Goal: Task Accomplishment & Management: Manage account settings

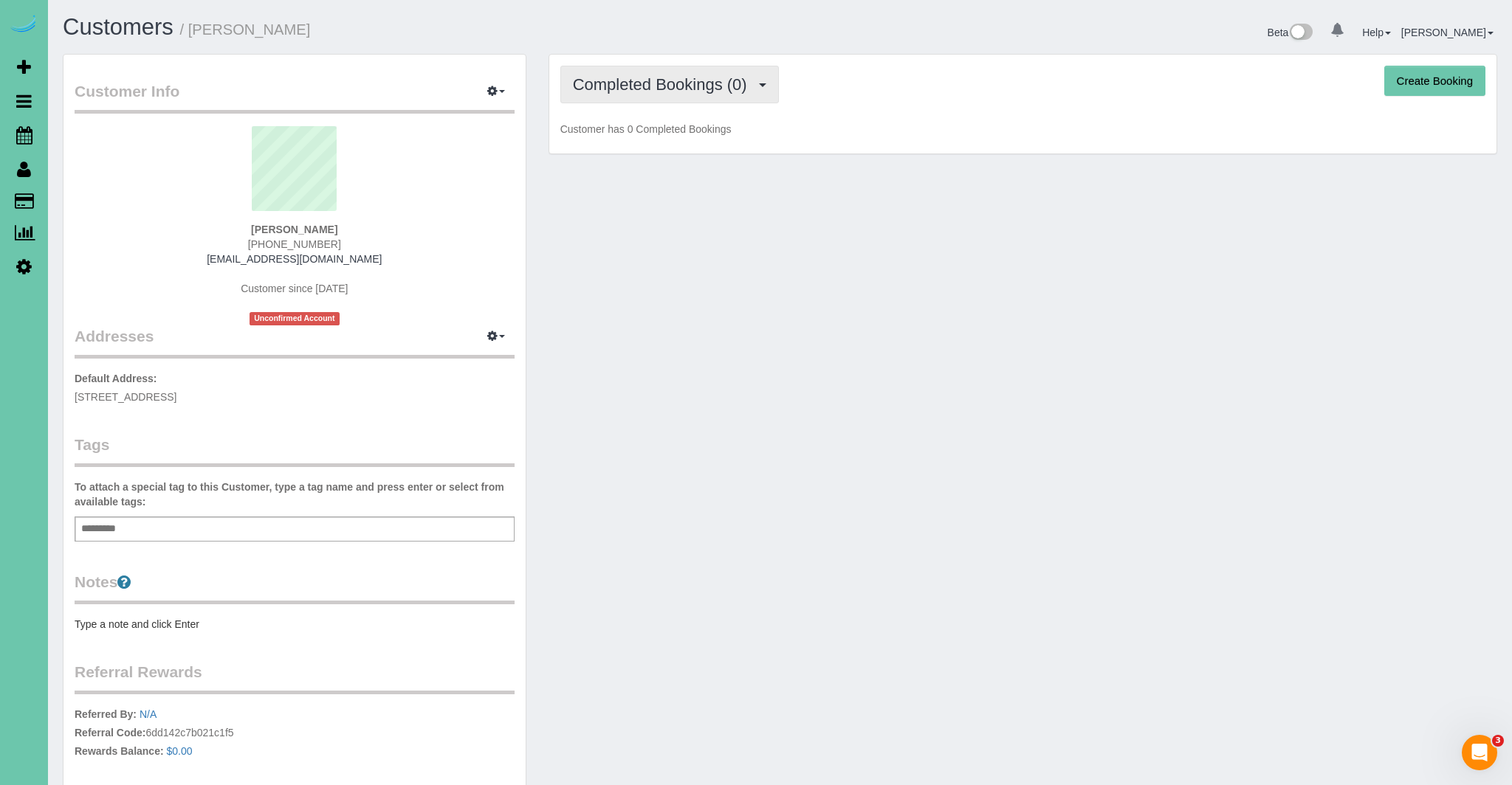
click at [738, 81] on span "Completed Bookings (0)" at bounding box center [664, 84] width 181 height 18
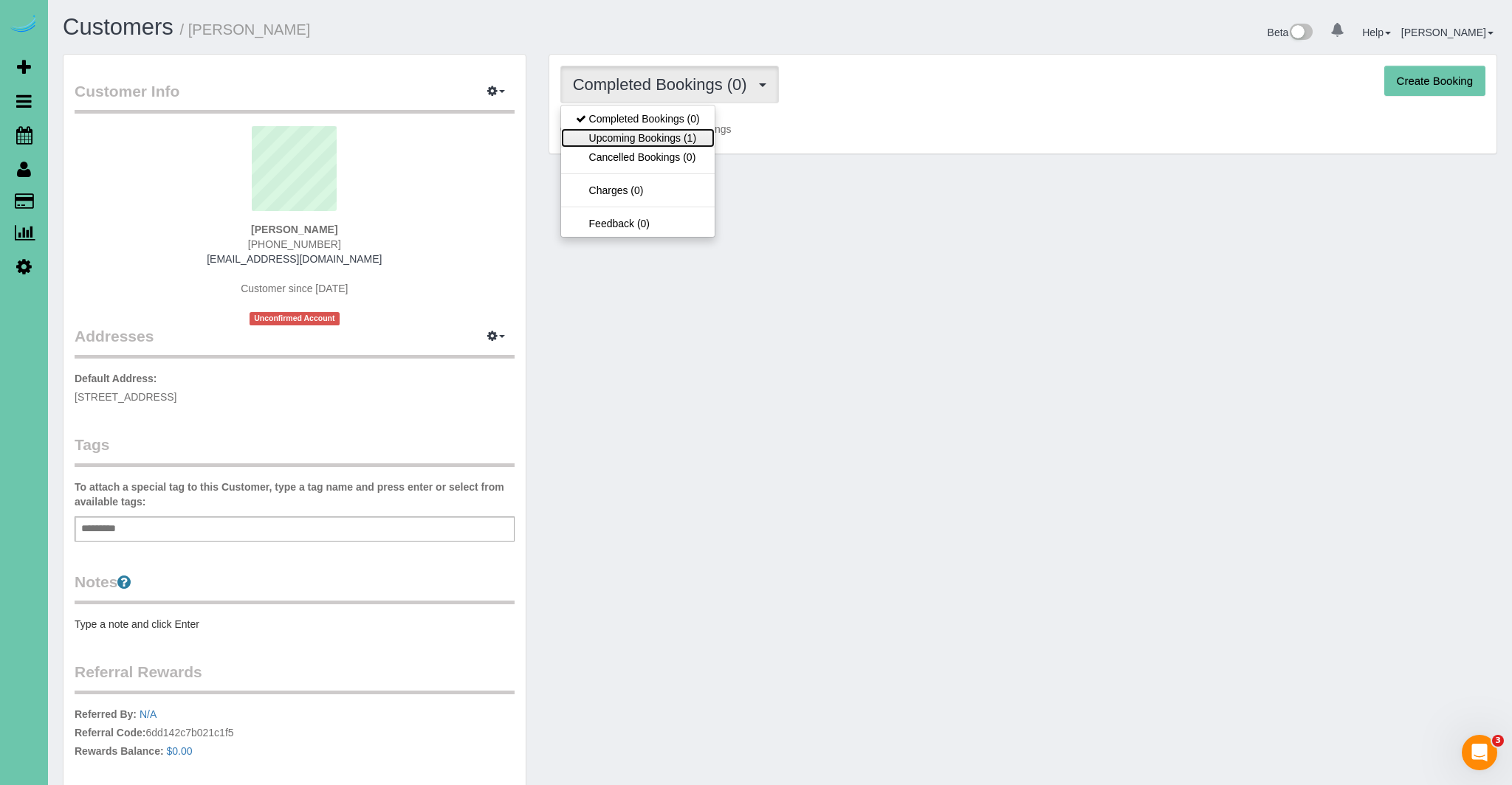
click at [702, 137] on link "Upcoming Bookings (1)" at bounding box center [638, 137] width 154 height 19
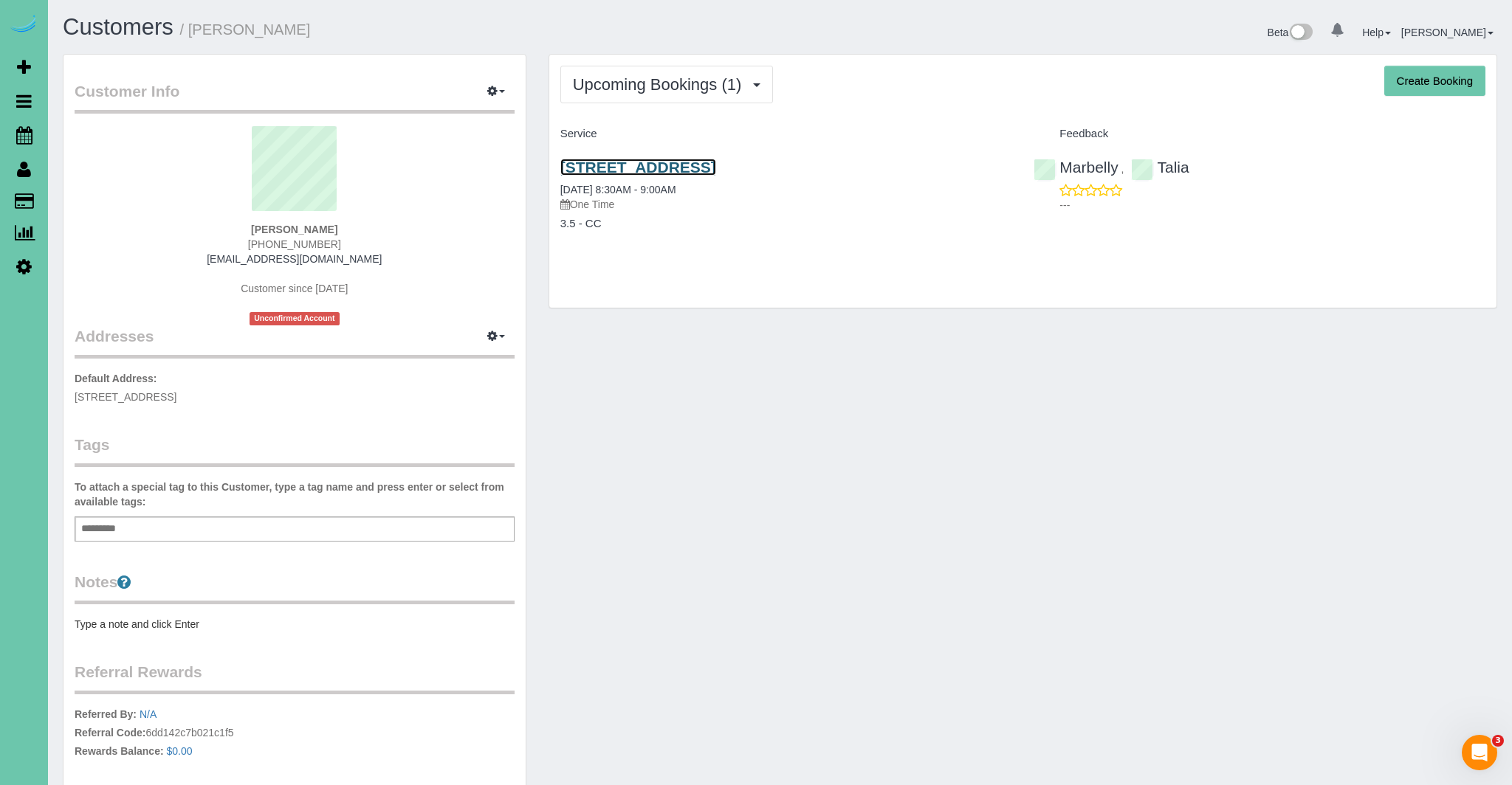
click at [696, 167] on link "5020 N 141st Street, Omaha, NE 68164" at bounding box center [638, 167] width 156 height 17
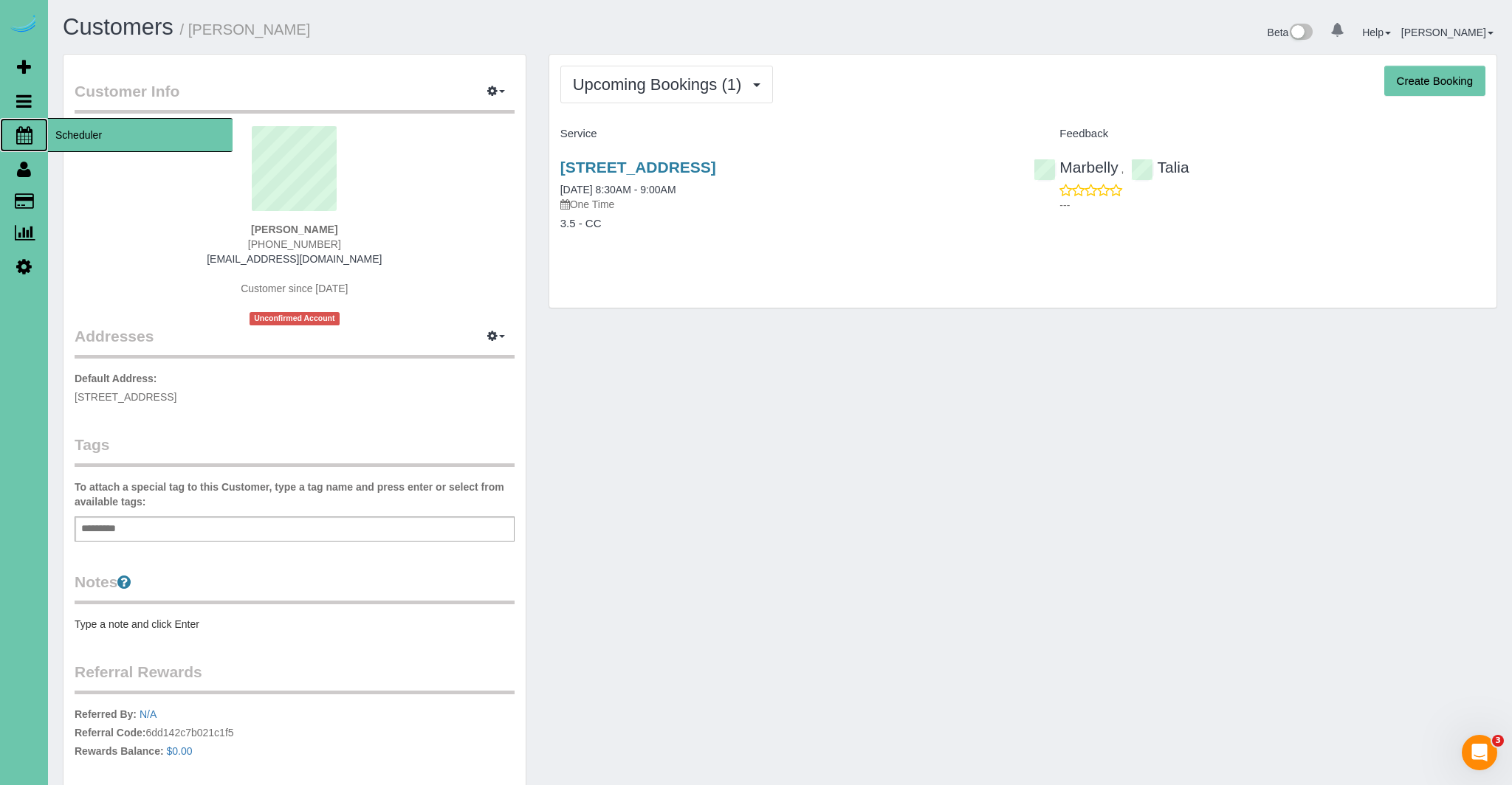
click at [24, 135] on icon at bounding box center [25, 134] width 16 height 17
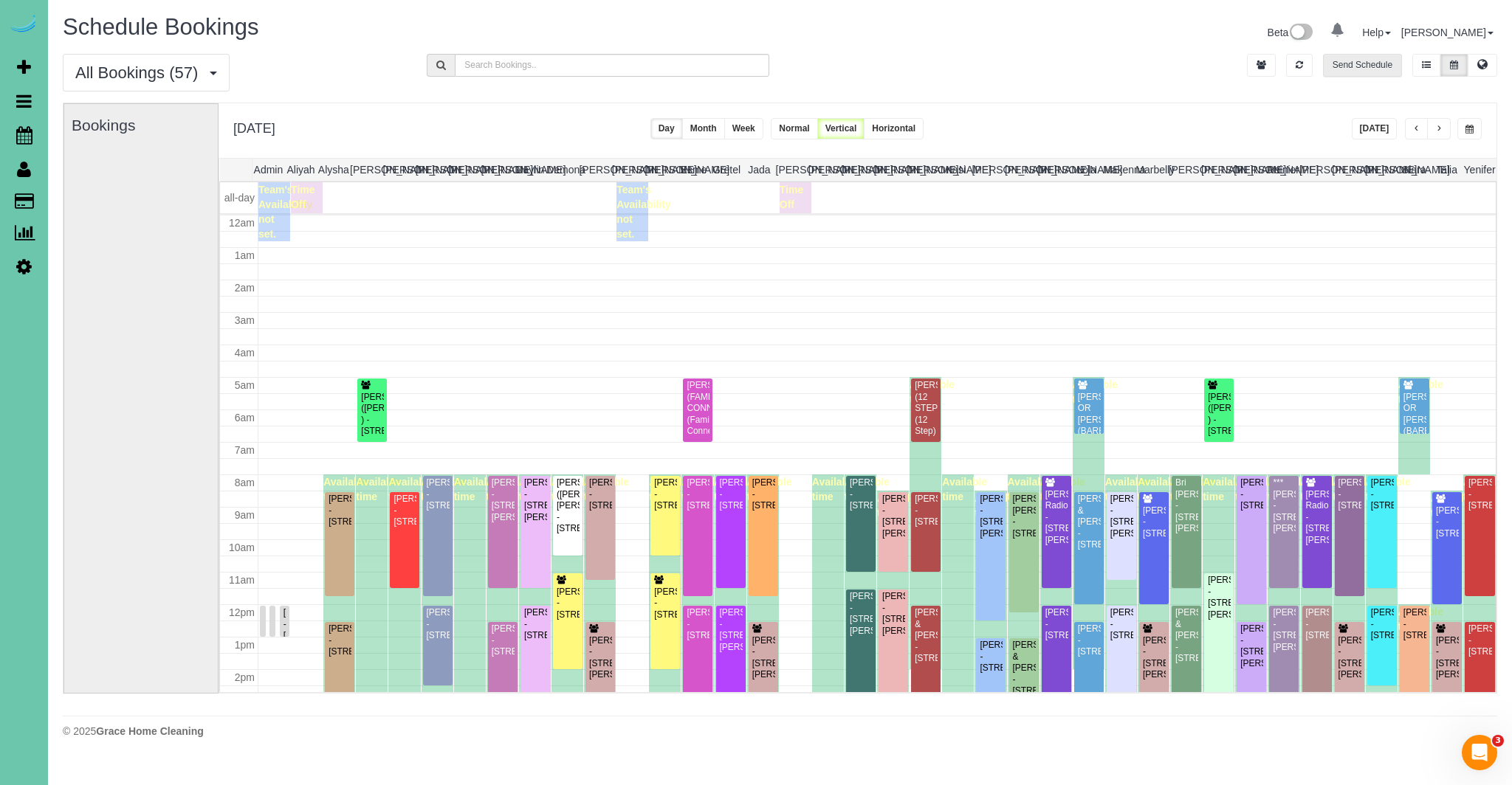
scroll to position [196, 0]
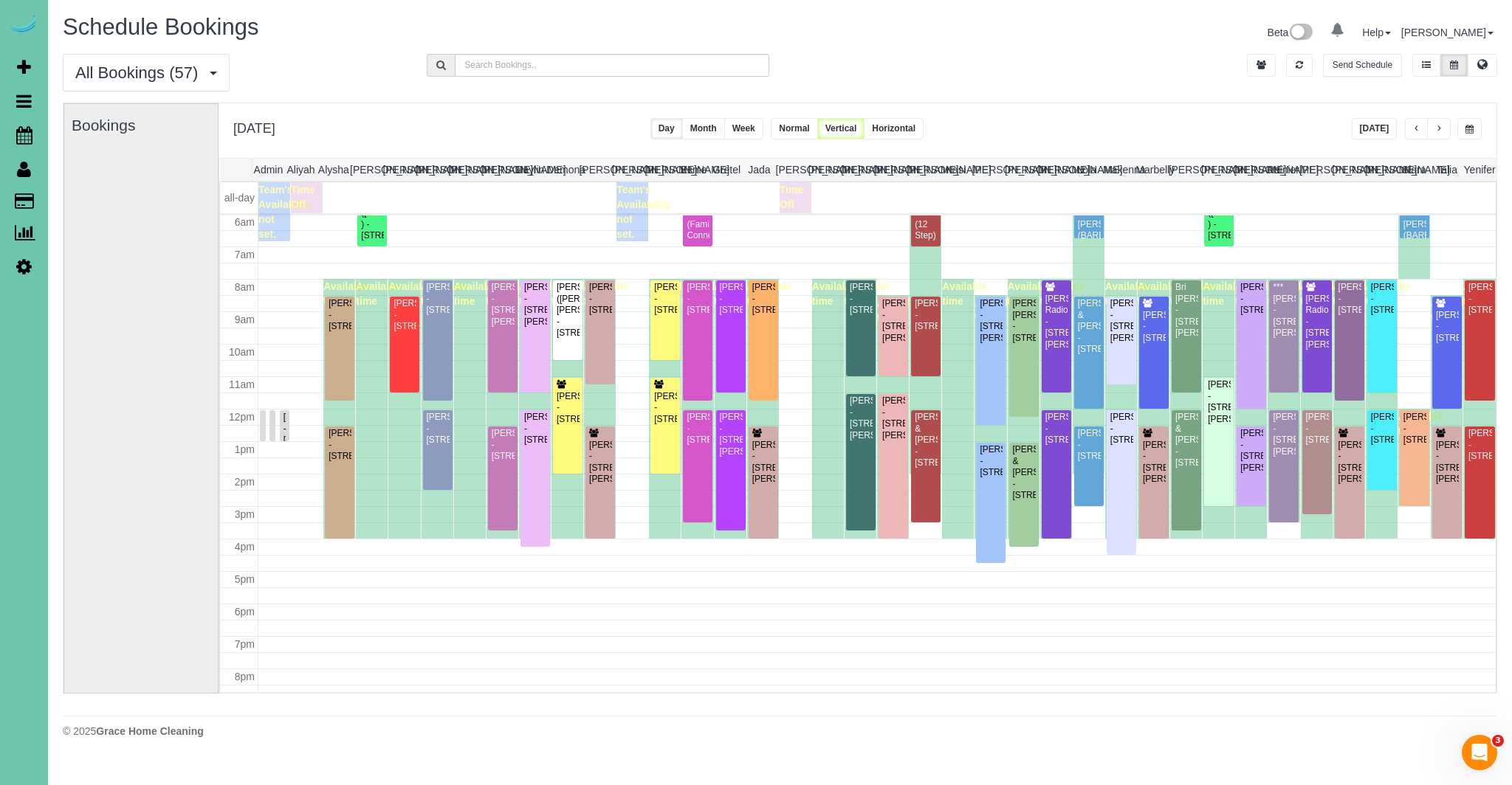
click at [1378, 124] on button "Today" at bounding box center [1375, 128] width 46 height 21
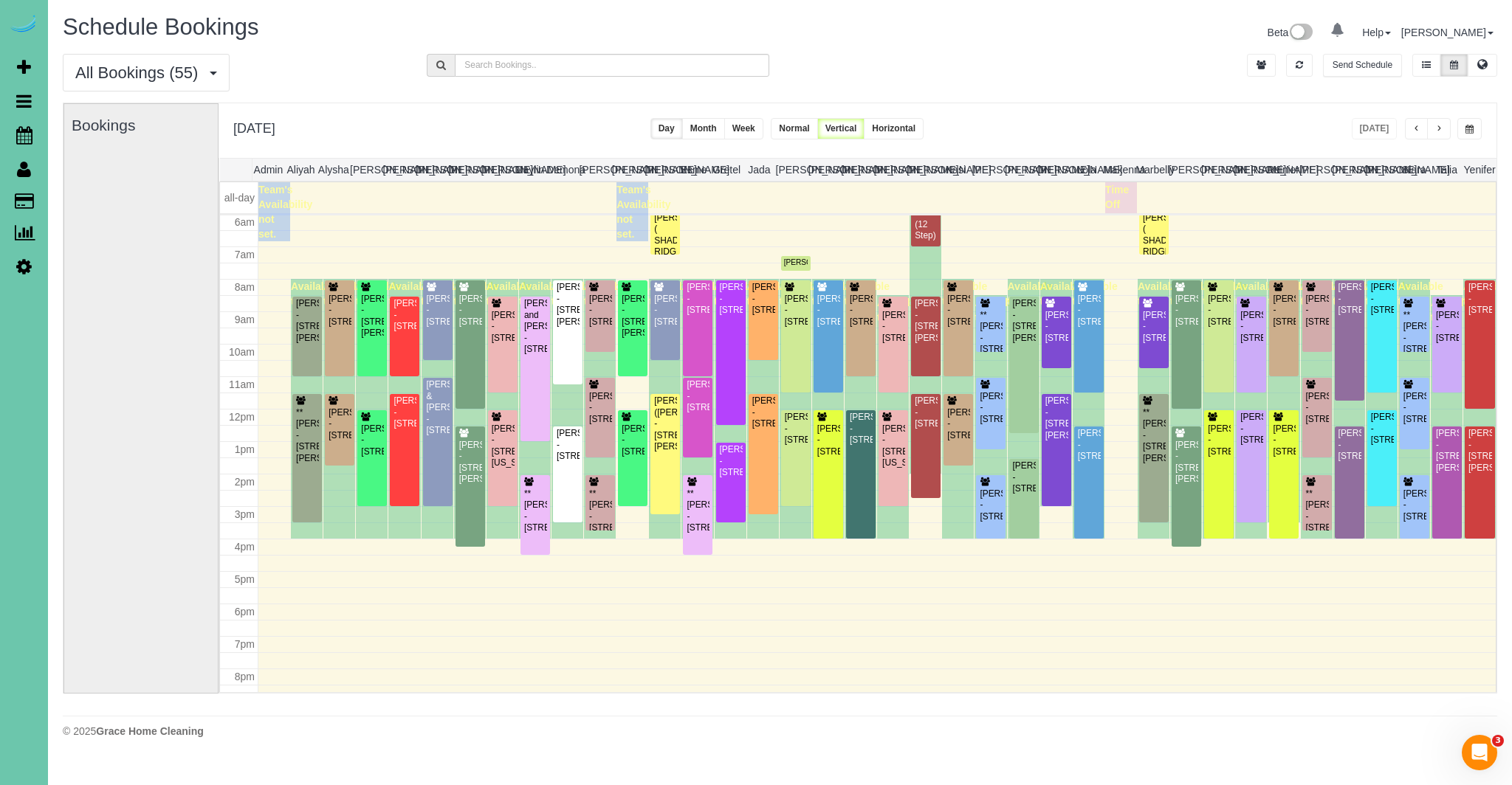
click at [1441, 132] on span "button" at bounding box center [1439, 129] width 7 height 9
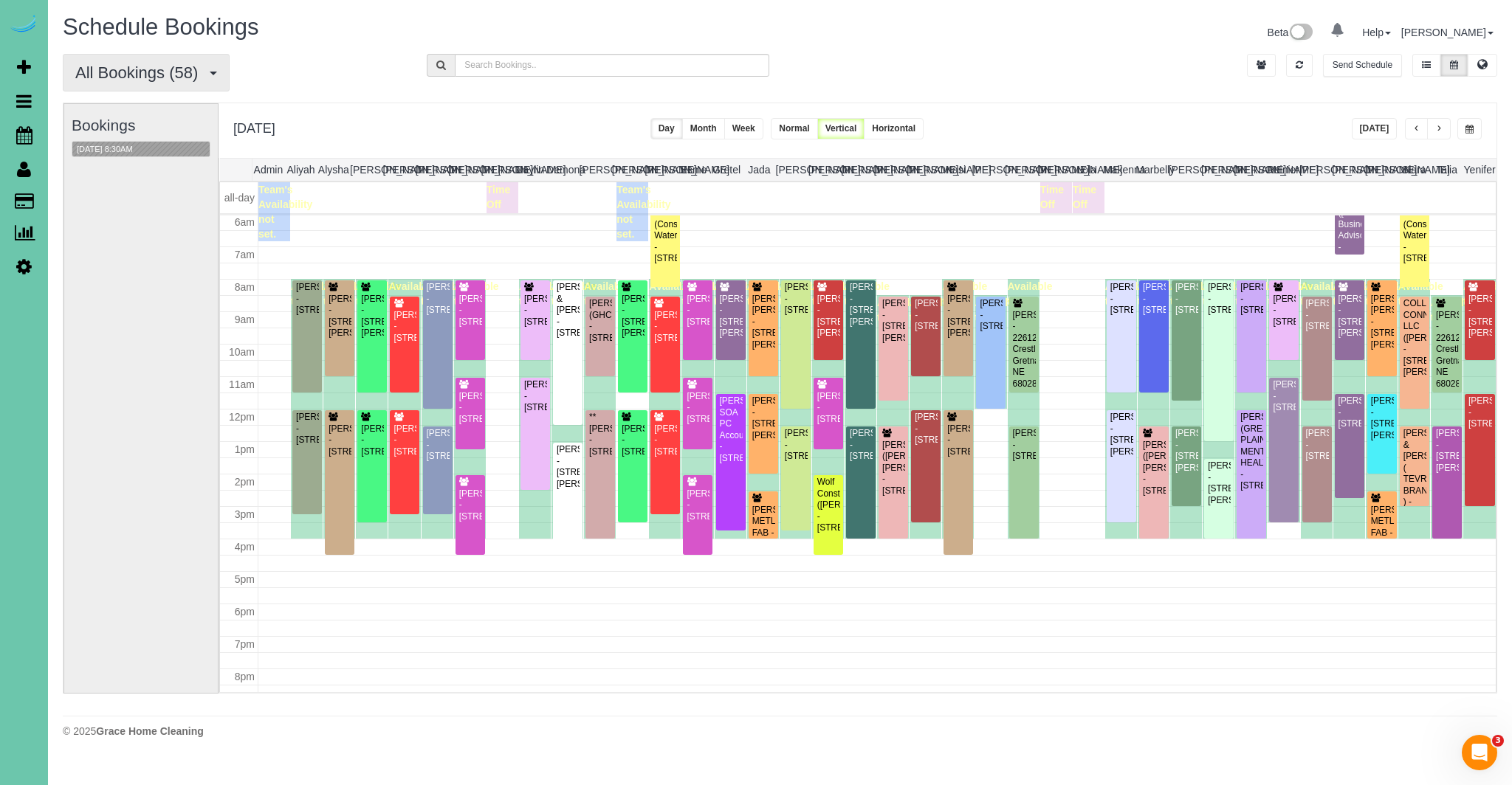
click at [210, 73] on span "button" at bounding box center [213, 73] width 7 height 4
click at [157, 166] on link "New Customer Bookings" at bounding box center [141, 164] width 157 height 19
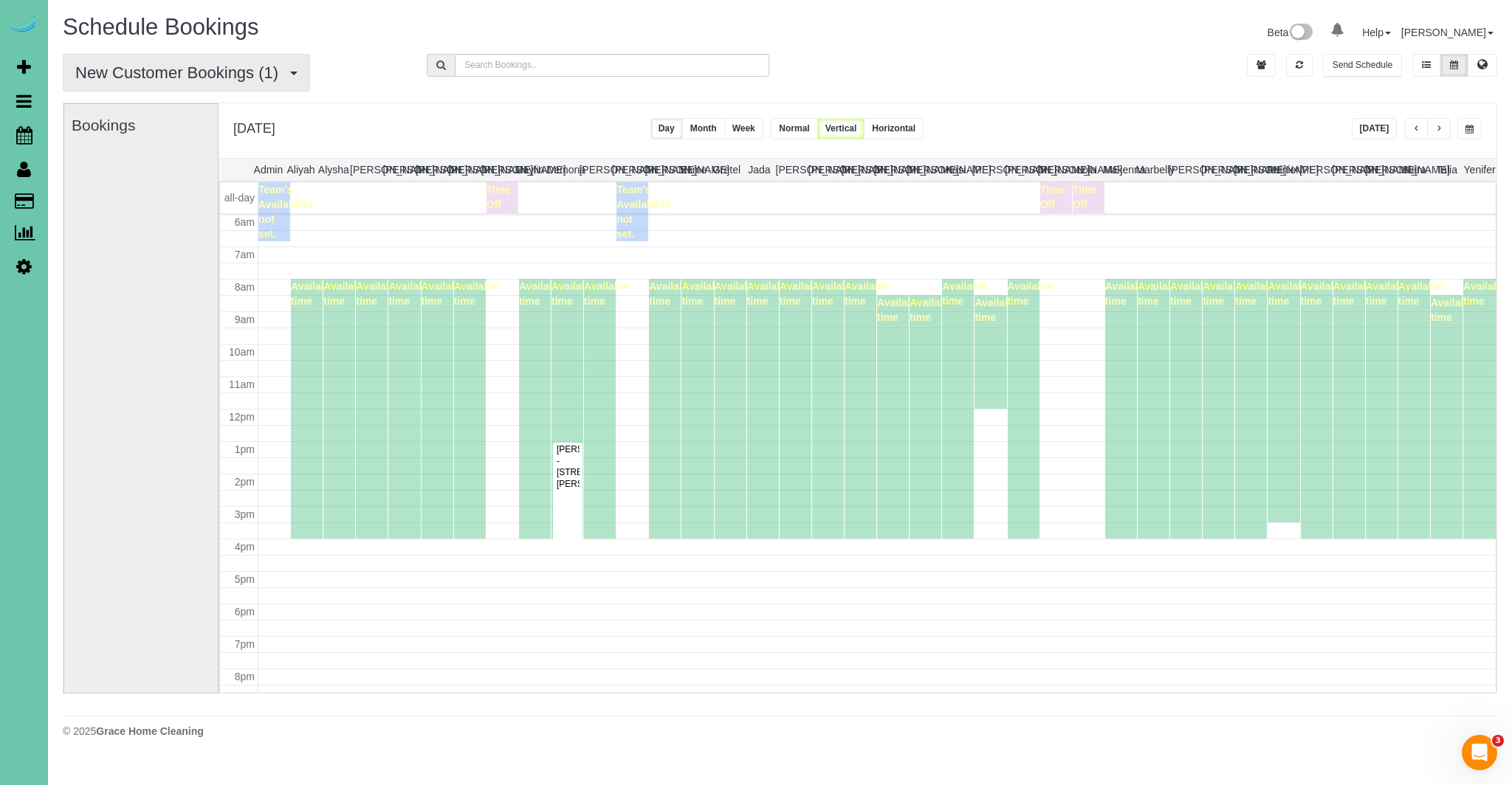
click at [238, 72] on span "New Customer Bookings (1)" at bounding box center [180, 72] width 211 height 18
click at [197, 102] on link "All Bookings" at bounding box center [141, 106] width 157 height 19
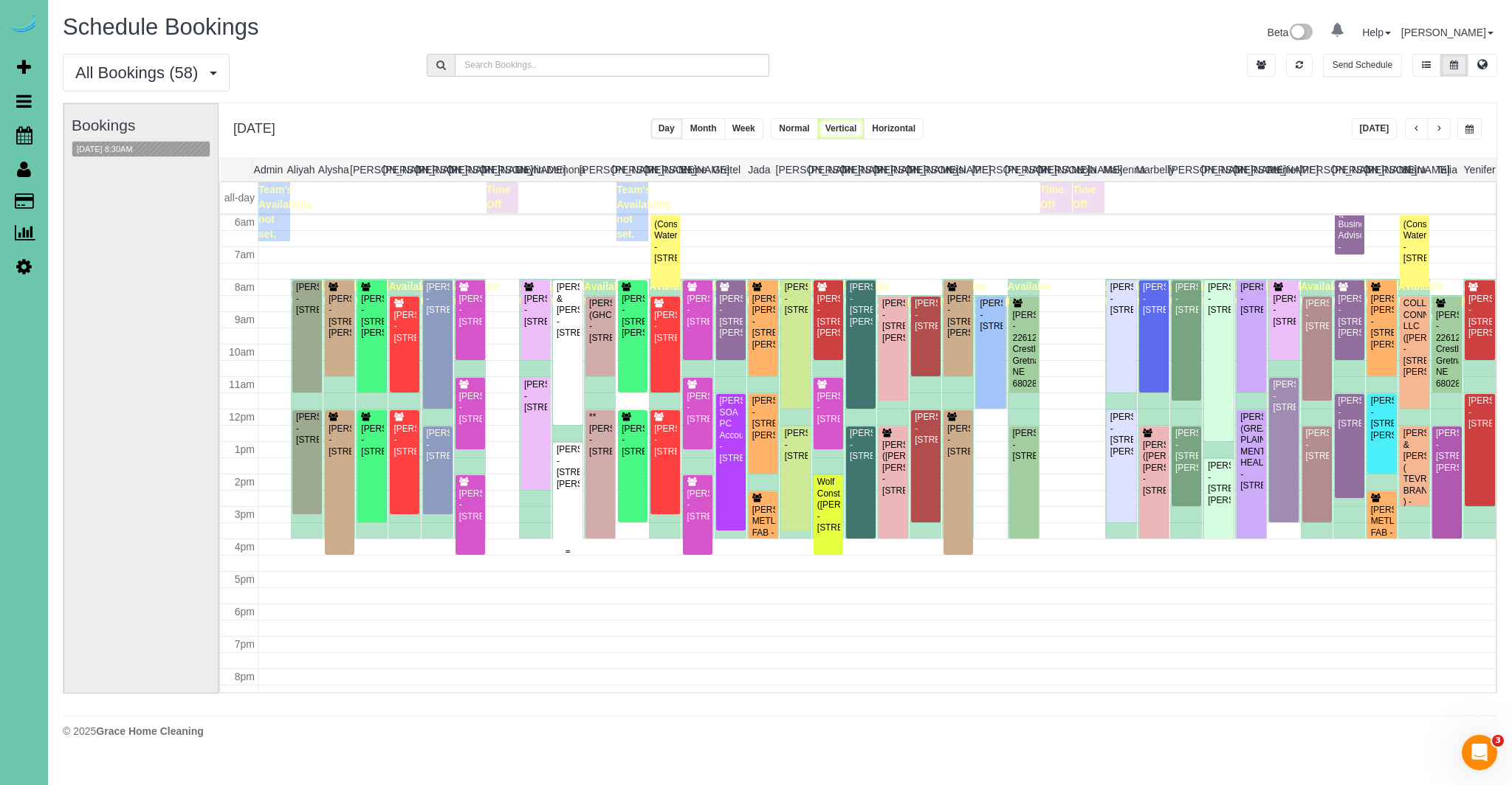
click at [564, 488] on div "Josie Laurent - 14812 Sprague Street, Omaha, NE 68116" at bounding box center [567, 468] width 24 height 46
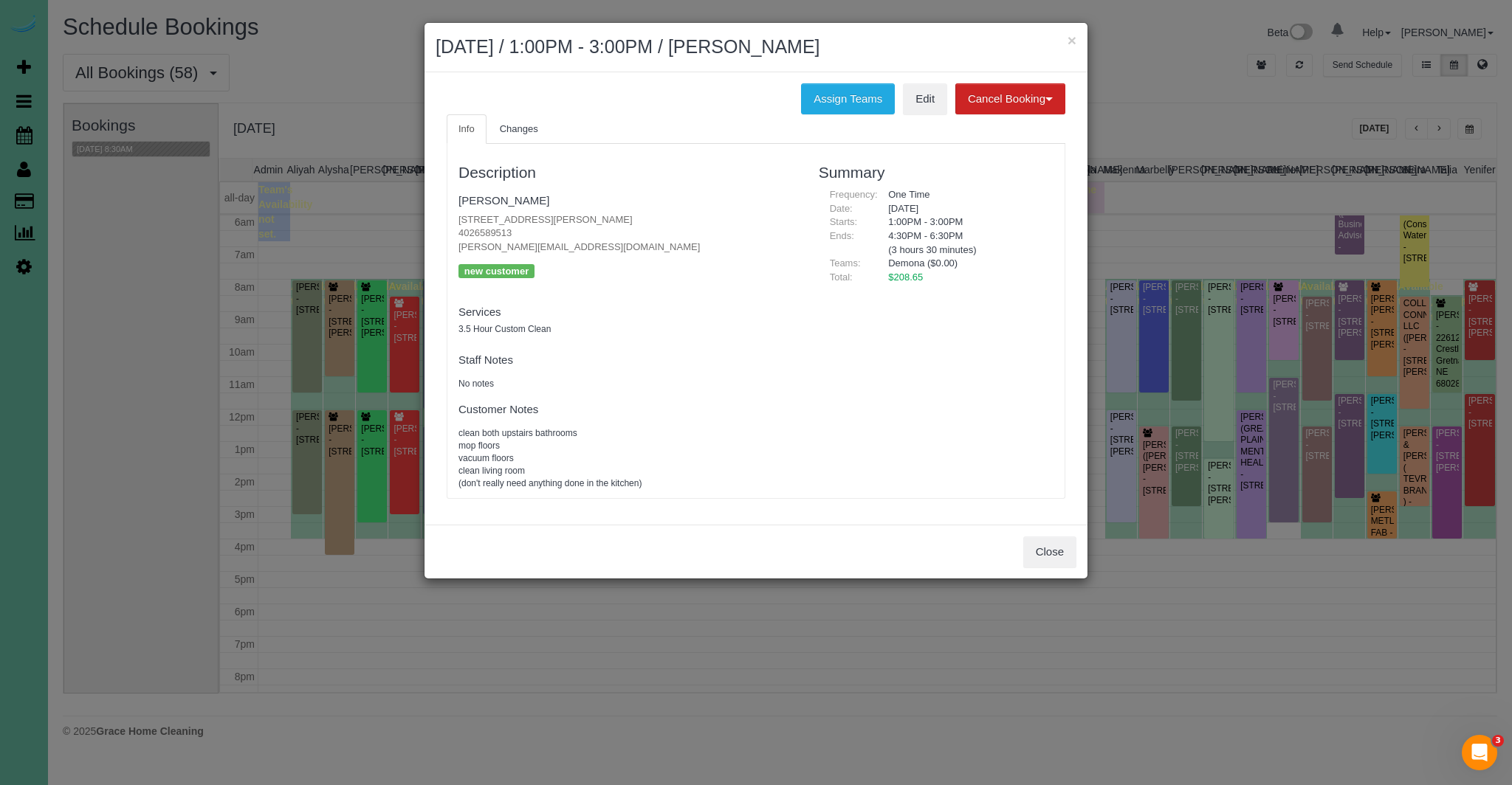
drag, startPoint x: 660, startPoint y: 216, endPoint x: 454, endPoint y: 223, distance: 206.1
click at [454, 223] on div "Description Josie Laurent 14812 Sprague Street, Omaha, NE 68116 4026589513 josi…" at bounding box center [628, 320] width 361 height 339
copy p "14812 Sprague Street, Omaha, NE 68116"
click at [1053, 554] on button "Close" at bounding box center [1050, 553] width 53 height 31
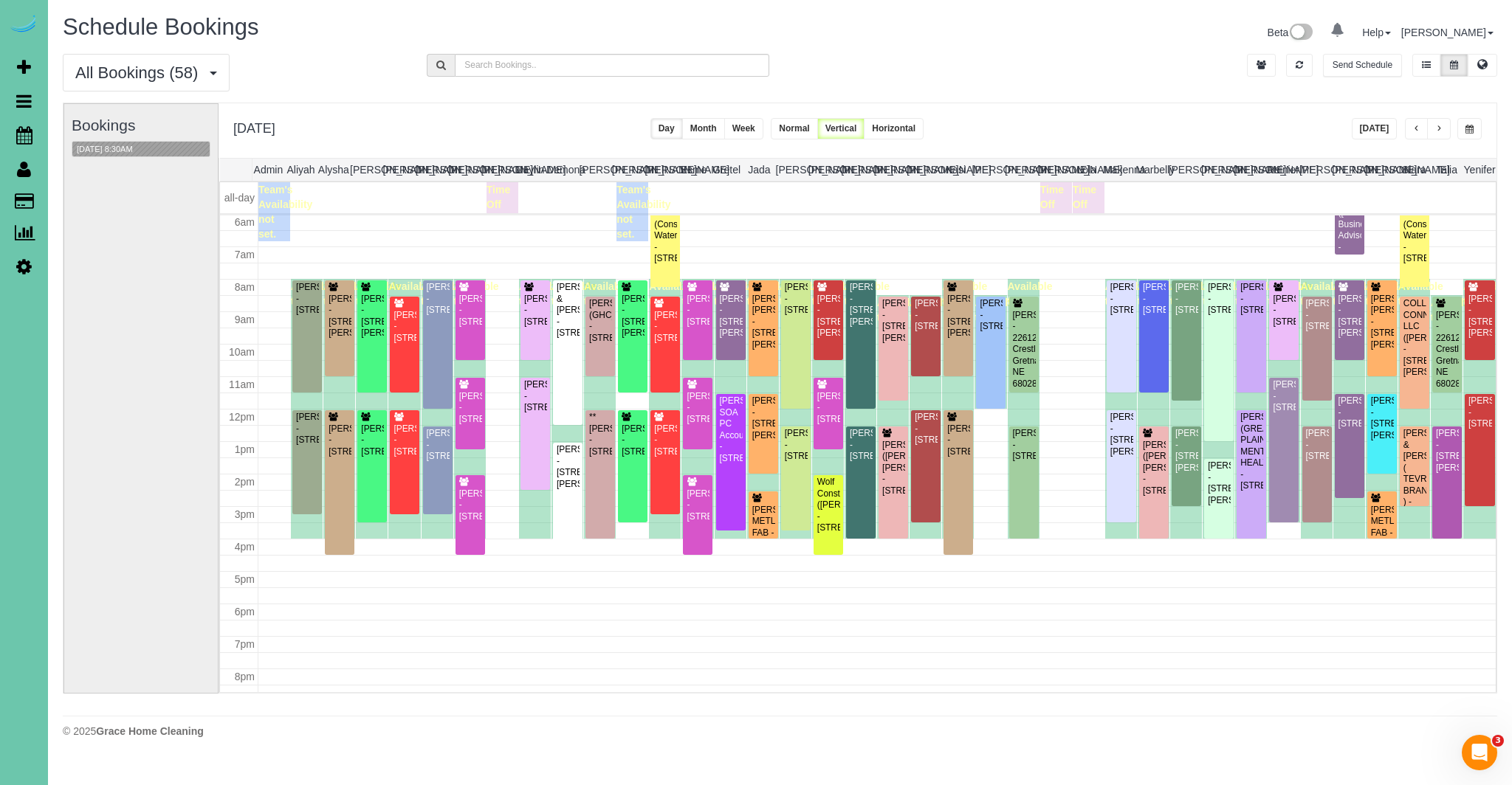
click at [1465, 128] on span "button" at bounding box center [1469, 129] width 8 height 9
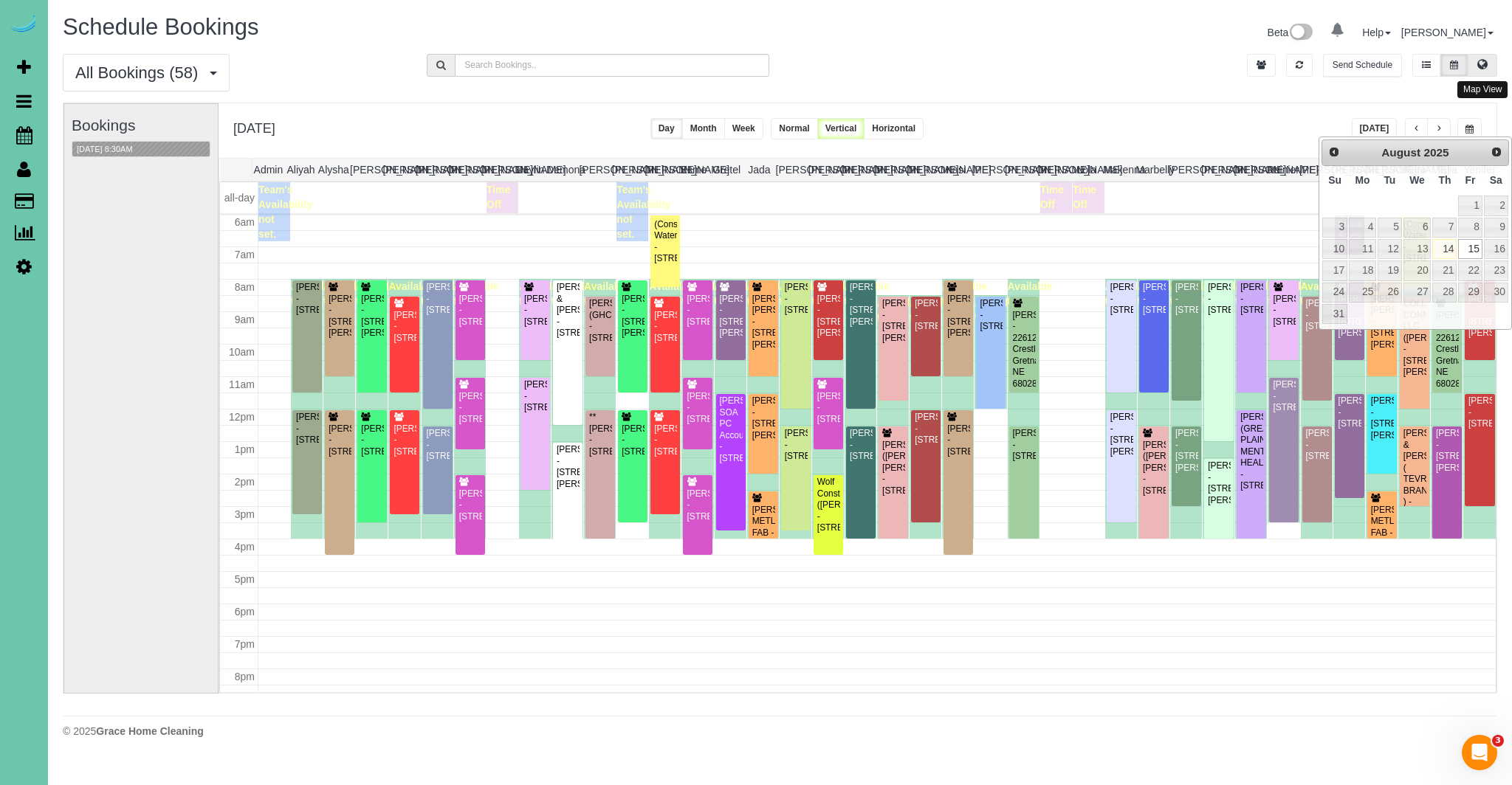
click at [1475, 54] on button at bounding box center [1483, 65] width 29 height 23
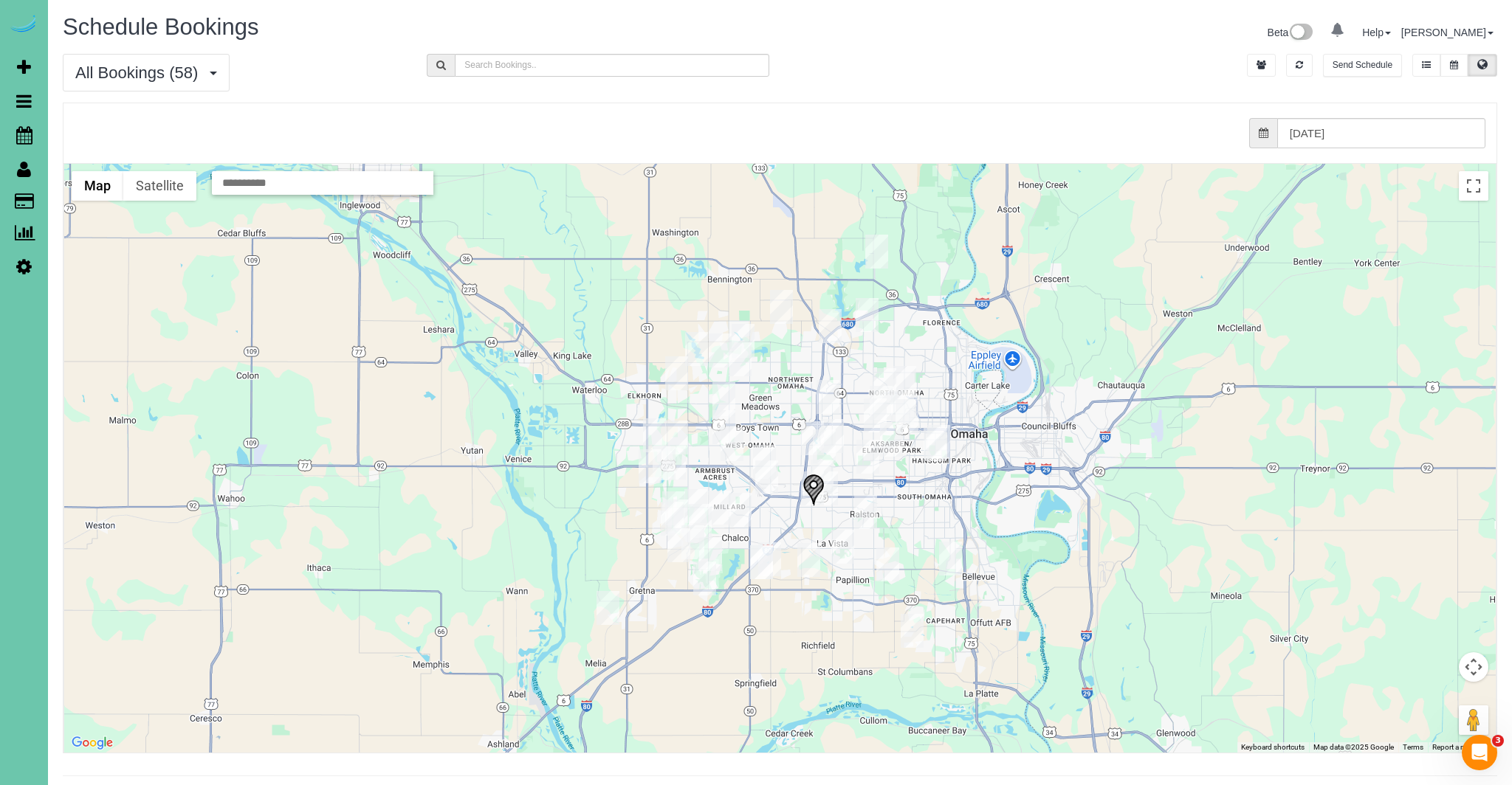
click at [731, 360] on img "08/15/2025 1:00PM - Josie Laurent - 14812 Sprague Street, Omaha, NE 68116" at bounding box center [740, 359] width 23 height 34
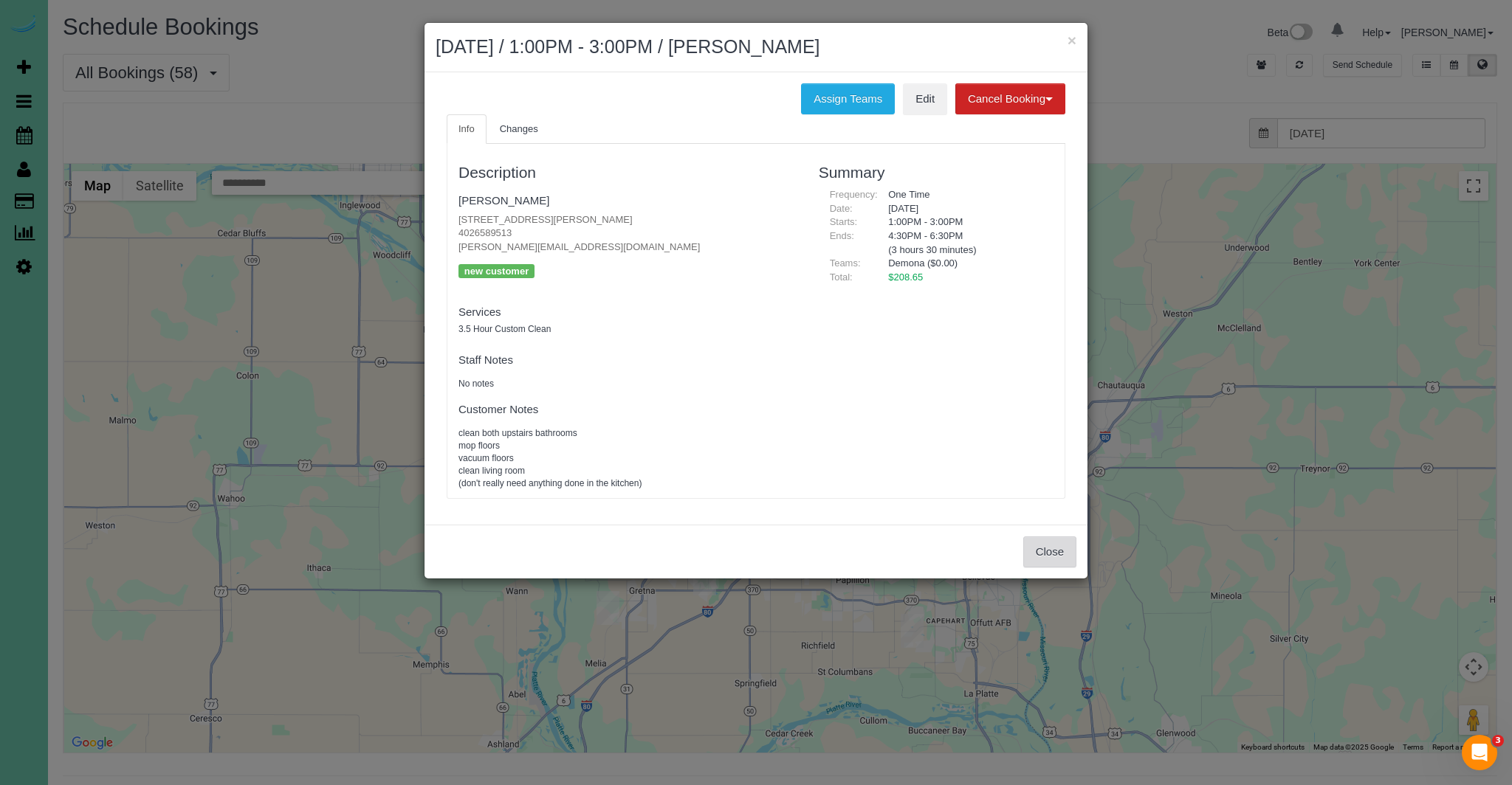
click at [1046, 553] on button "Close" at bounding box center [1050, 553] width 53 height 31
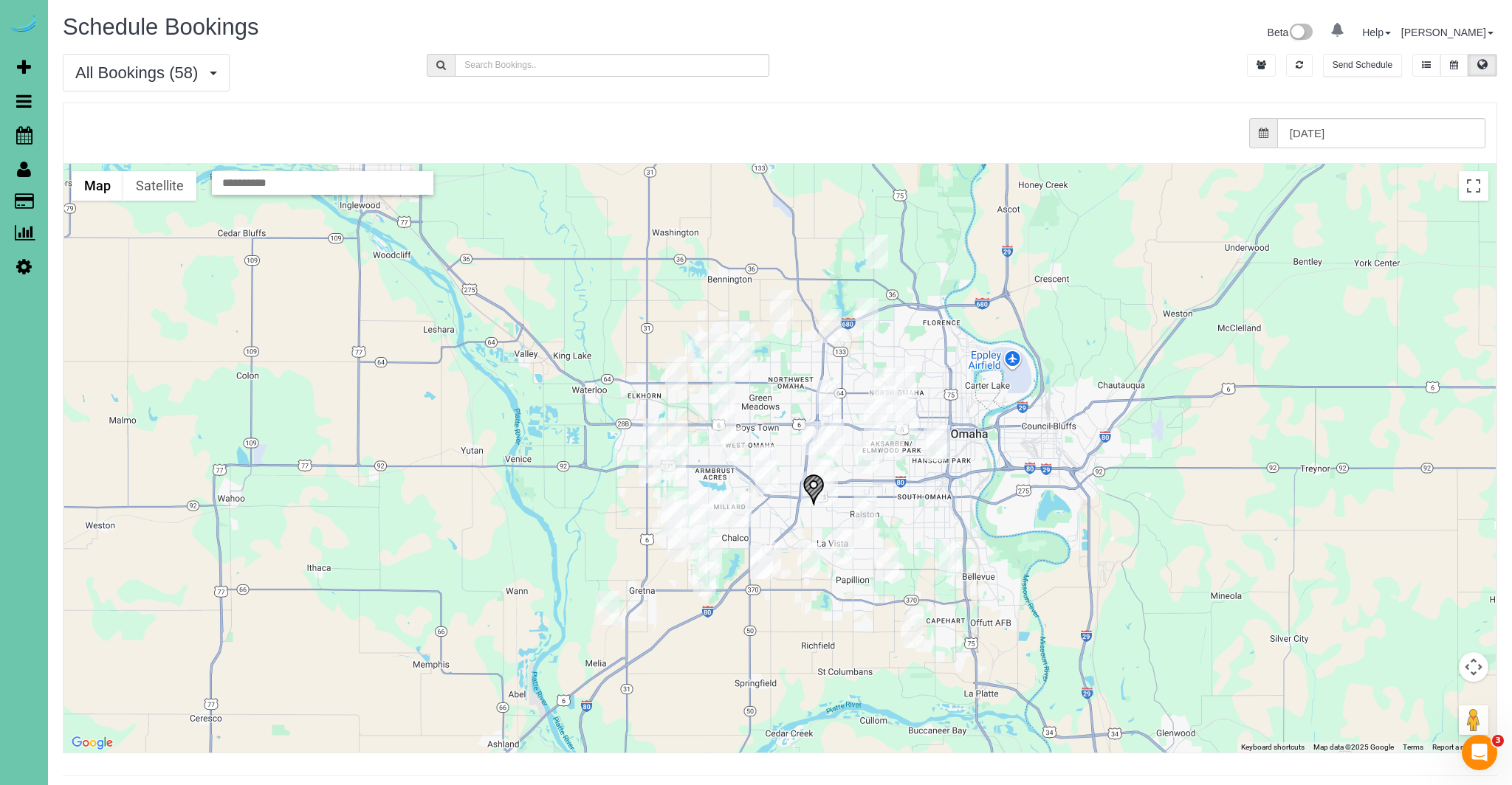
click at [947, 432] on img "08/15/2025 8:00AM - Jeremy & Nick Eutsler - 2130 S 33rd Street, Omaha, NE 68105" at bounding box center [938, 442] width 23 height 34
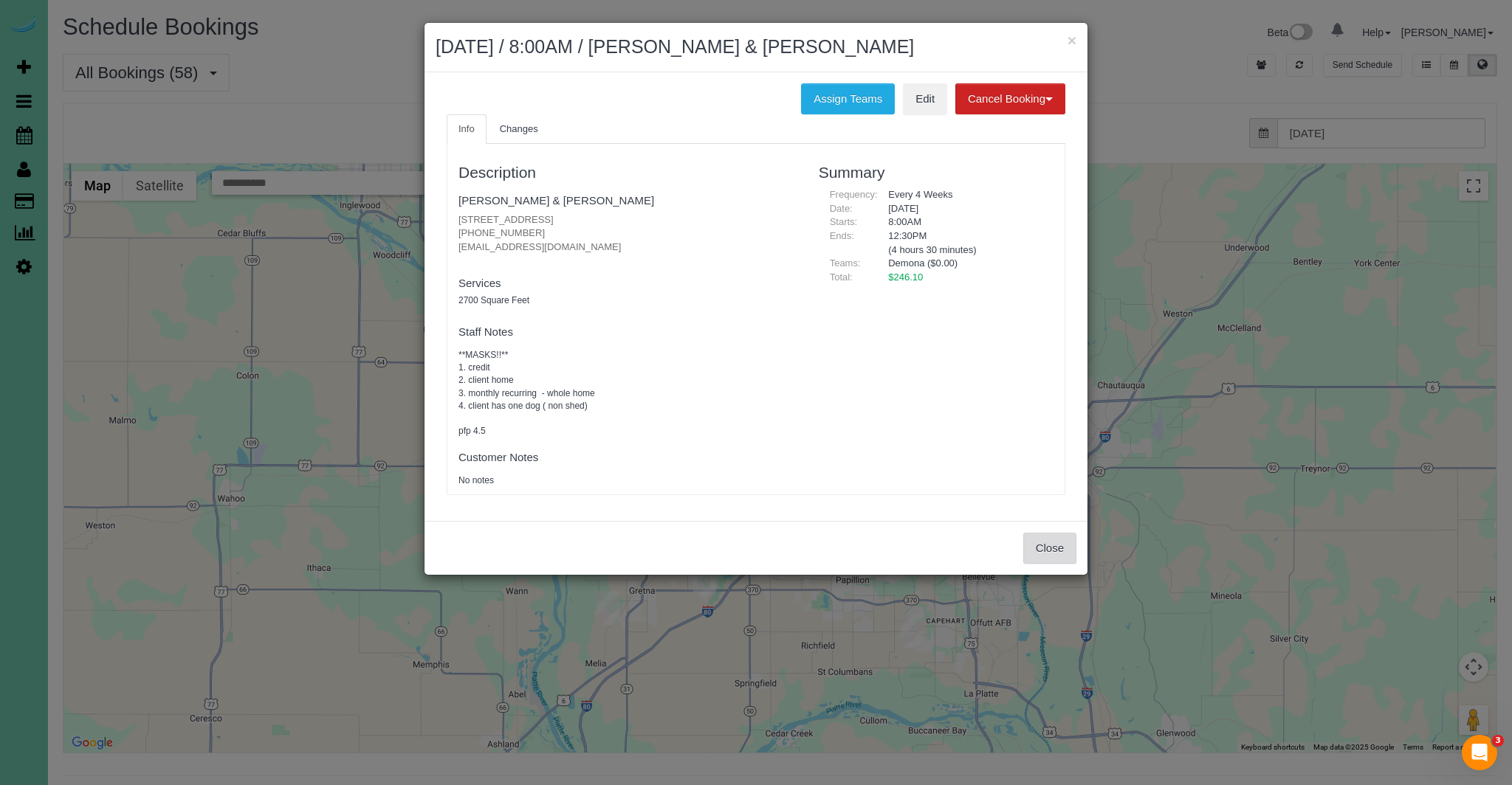
click at [1060, 546] on button "Close" at bounding box center [1050, 548] width 53 height 31
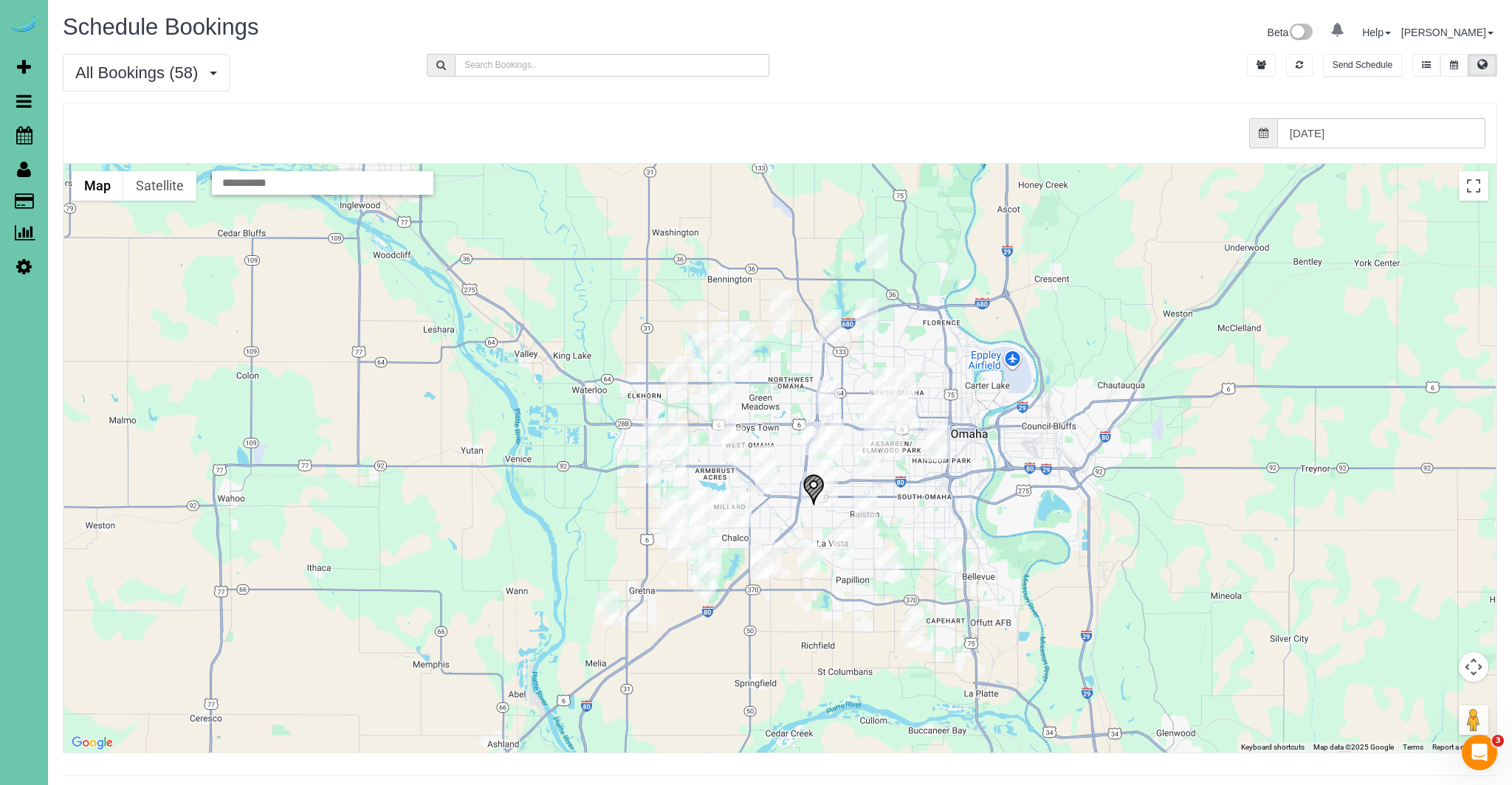
click at [815, 488] on img "08/15/2025 8:30AM - KEVIN SMITH (GHC) - 5064 S 107th Street, Omaha, NE 68127" at bounding box center [814, 489] width 22 height 32
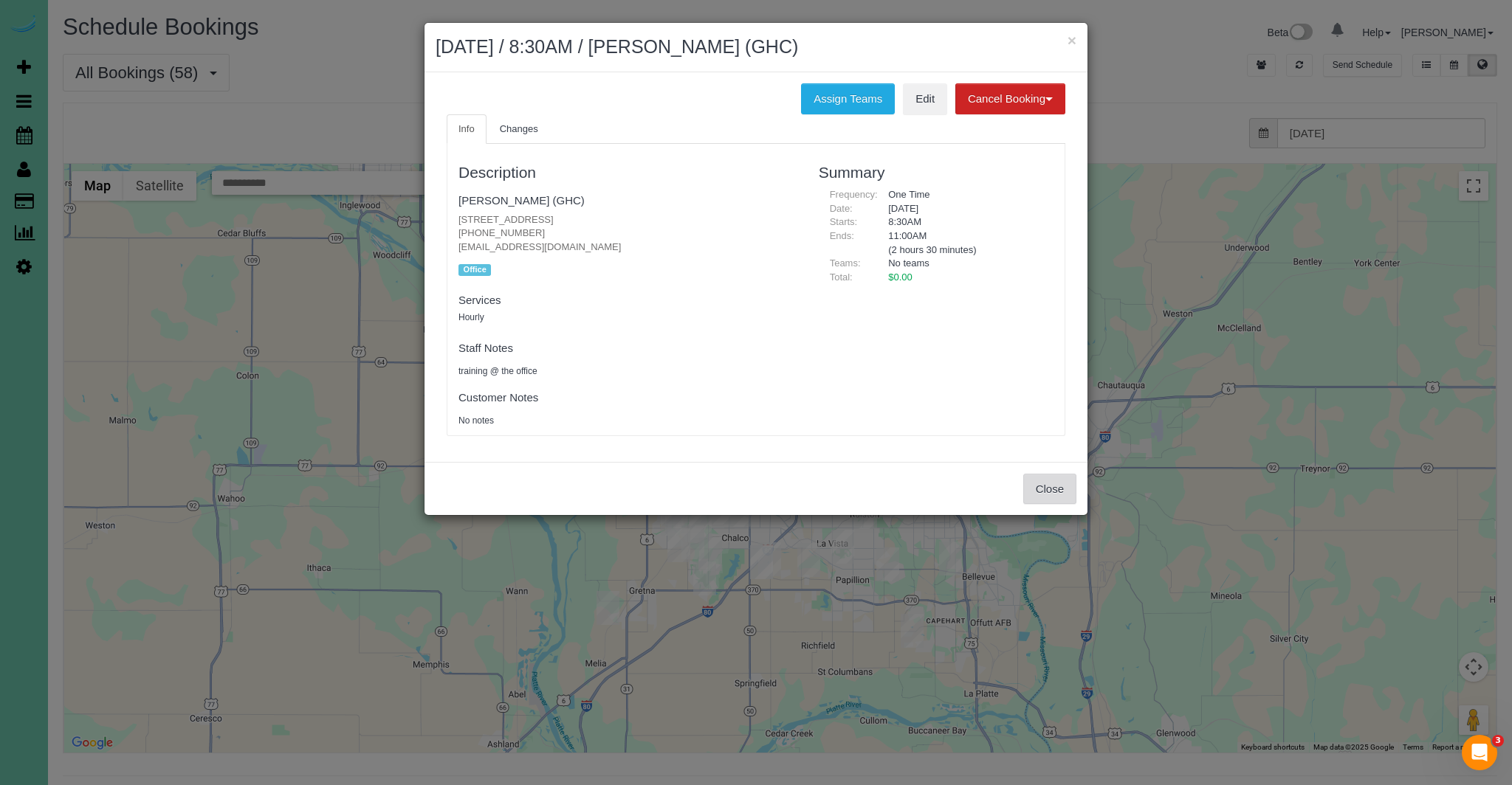
click at [1035, 490] on button "Close" at bounding box center [1050, 489] width 53 height 31
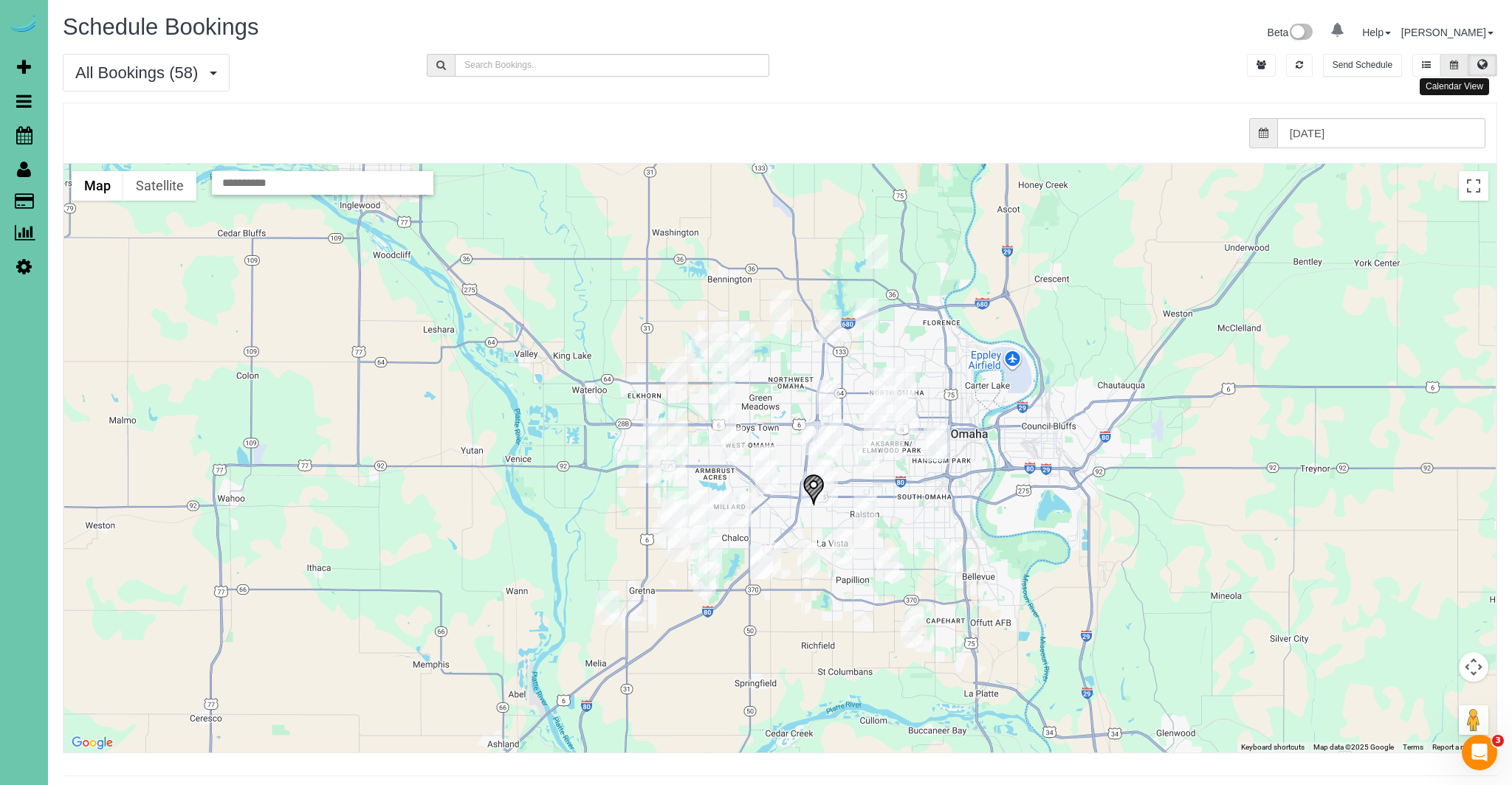
click at [1448, 63] on button at bounding box center [1454, 65] width 27 height 23
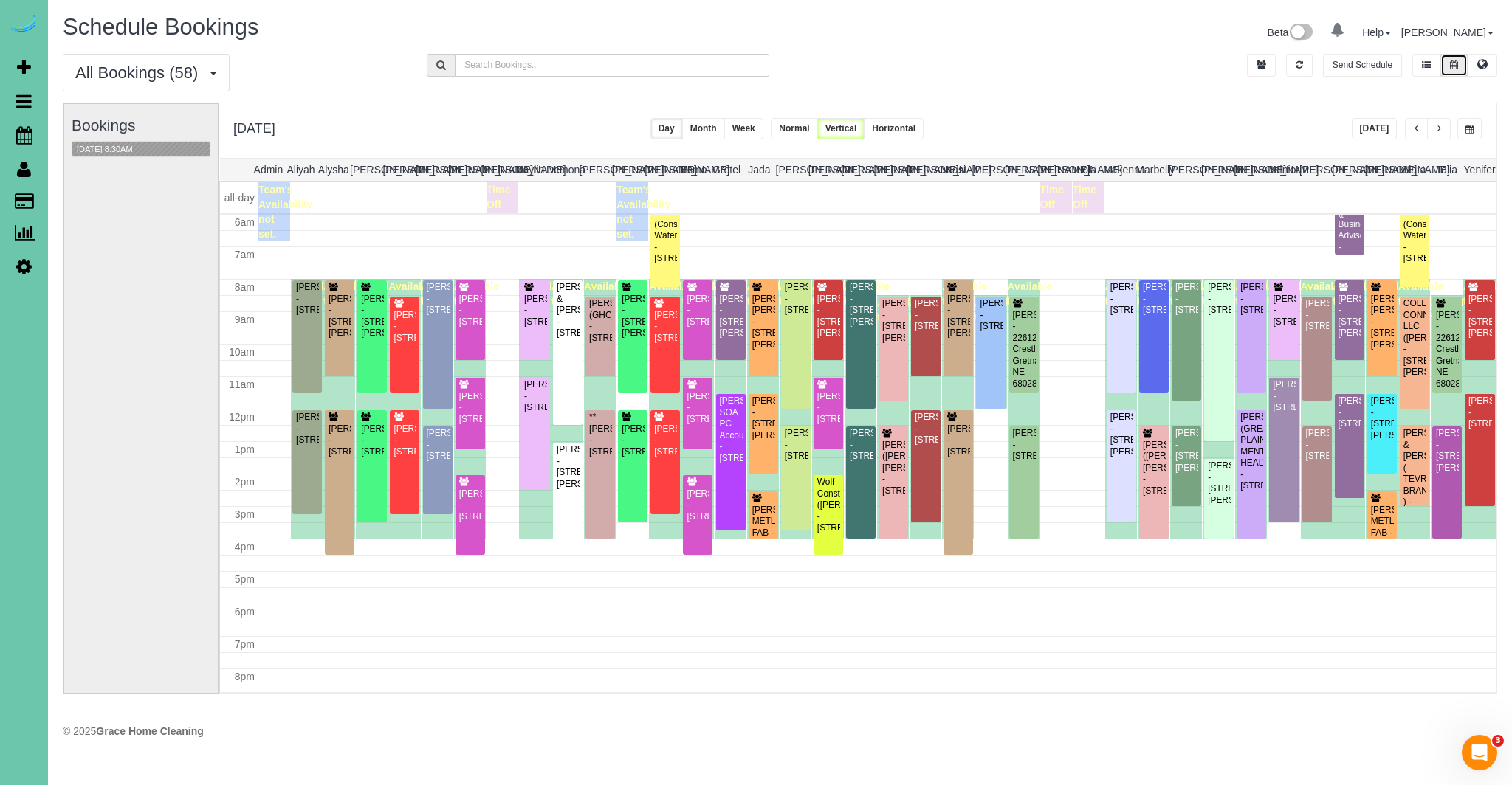
click at [1388, 132] on button "Today" at bounding box center [1375, 128] width 46 height 21
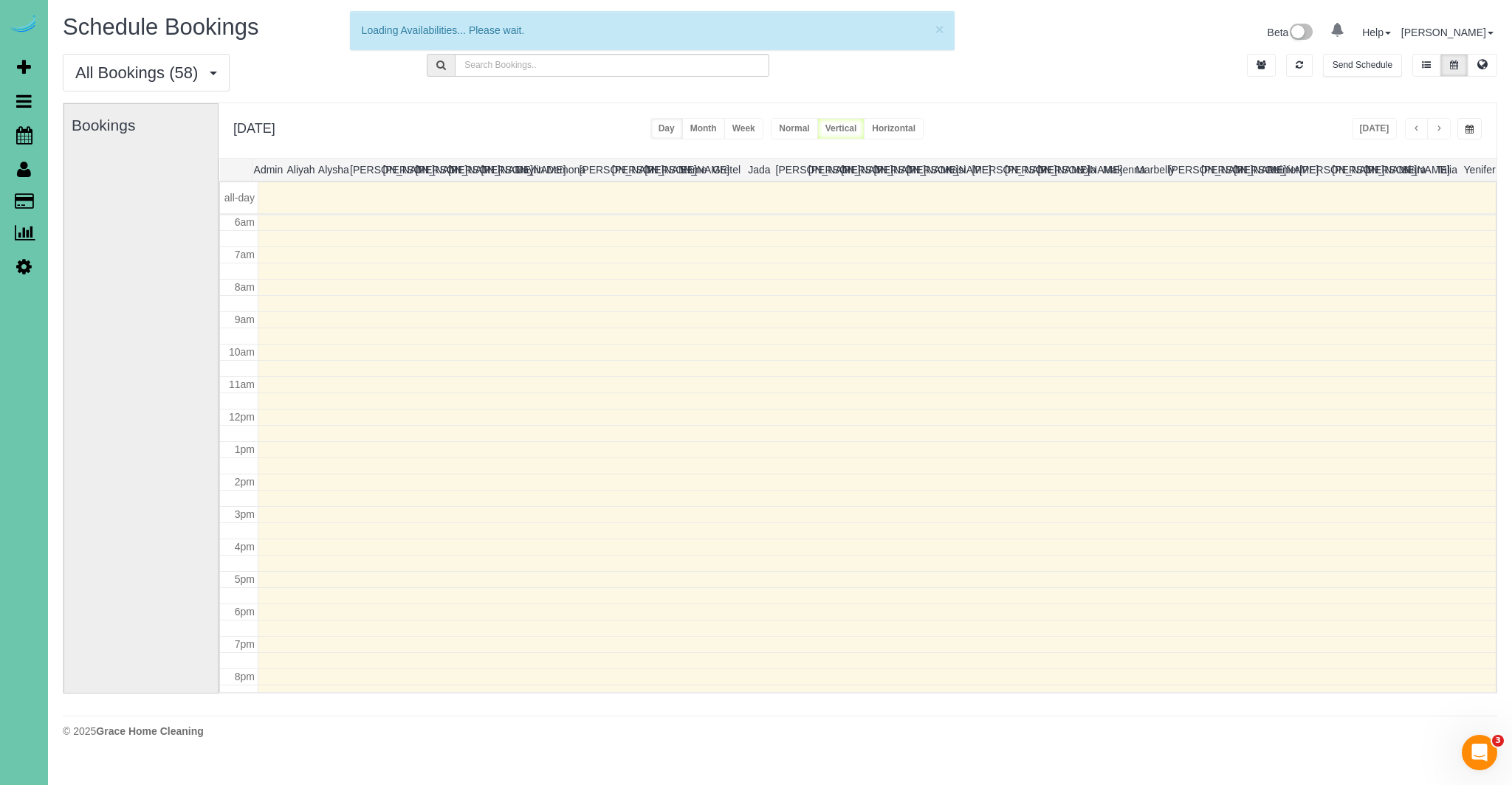
click at [1474, 129] on button "button" at bounding box center [1470, 128] width 25 height 21
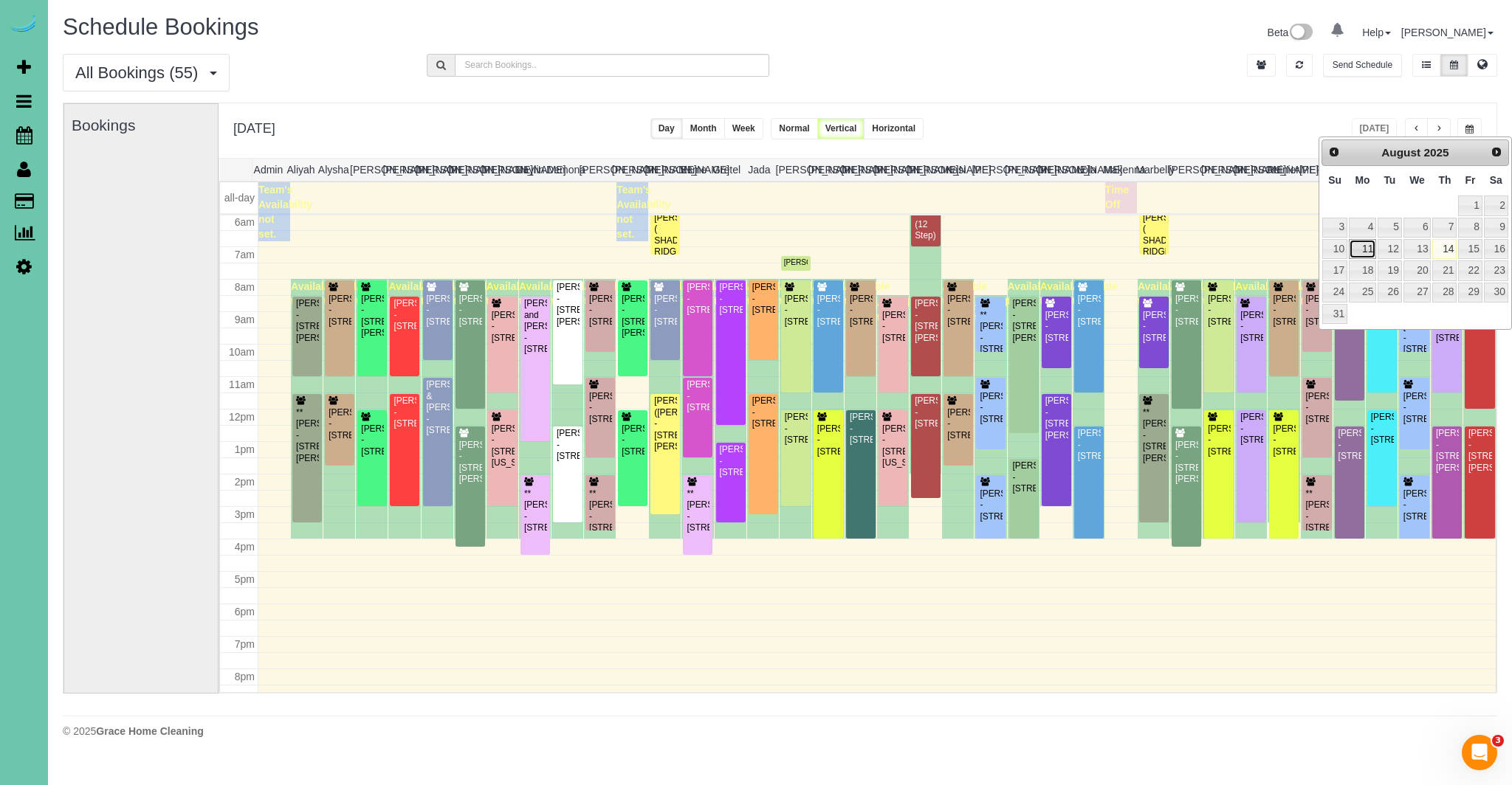
click at [1366, 252] on link "11" at bounding box center [1363, 249] width 27 height 20
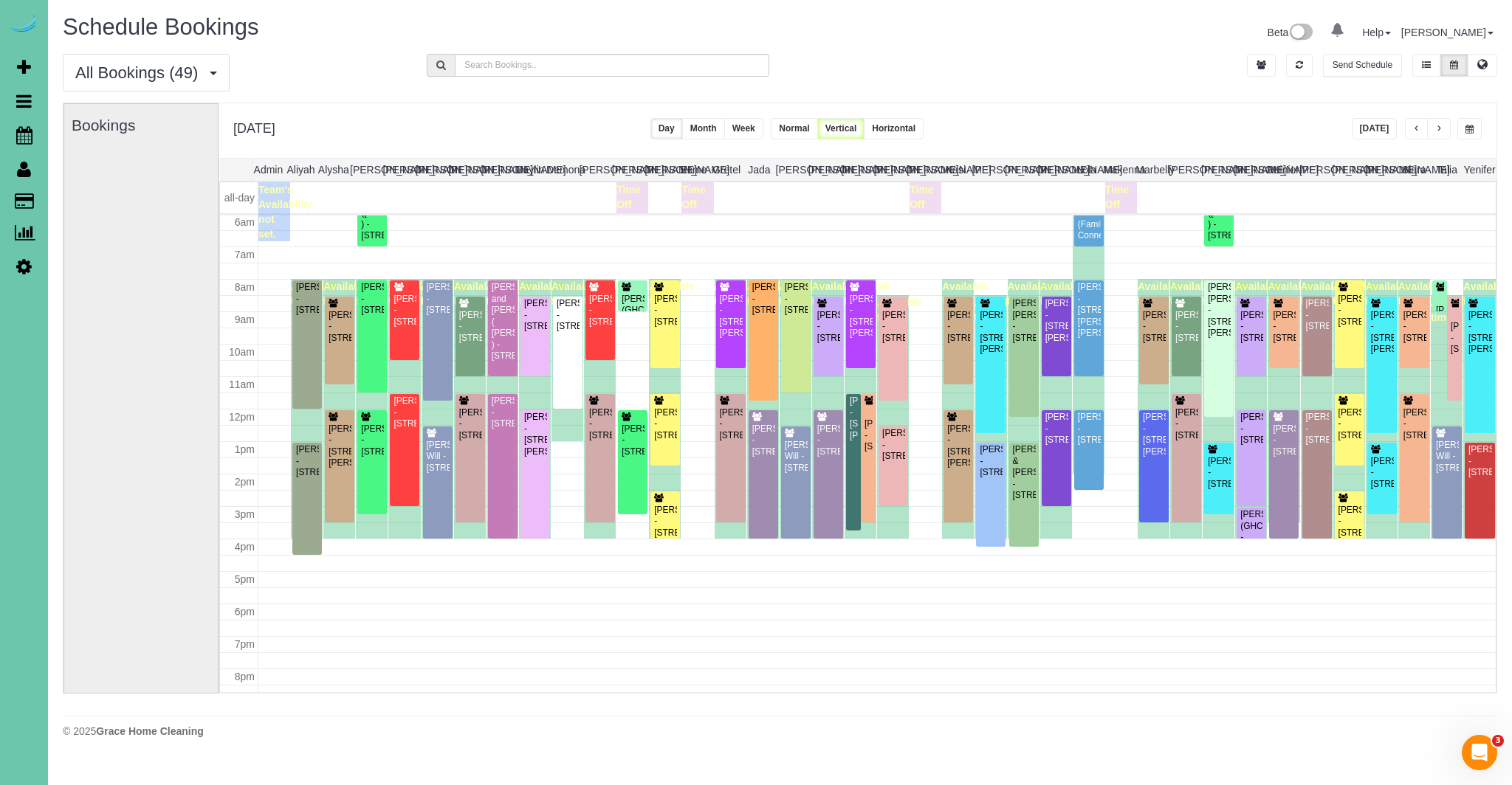
click at [1377, 129] on button "Today" at bounding box center [1375, 128] width 46 height 21
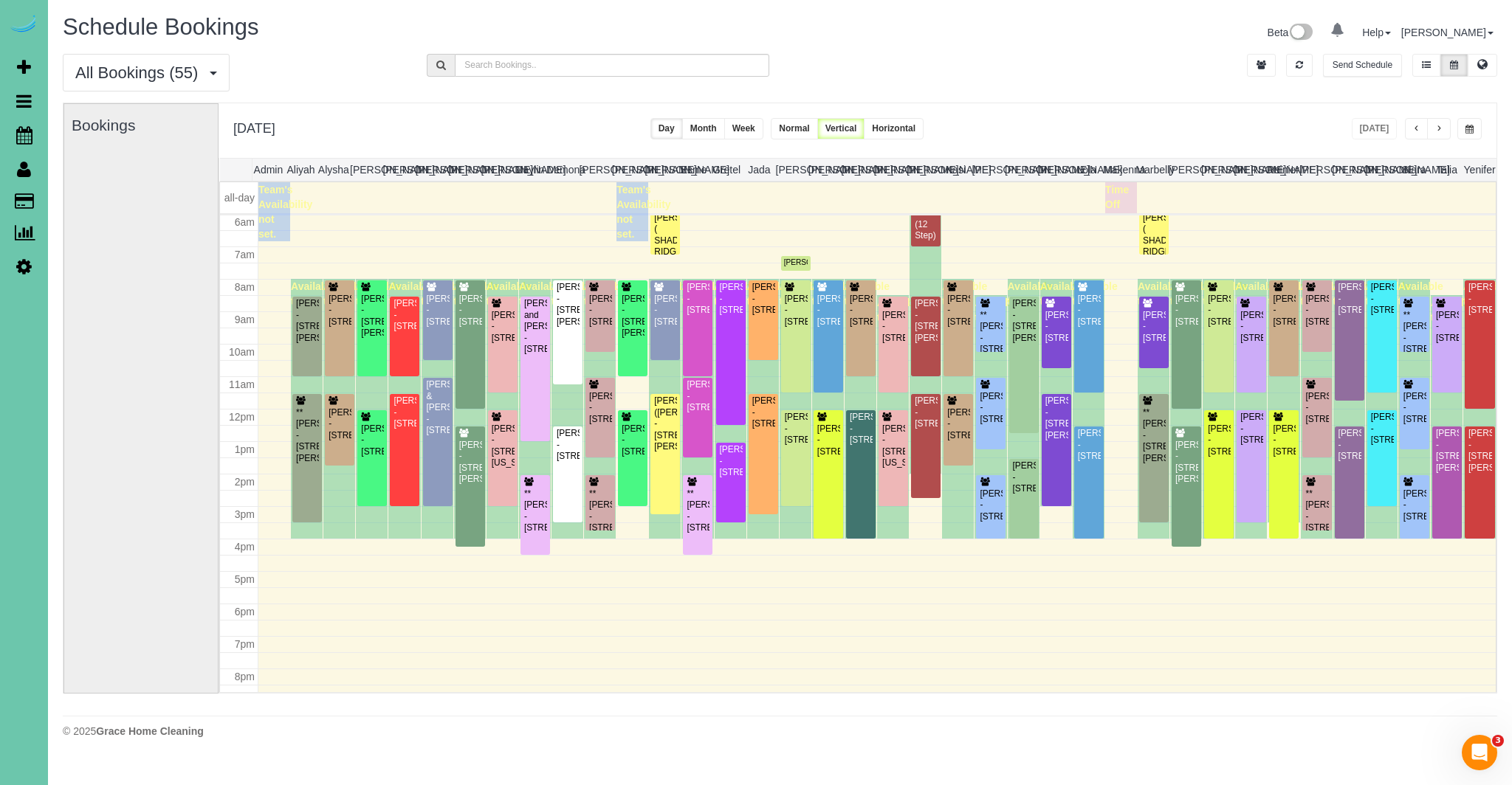
click at [1473, 125] on span "button" at bounding box center [1469, 129] width 8 height 9
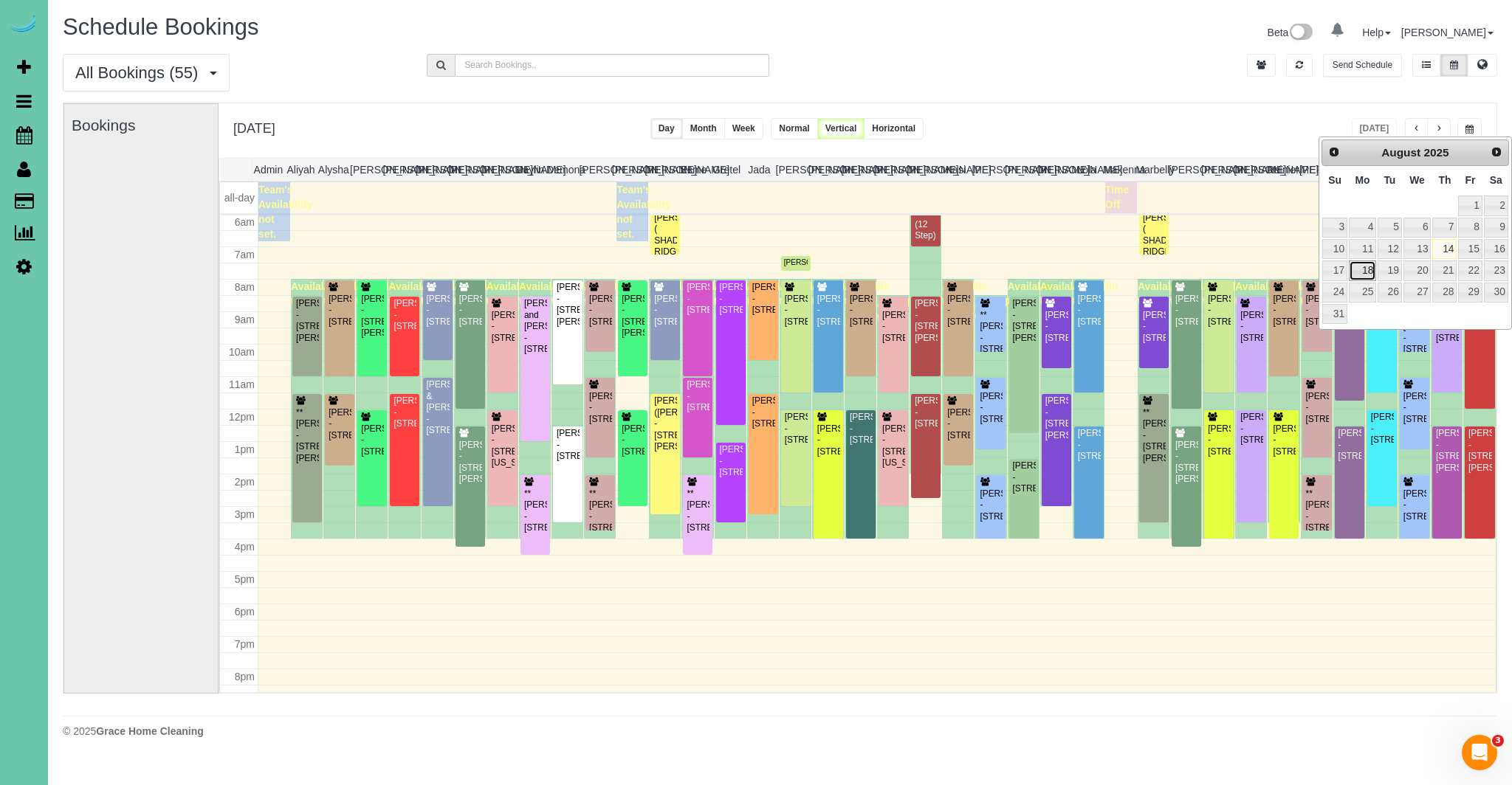
click at [1370, 267] on link "18" at bounding box center [1363, 271] width 27 height 20
type input "**********"
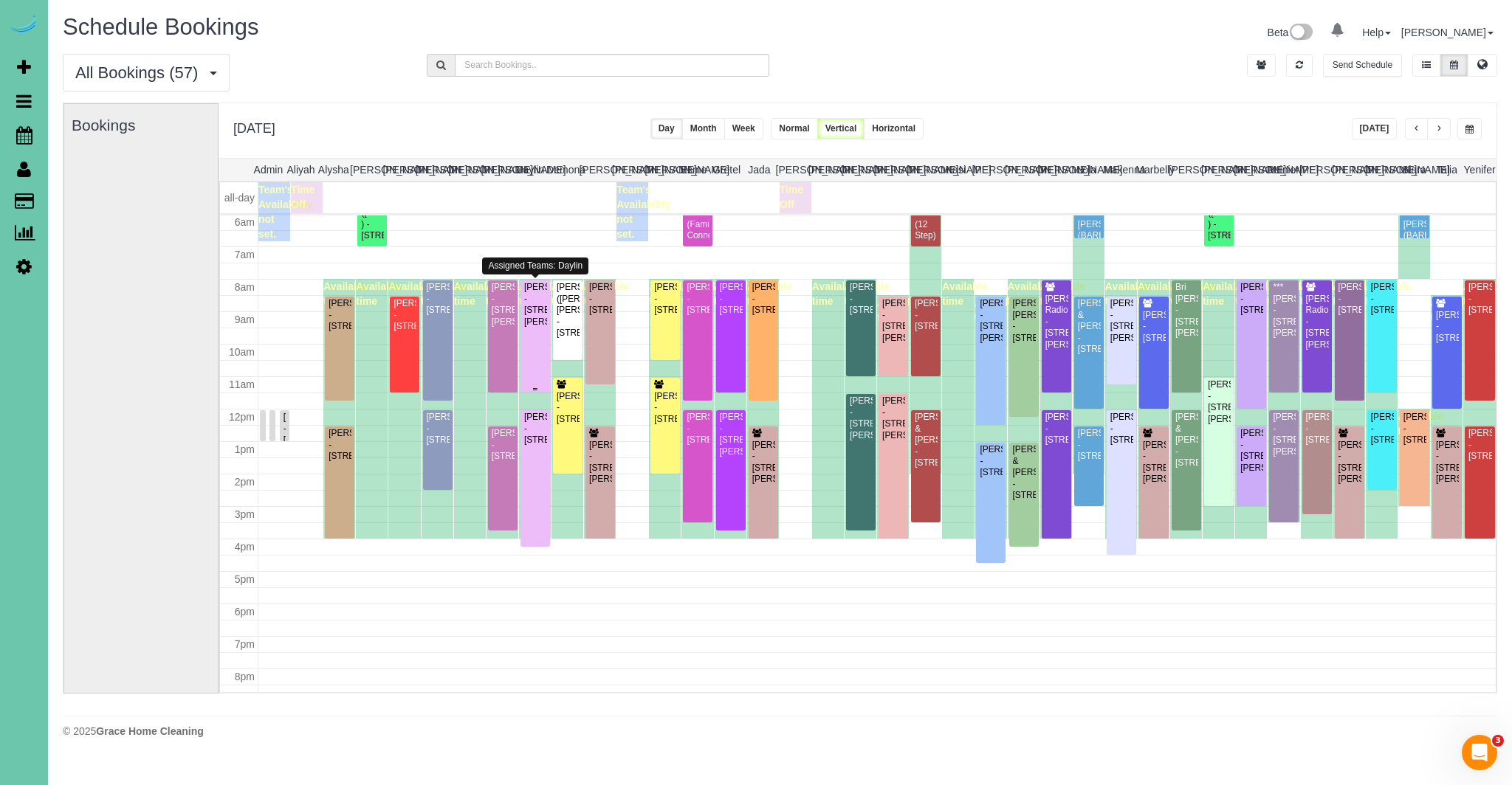
click at [530, 319] on div "Abbey Jackson - 2916 Whiteman Dr, Bellevue, NE 68123" at bounding box center [535, 305] width 24 height 46
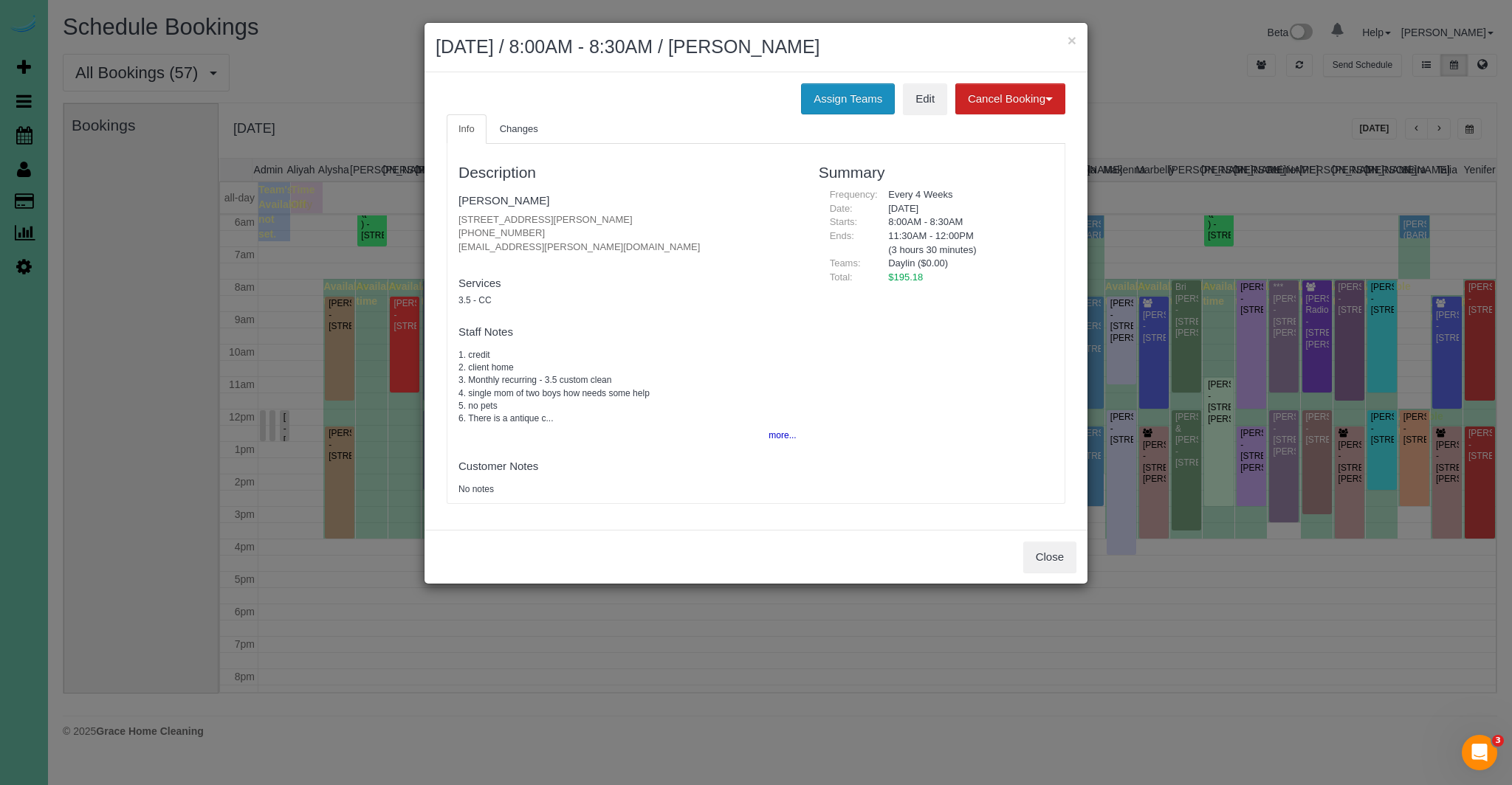
click at [866, 106] on button "Assign Teams" at bounding box center [848, 99] width 93 height 31
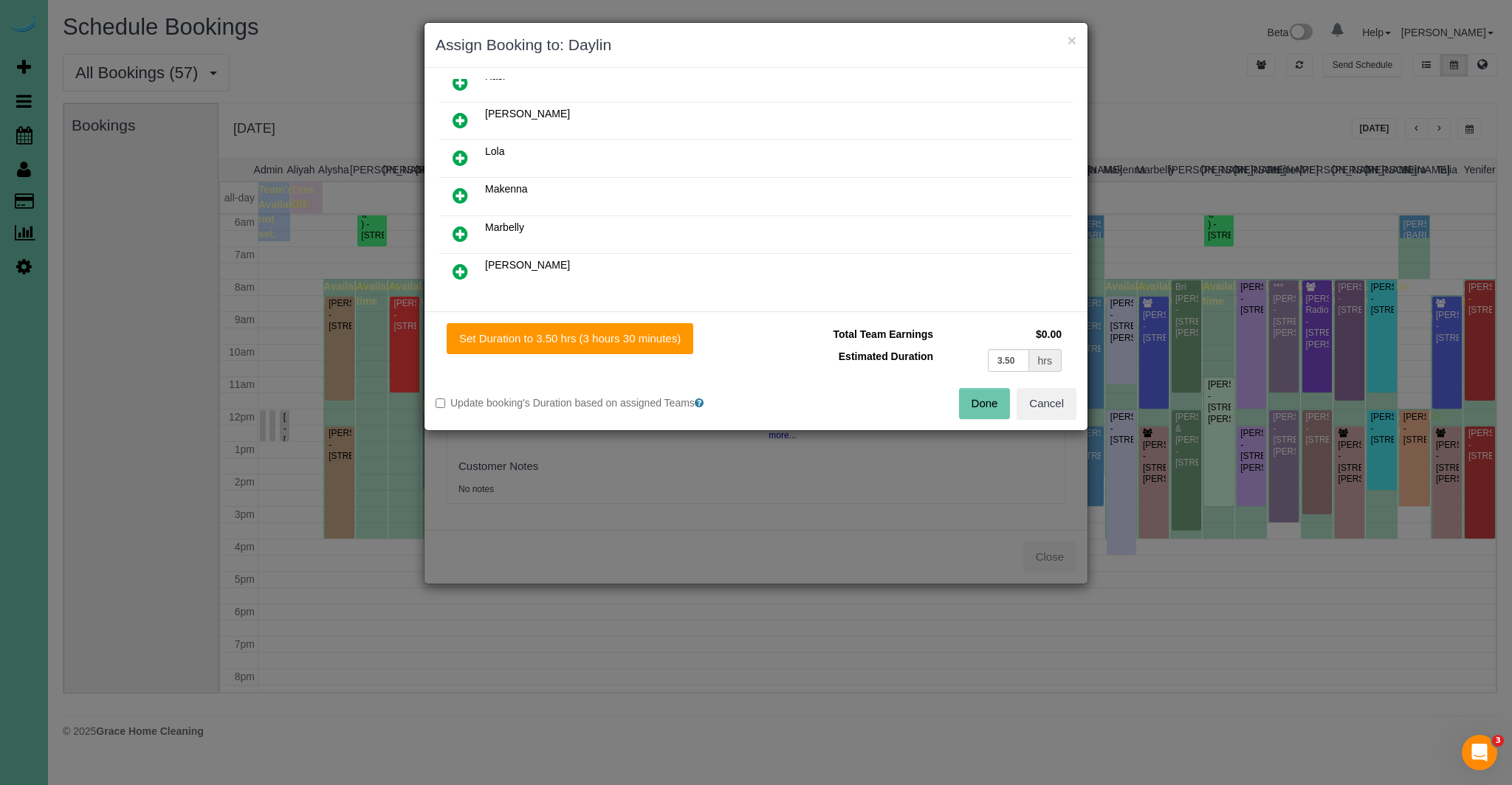
scroll to position [398, 0]
click at [537, 281] on icon at bounding box center [535, 286] width 9 height 11
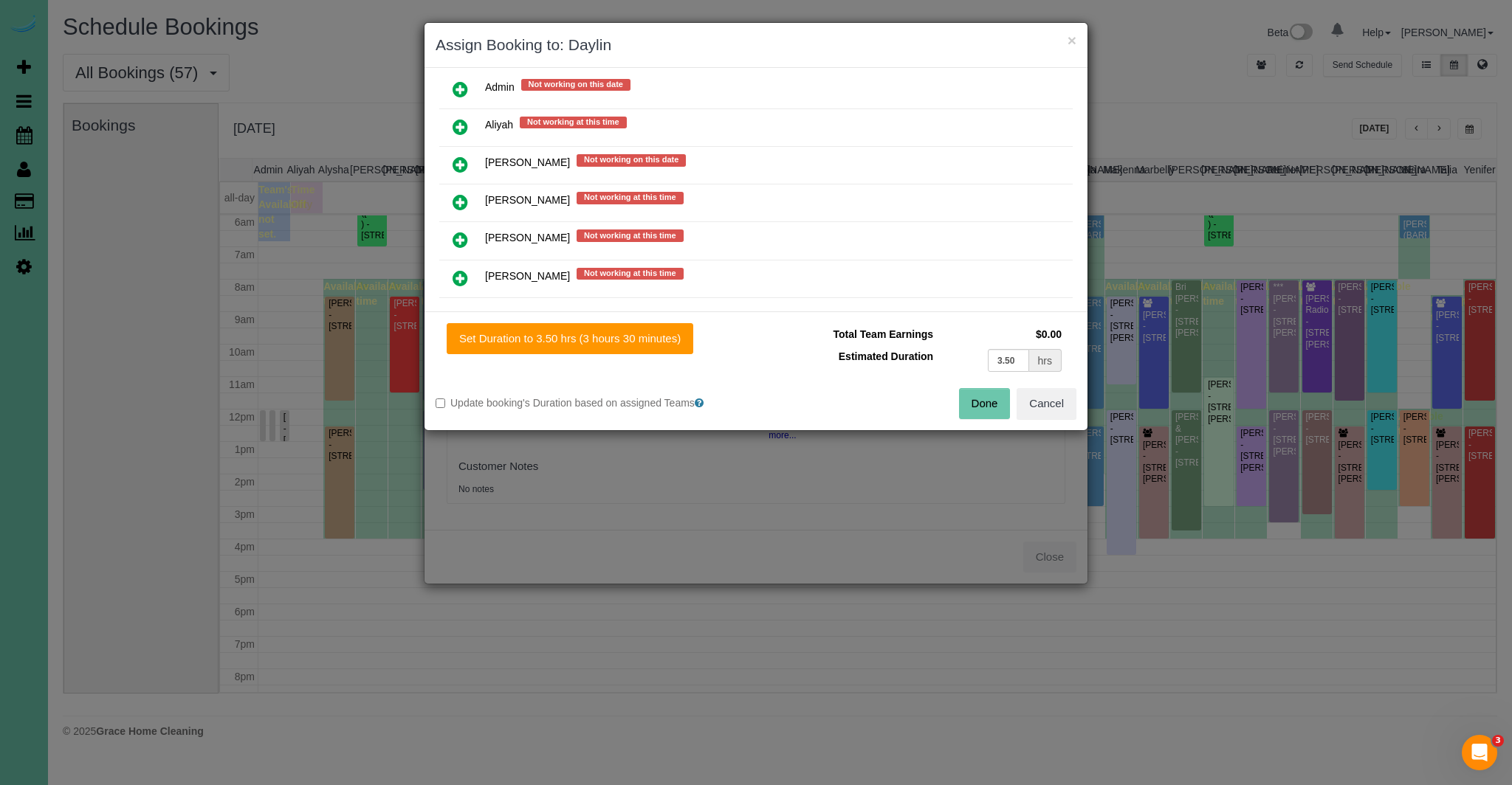
click at [459, 156] on icon at bounding box center [460, 164] width 16 height 17
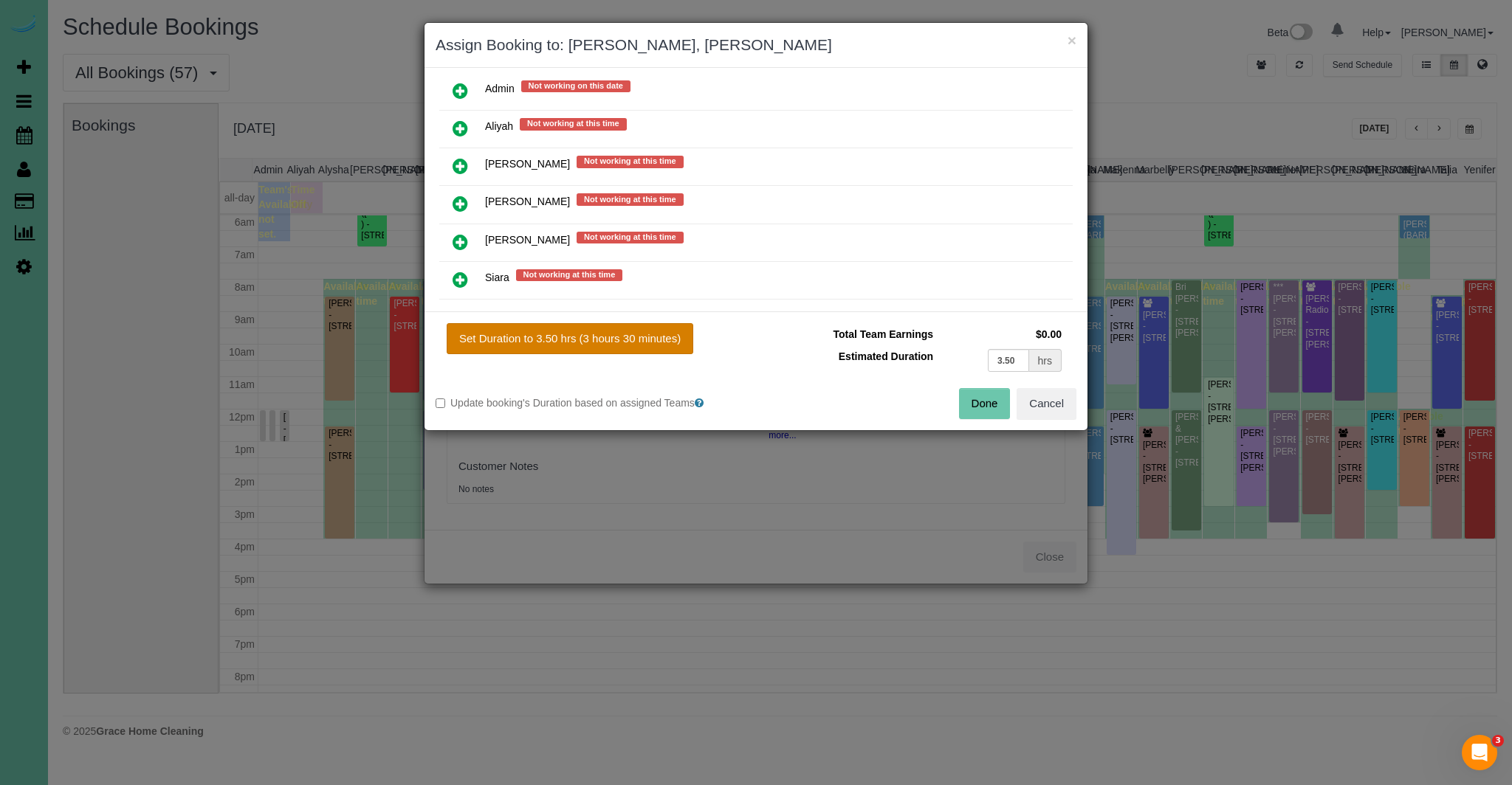
click at [608, 334] on button "Set Duration to 3.50 hrs (3 hours 30 minutes)" at bounding box center [569, 339] width 246 height 31
type input "3.50"
click at [1003, 404] on button "Done" at bounding box center [985, 403] width 51 height 31
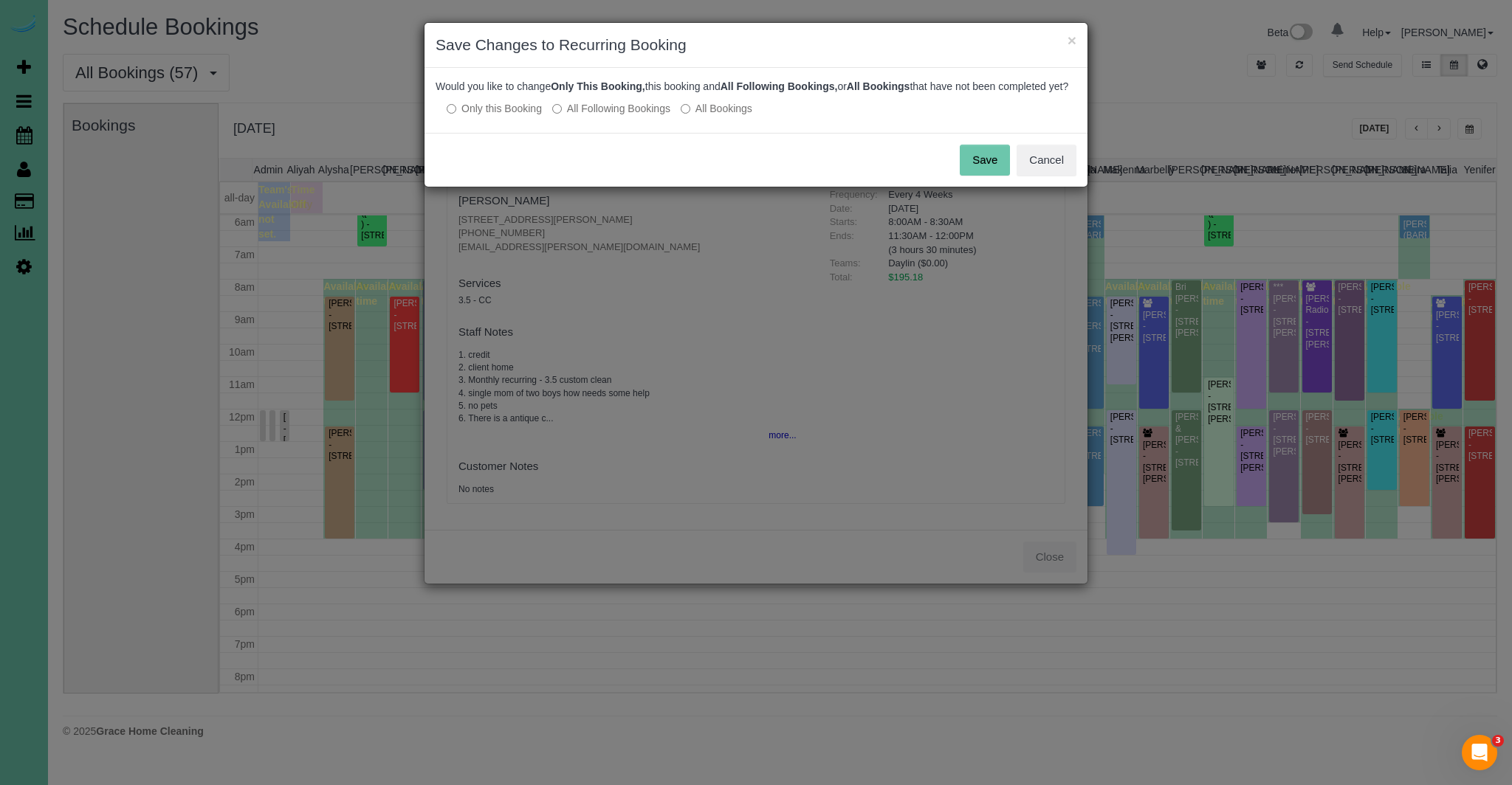
click at [978, 165] on button "Save" at bounding box center [985, 160] width 50 height 31
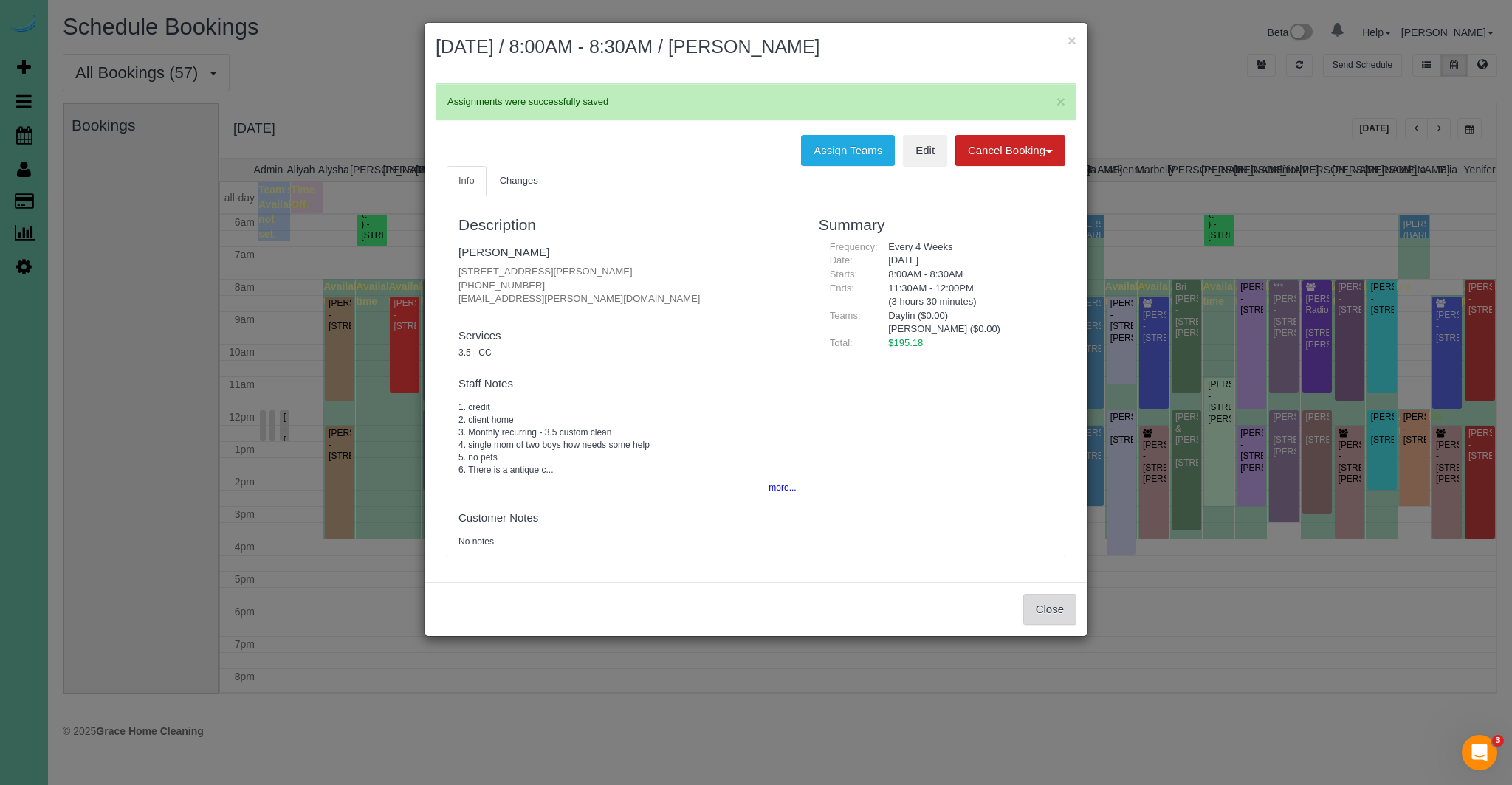
click at [1049, 606] on button "Close" at bounding box center [1050, 609] width 53 height 31
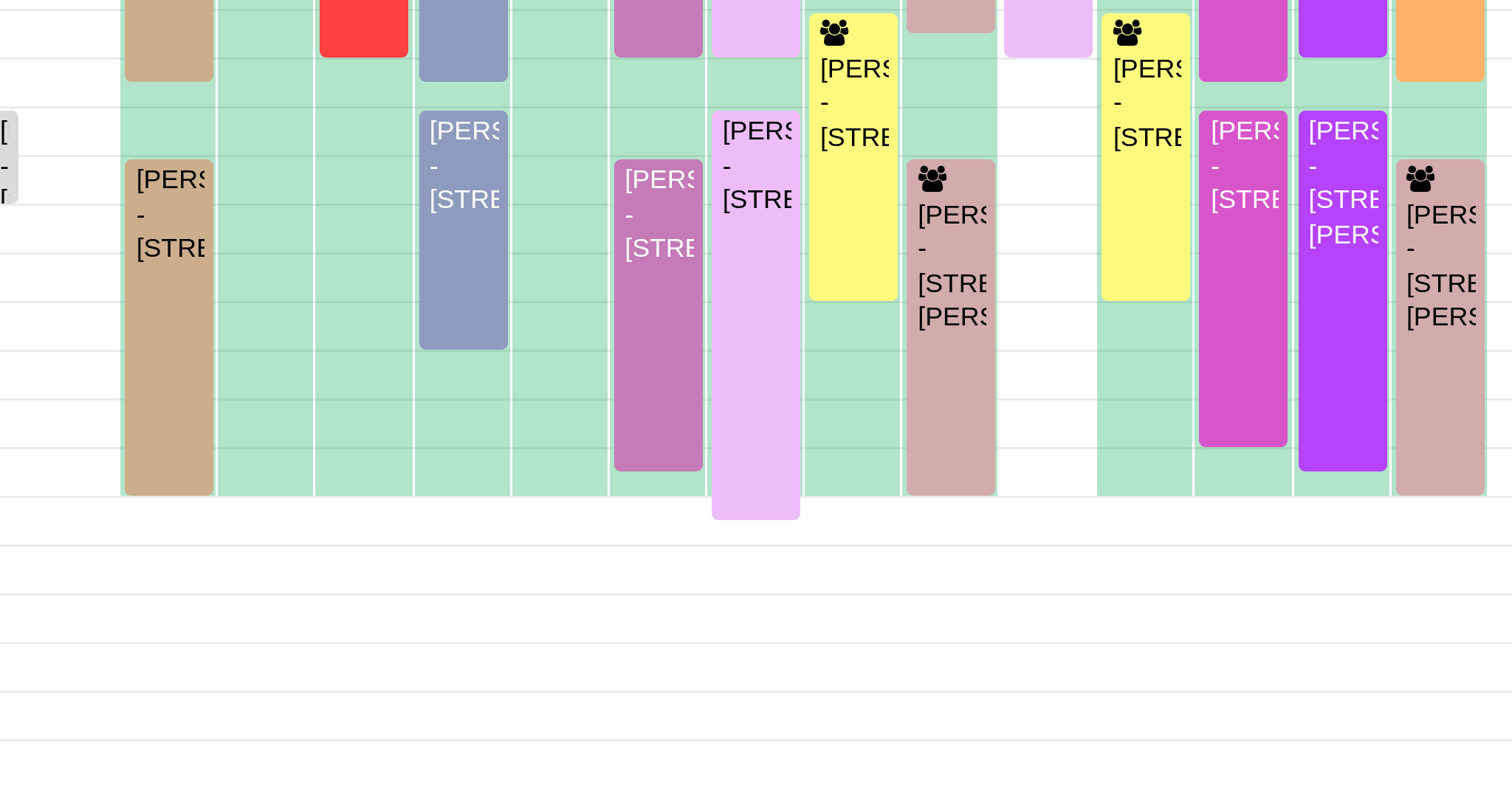
scroll to position [232, 0]
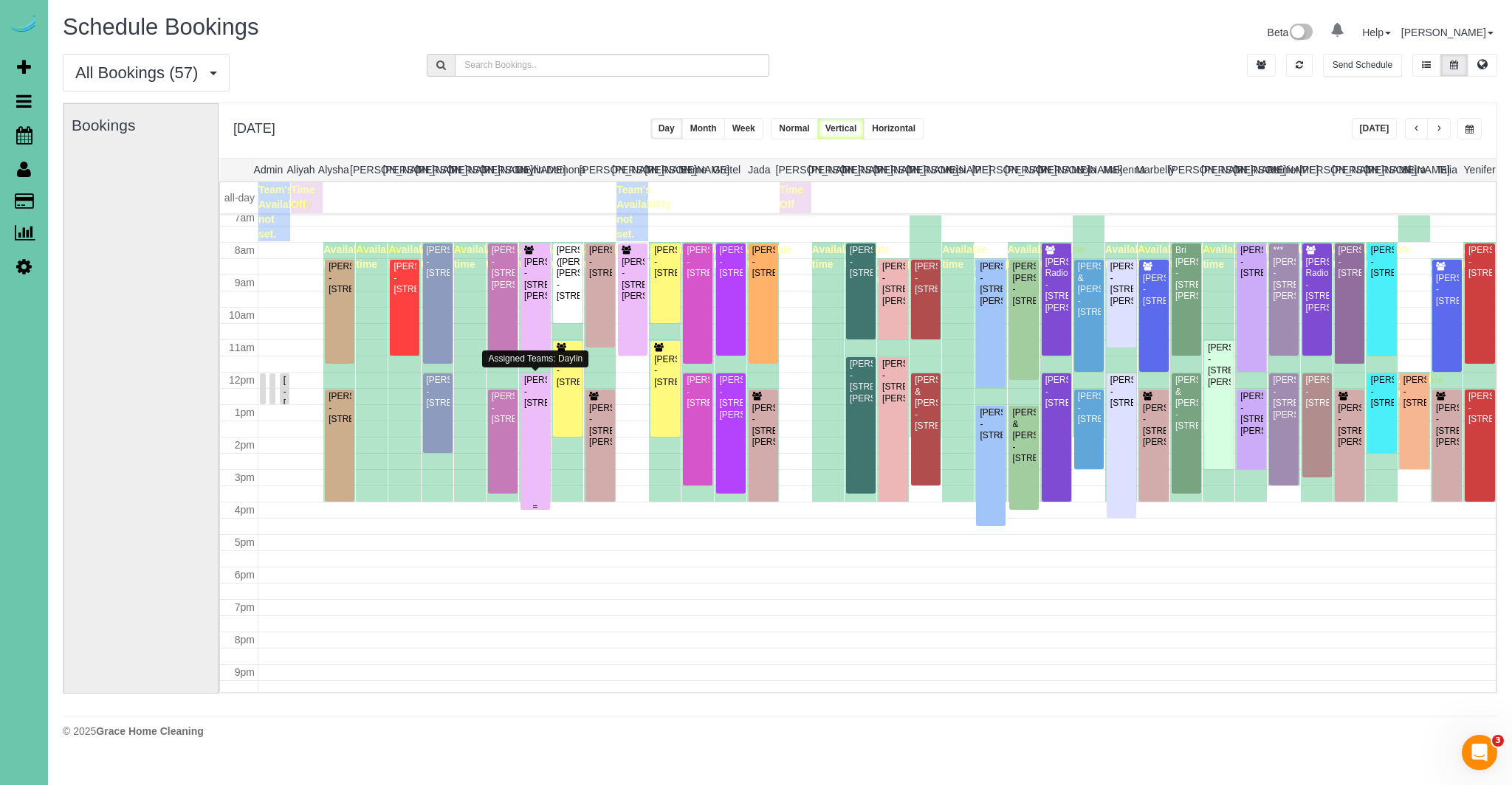
click at [539, 409] on div "Kristy Norblade - 7978 Shadow Lake Dr, Papillion, NE 68046" at bounding box center [535, 392] width 24 height 34
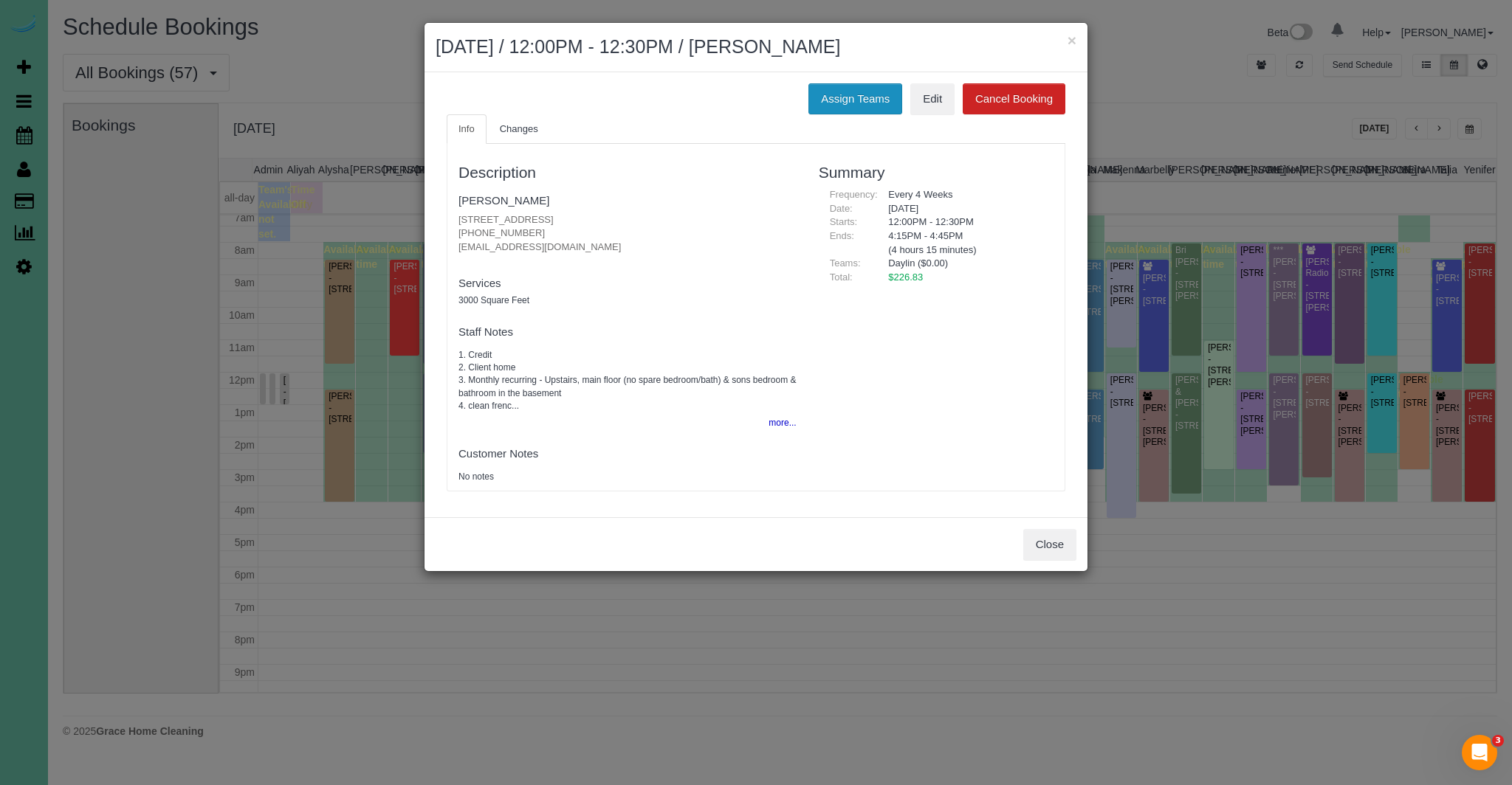
click at [862, 86] on button "Assign Teams" at bounding box center [855, 99] width 93 height 31
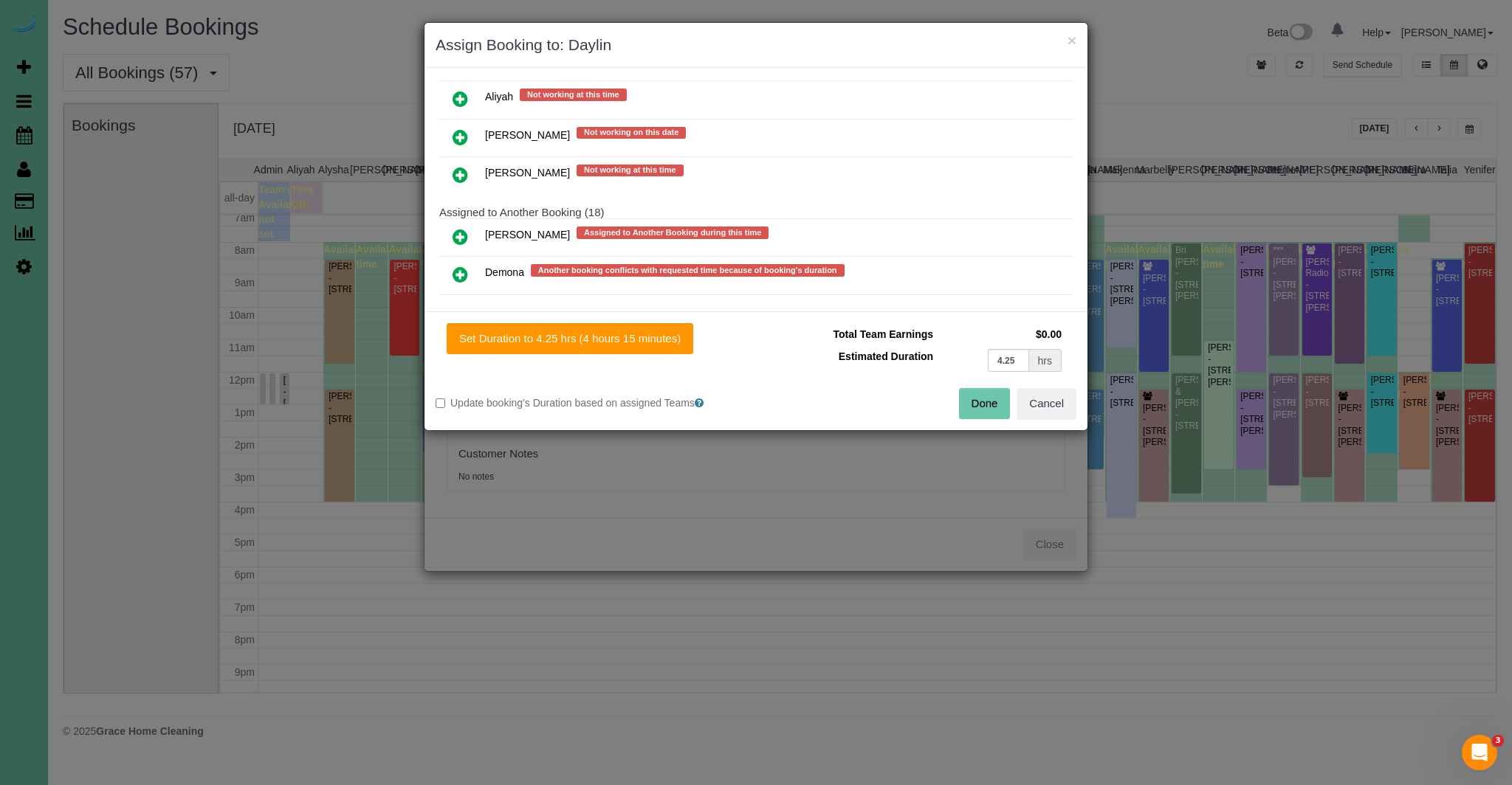
click at [463, 128] on icon at bounding box center [460, 136] width 16 height 17
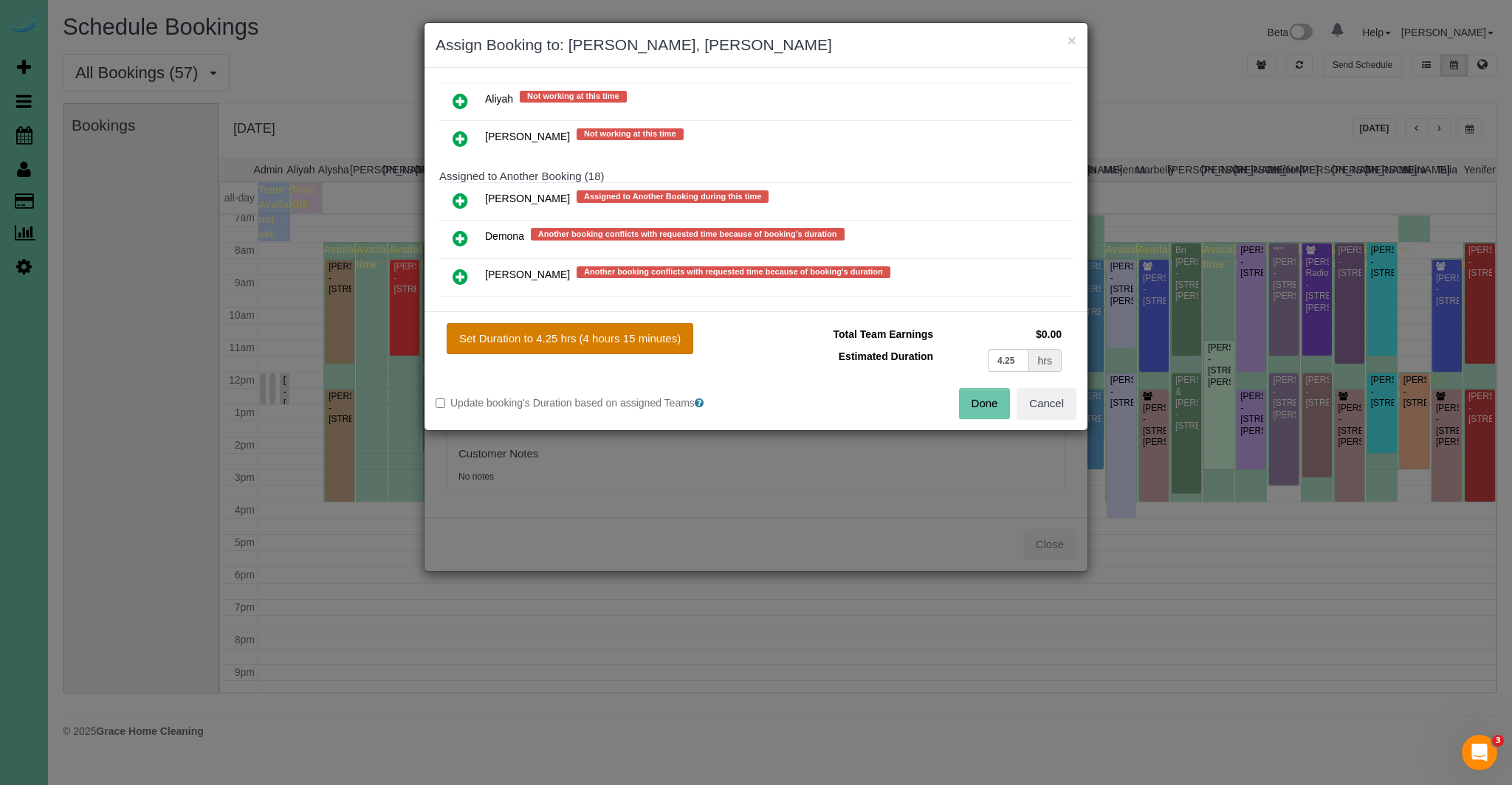
click at [519, 337] on button "Set Duration to 4.25 hrs (4 hours 15 minutes)" at bounding box center [569, 339] width 246 height 31
type input "4.25"
click at [980, 402] on button "Done" at bounding box center [985, 403] width 51 height 31
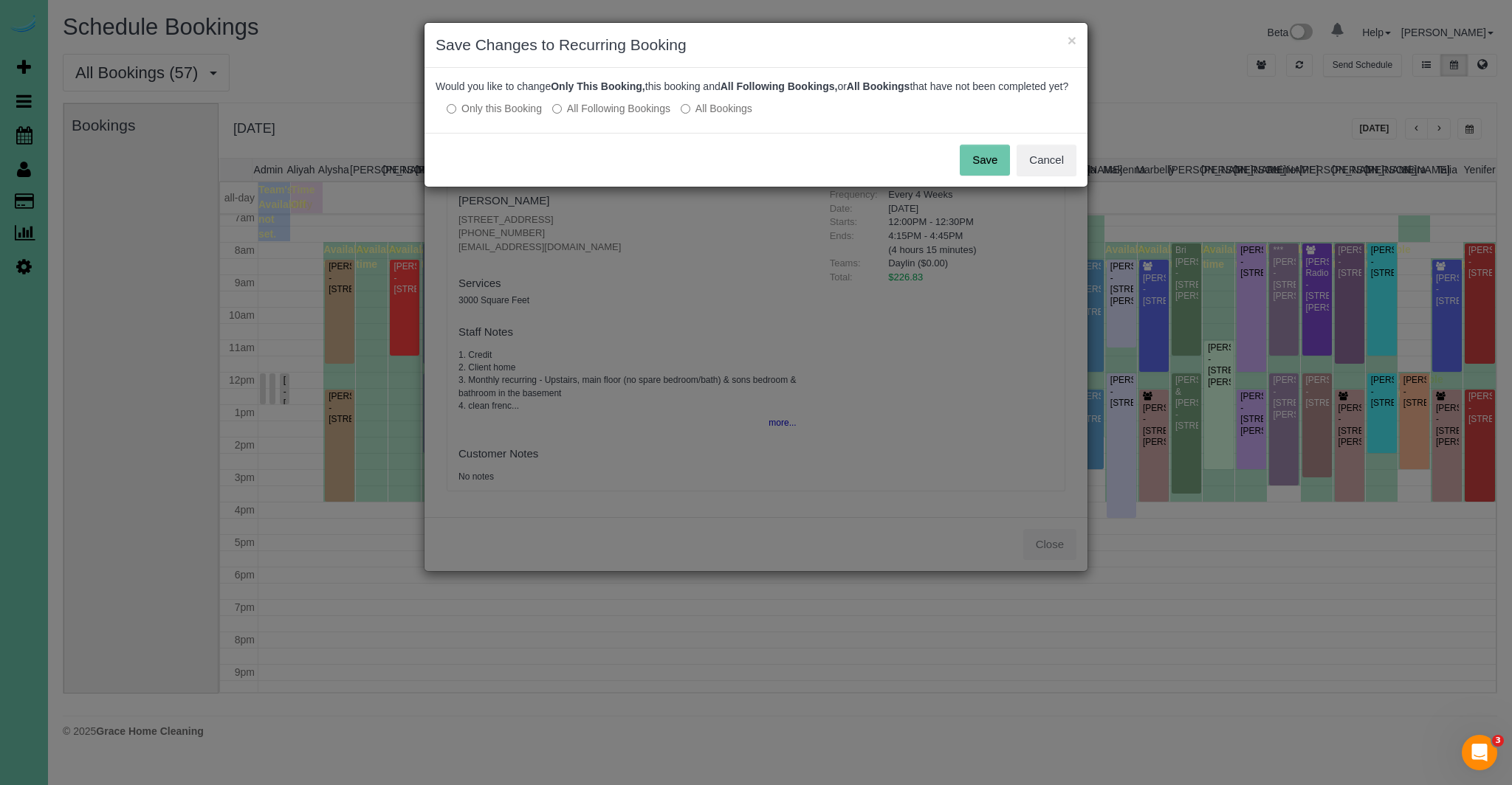
click at [988, 176] on button "Save" at bounding box center [985, 160] width 50 height 31
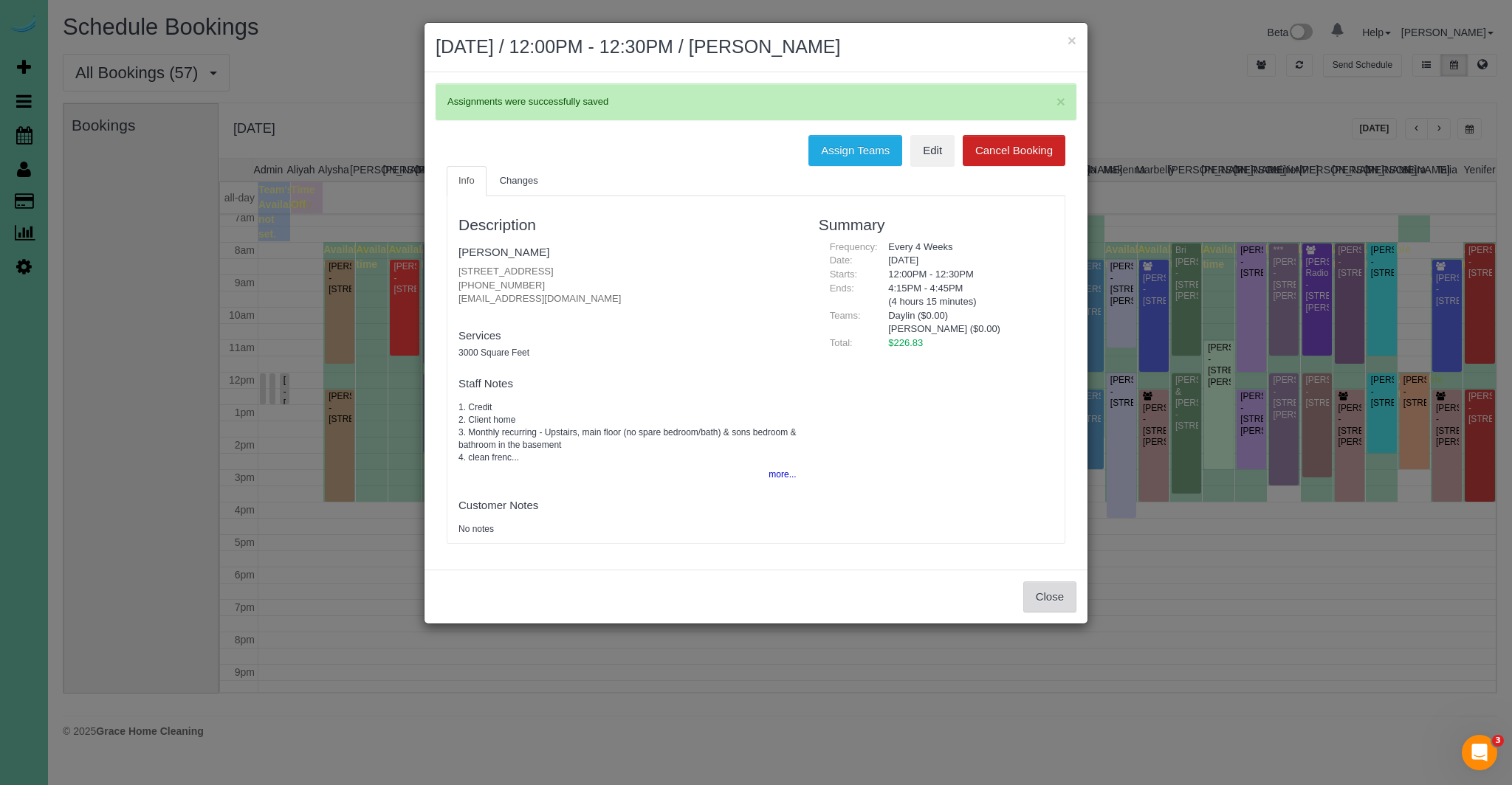
click at [1030, 594] on button "Close" at bounding box center [1050, 597] width 53 height 31
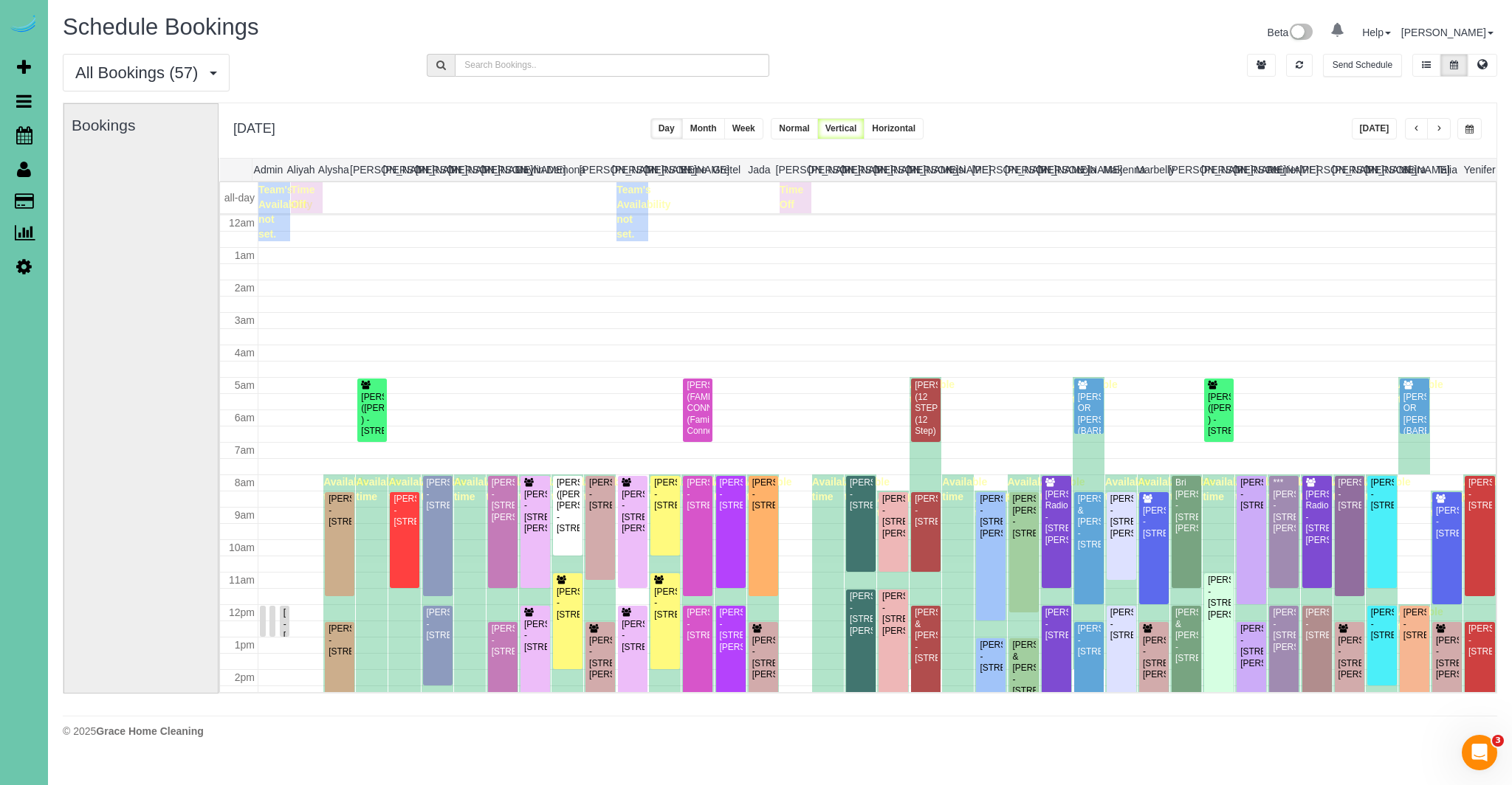
scroll to position [232, 0]
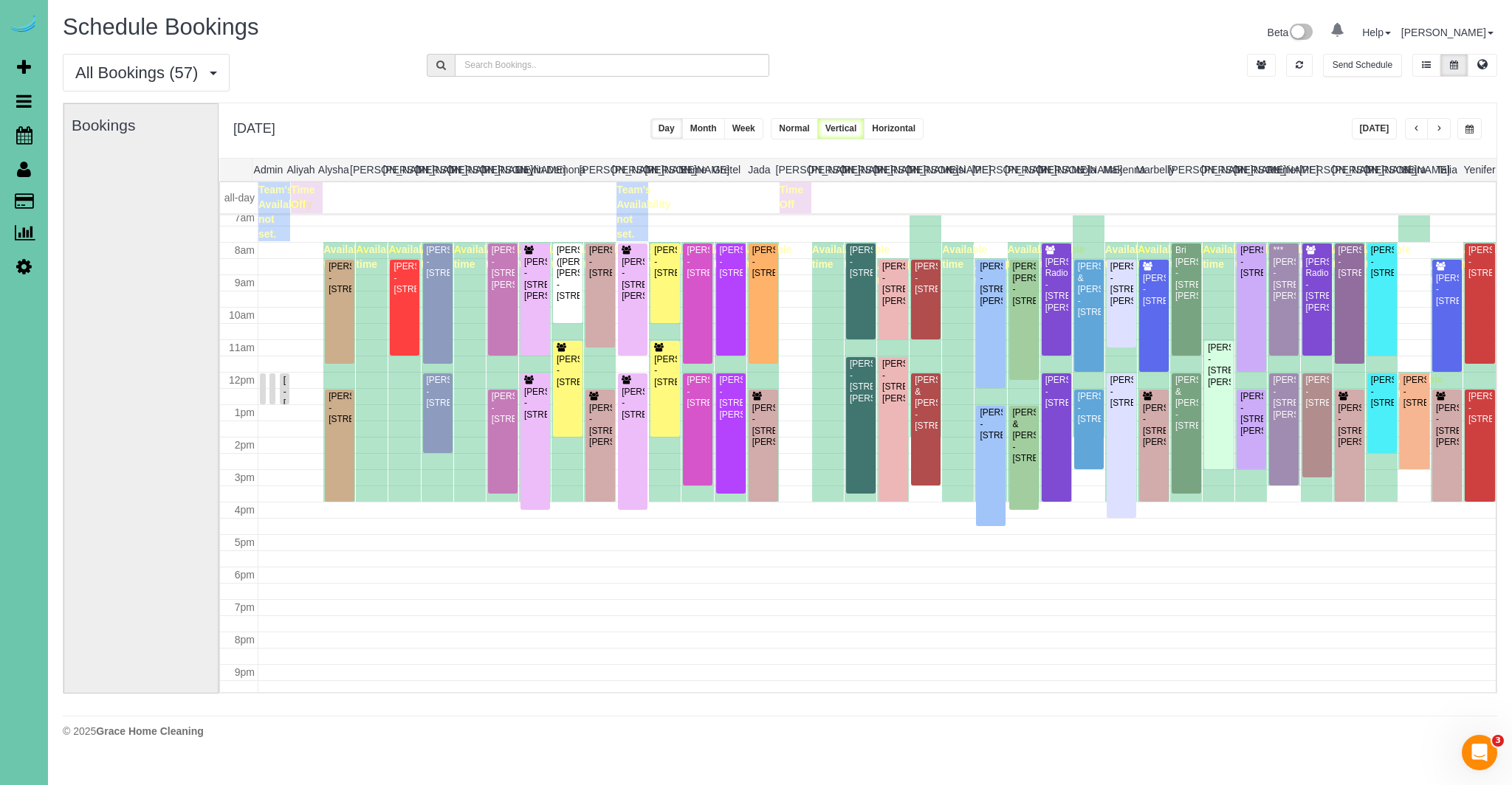
click at [1437, 130] on span "button" at bounding box center [1439, 129] width 7 height 9
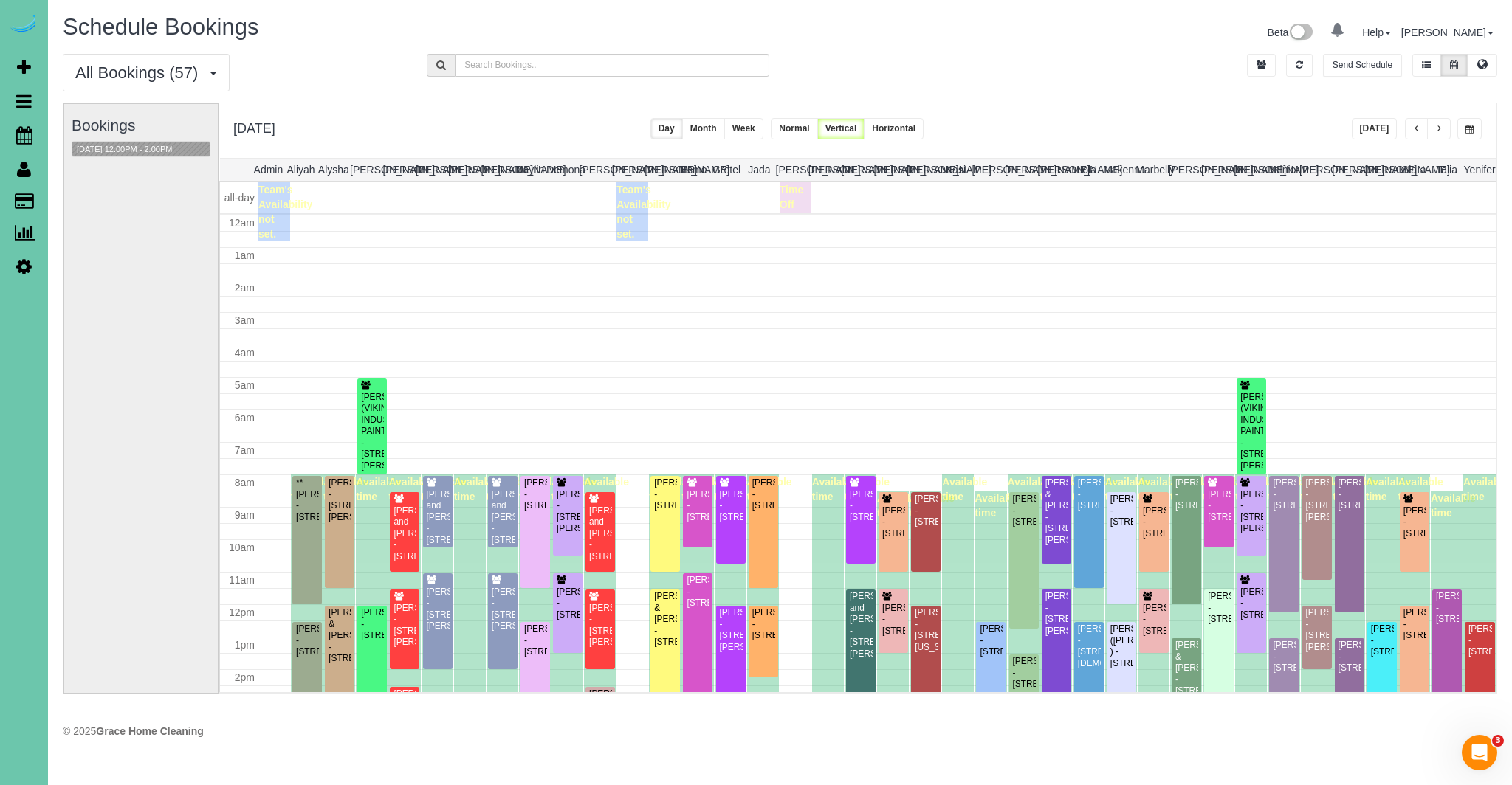
scroll to position [196, 0]
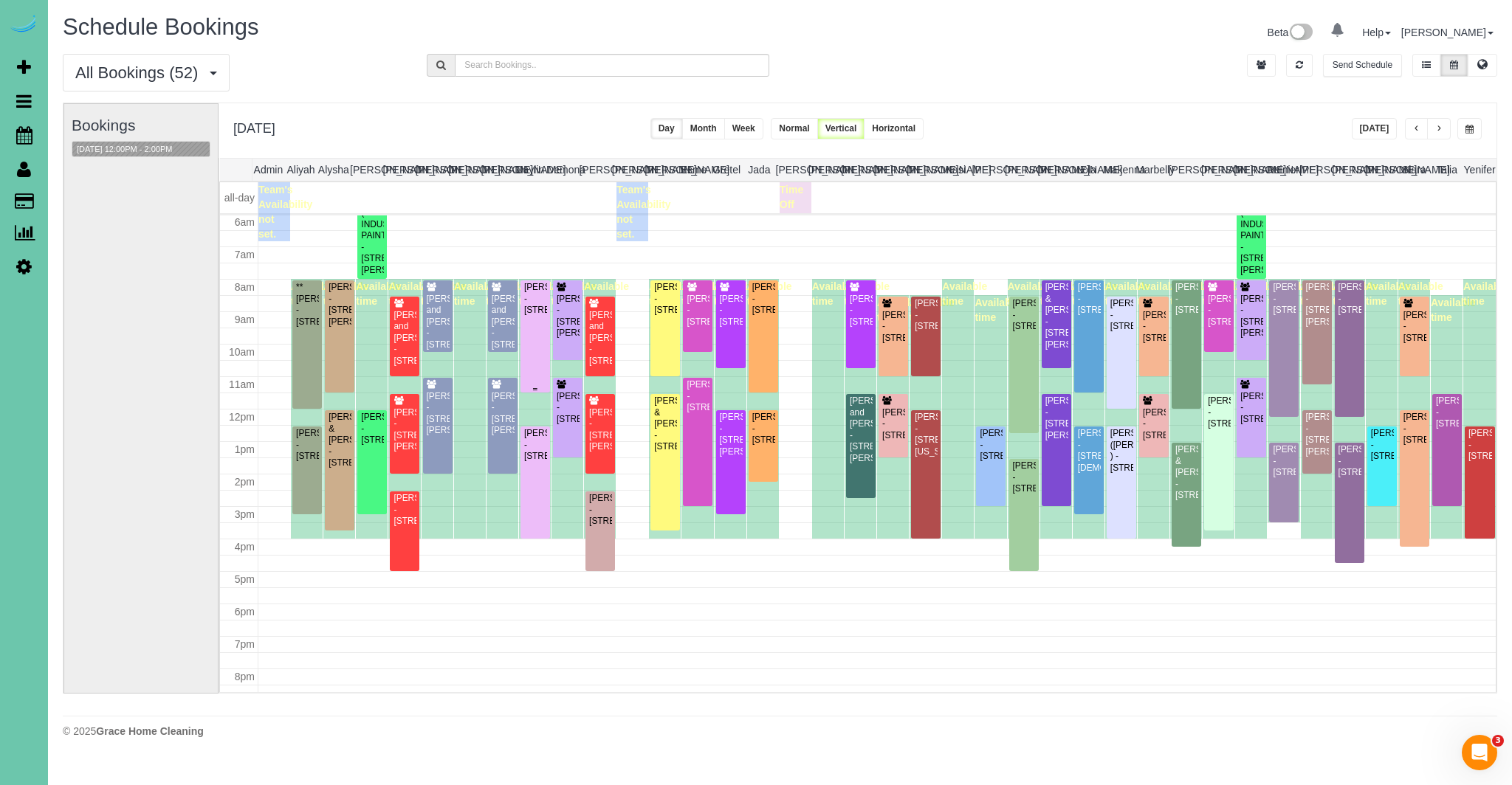
click at [537, 316] on div "Shannon Godsil - 12201 S 124 Ave, Papillion, NE 68046" at bounding box center [535, 298] width 24 height 34
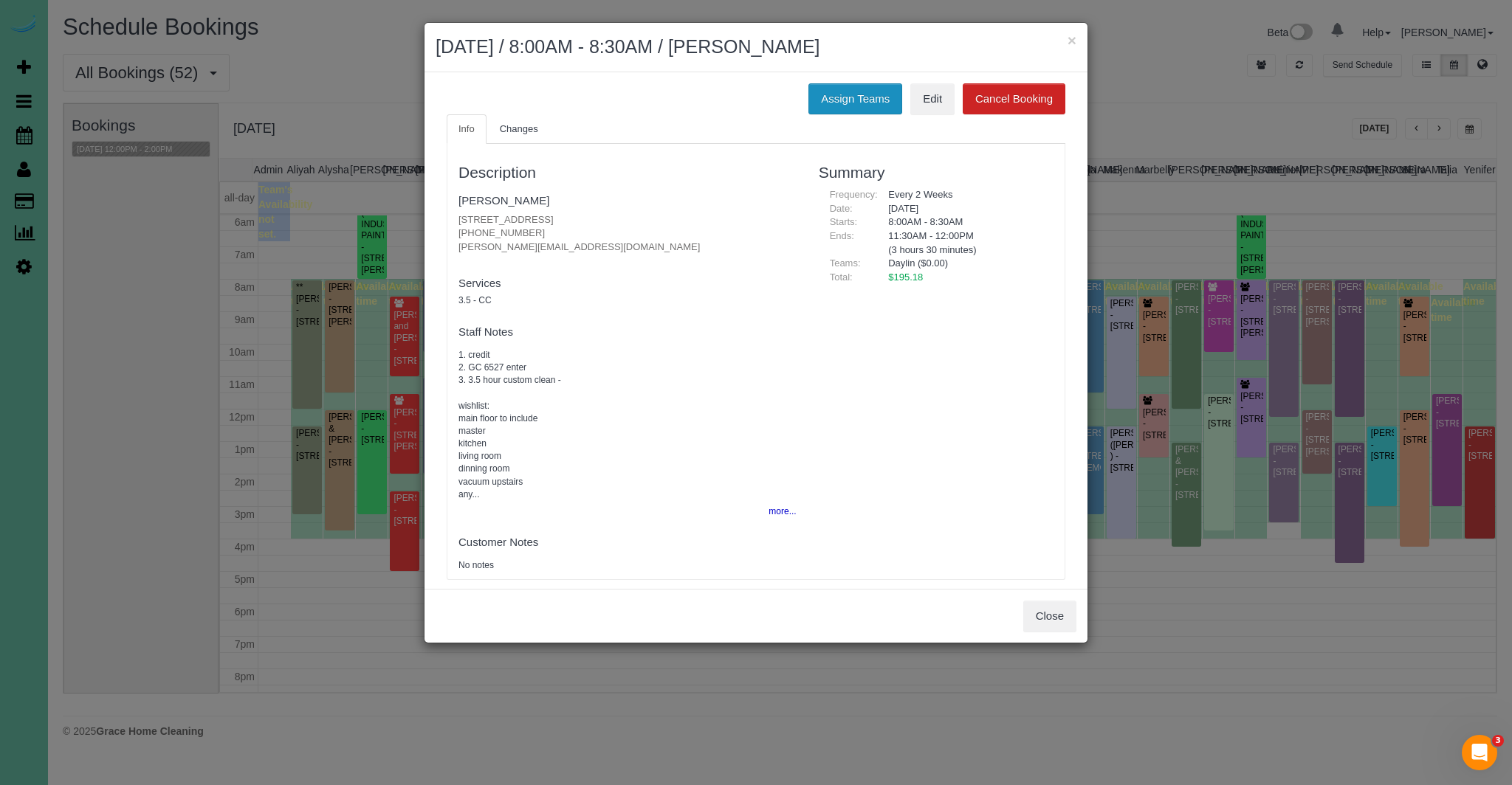
click at [891, 100] on button "Assign Teams" at bounding box center [855, 99] width 93 height 31
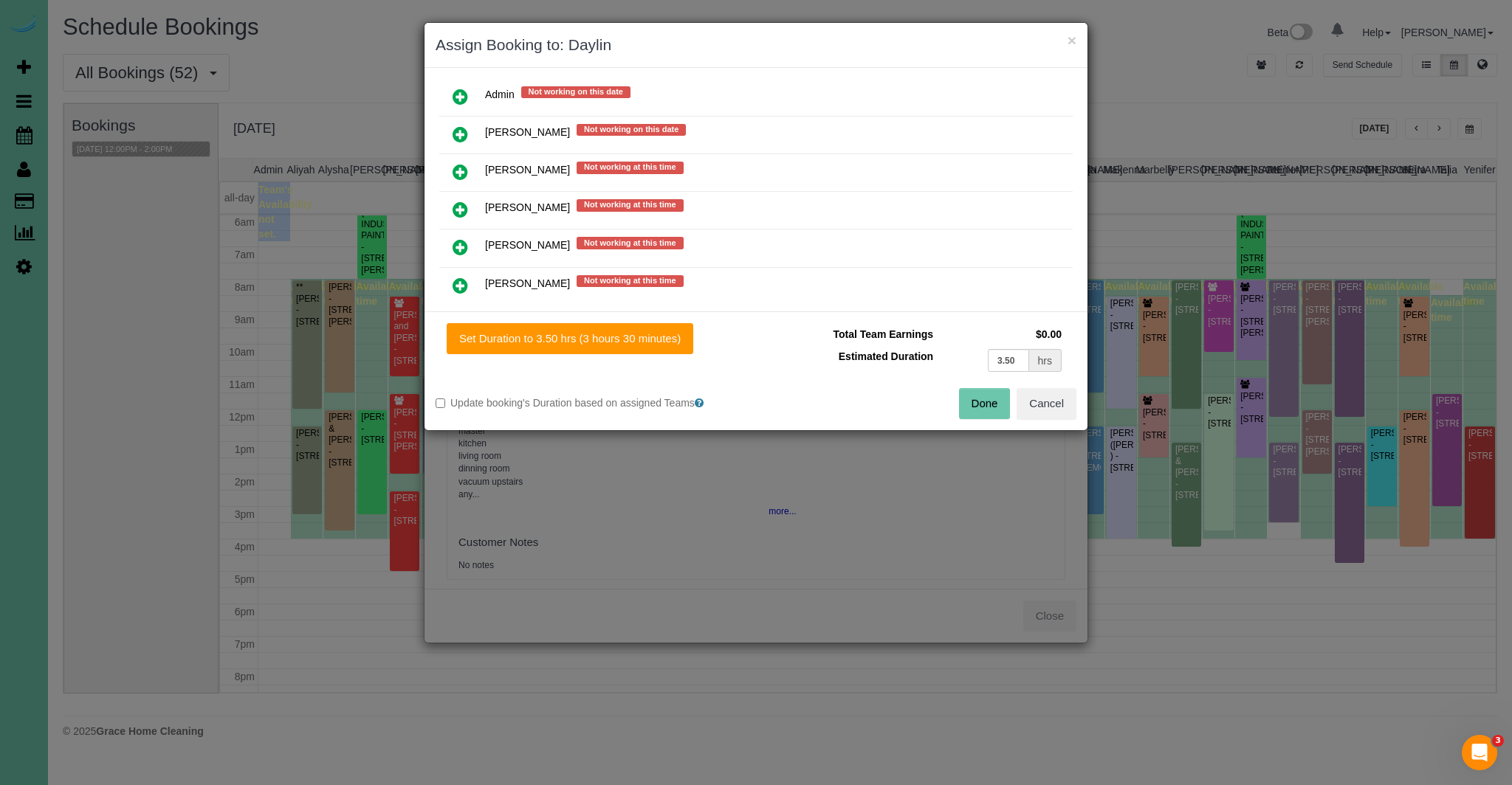
click at [459, 125] on icon at bounding box center [460, 134] width 16 height 17
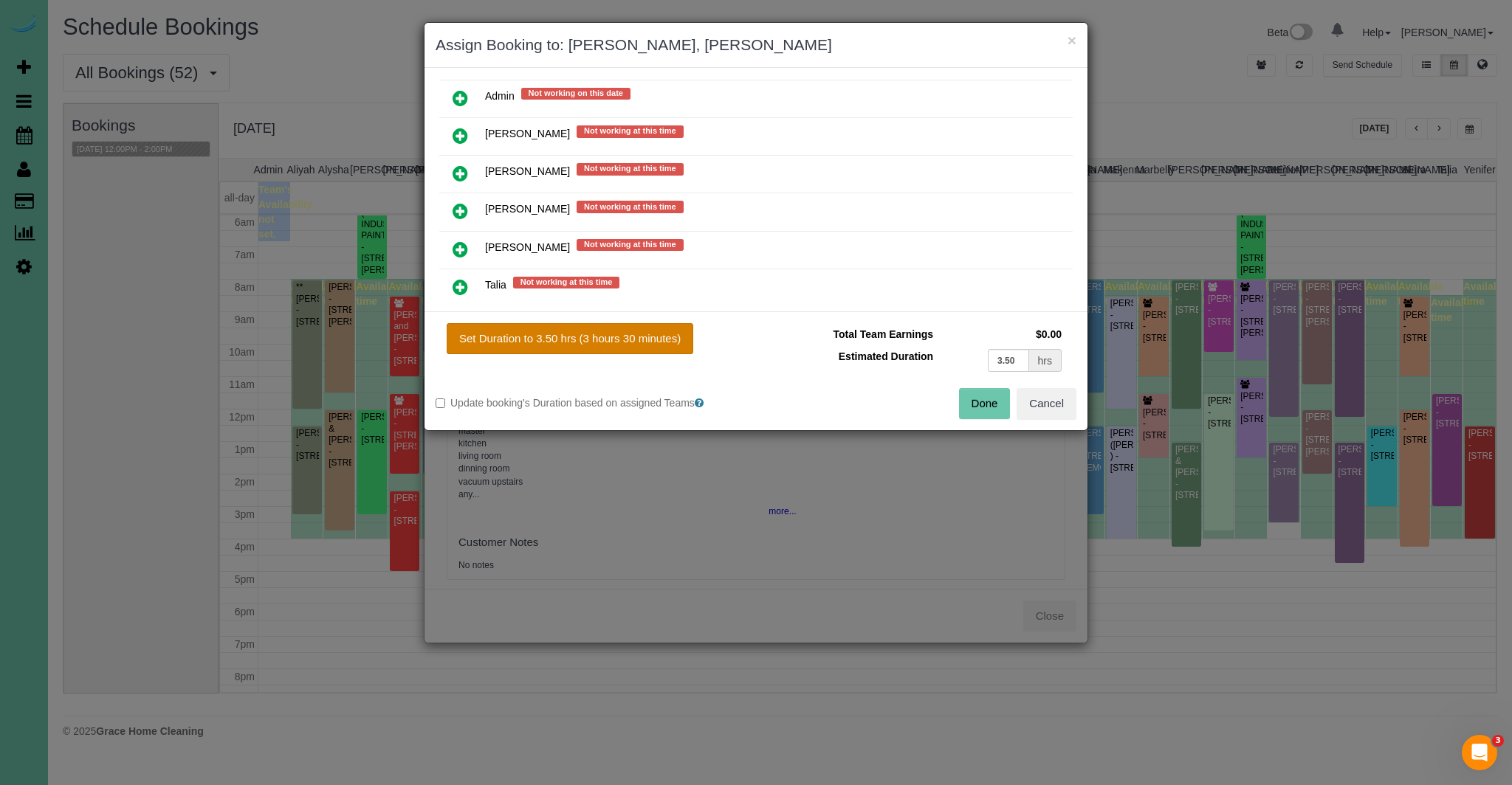
click at [529, 339] on button "Set Duration to 3.50 hrs (3 hours 30 minutes)" at bounding box center [569, 339] width 246 height 31
type input "3.50"
click at [977, 403] on button "Done" at bounding box center [985, 403] width 51 height 31
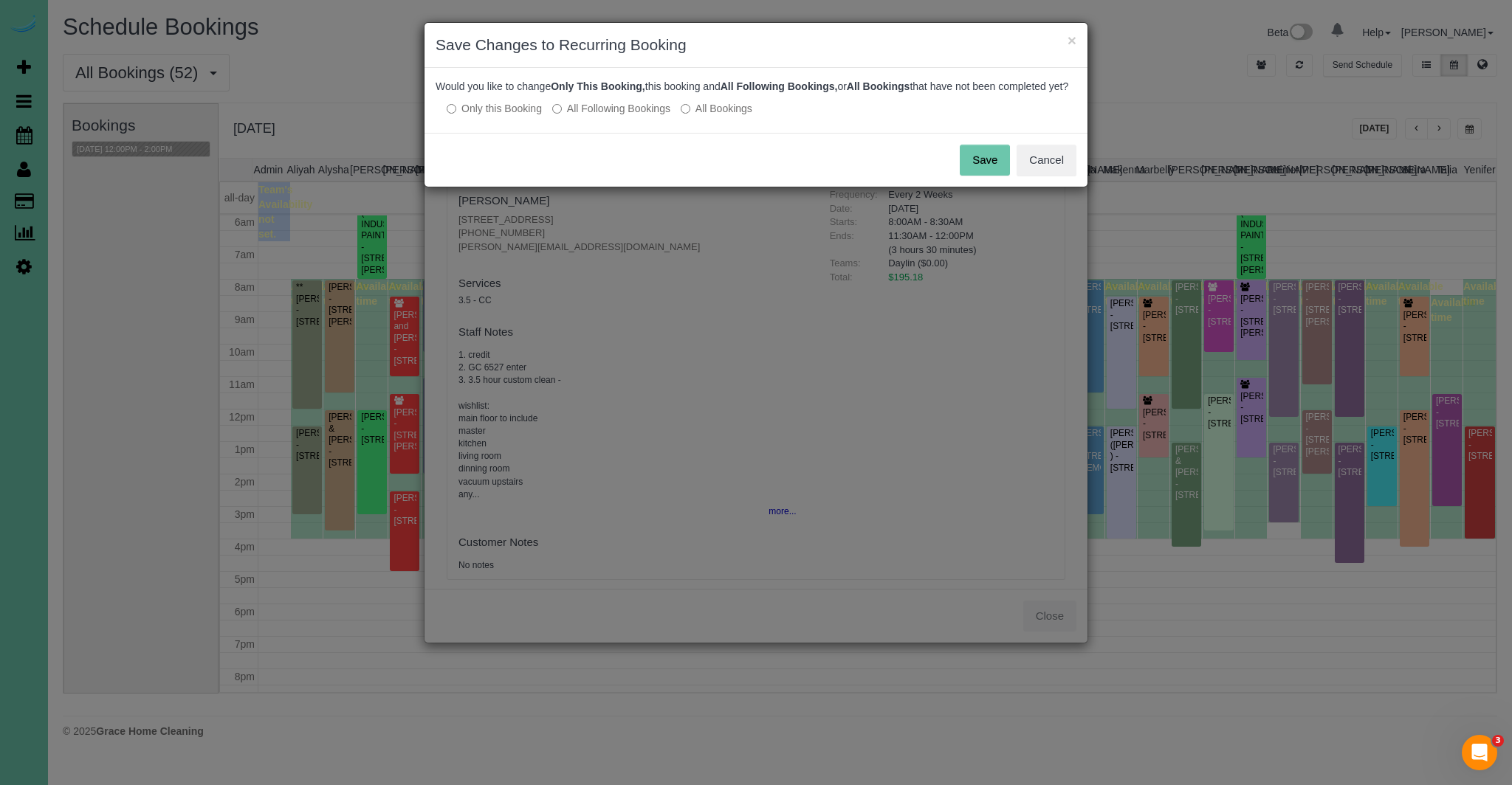
click at [984, 176] on button "Save" at bounding box center [985, 160] width 50 height 31
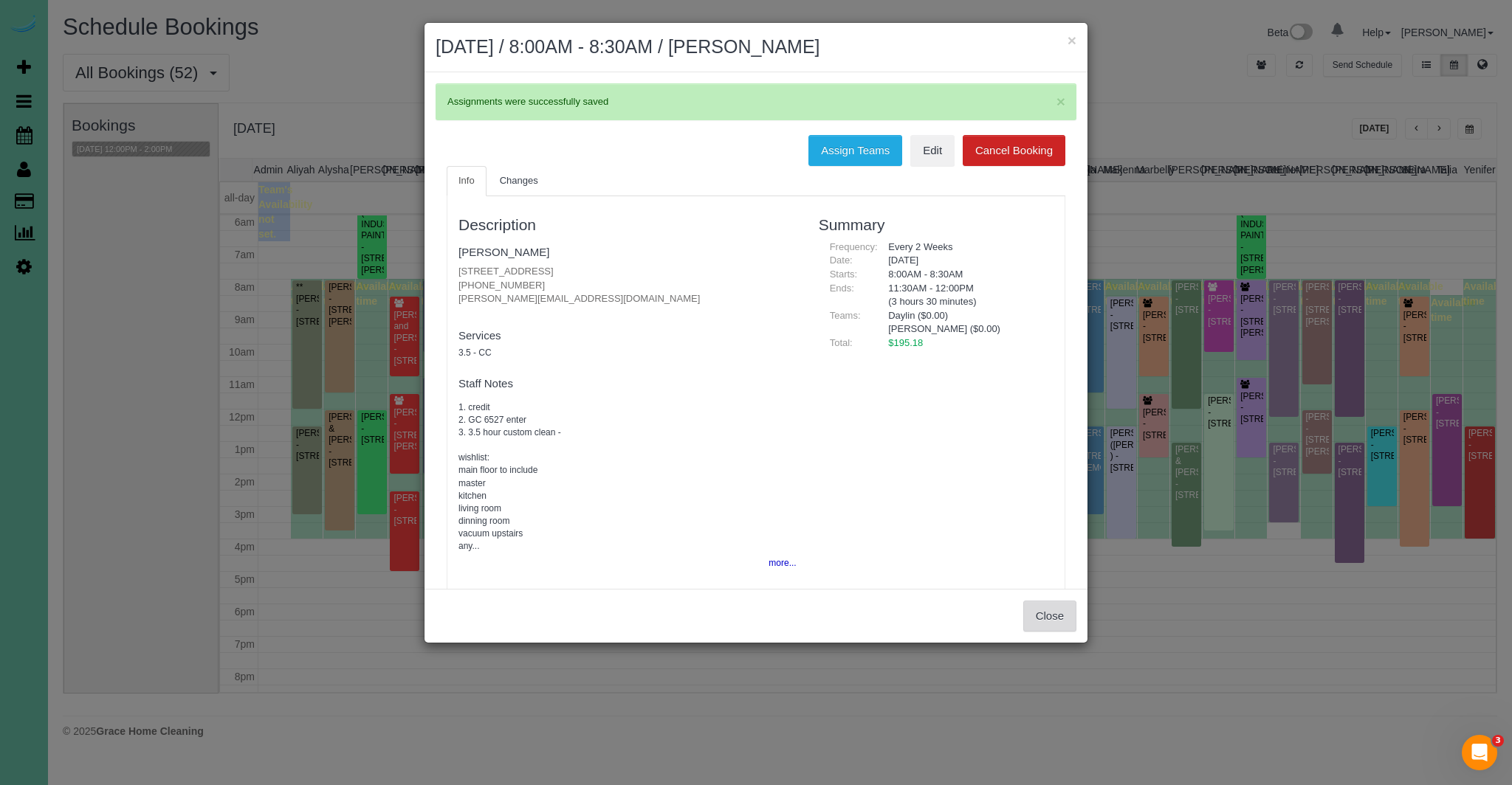
click at [1057, 614] on button "Close" at bounding box center [1050, 617] width 53 height 31
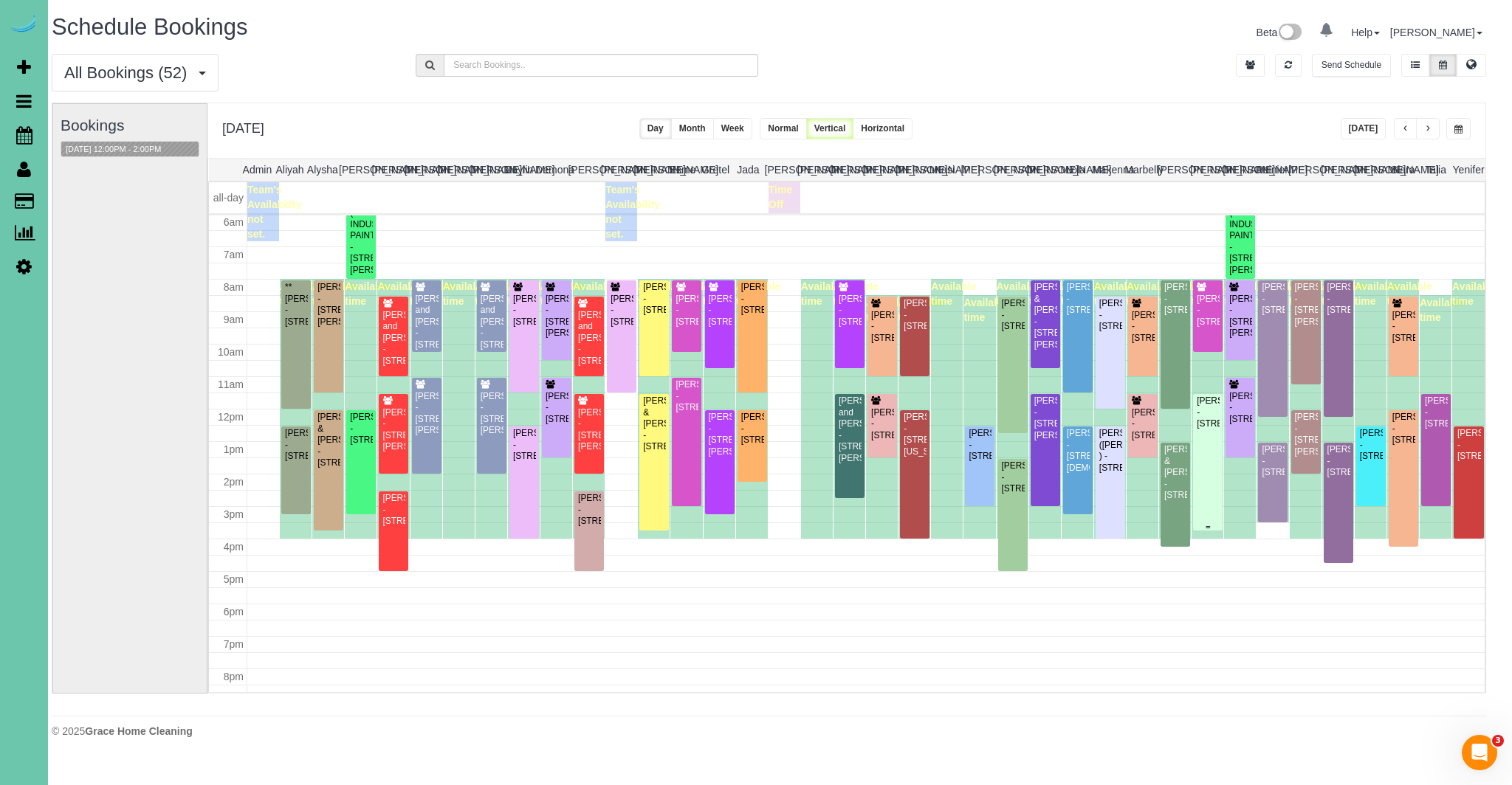
scroll to position [191, 0]
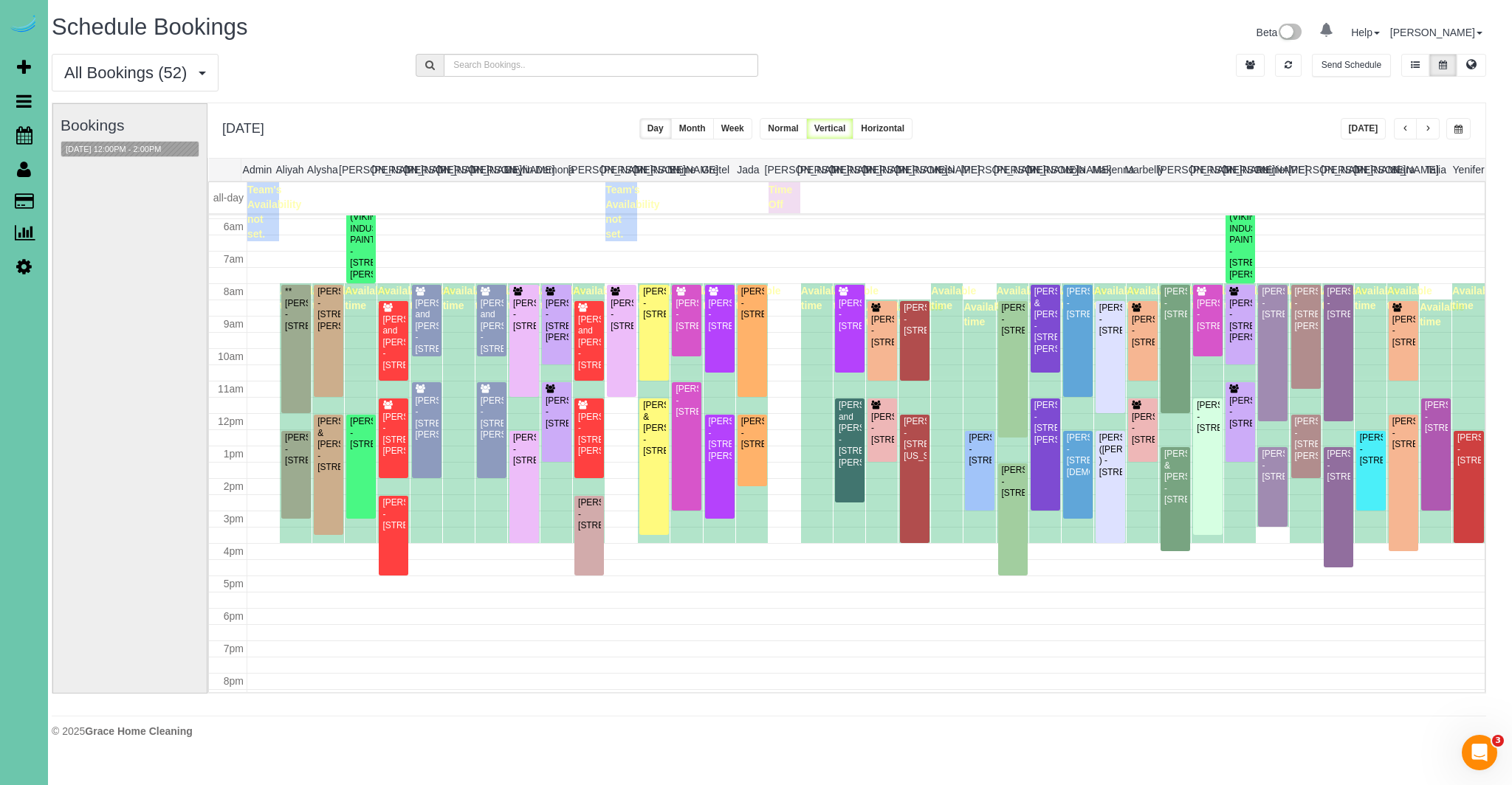
click at [1377, 131] on button "Today" at bounding box center [1364, 128] width 46 height 21
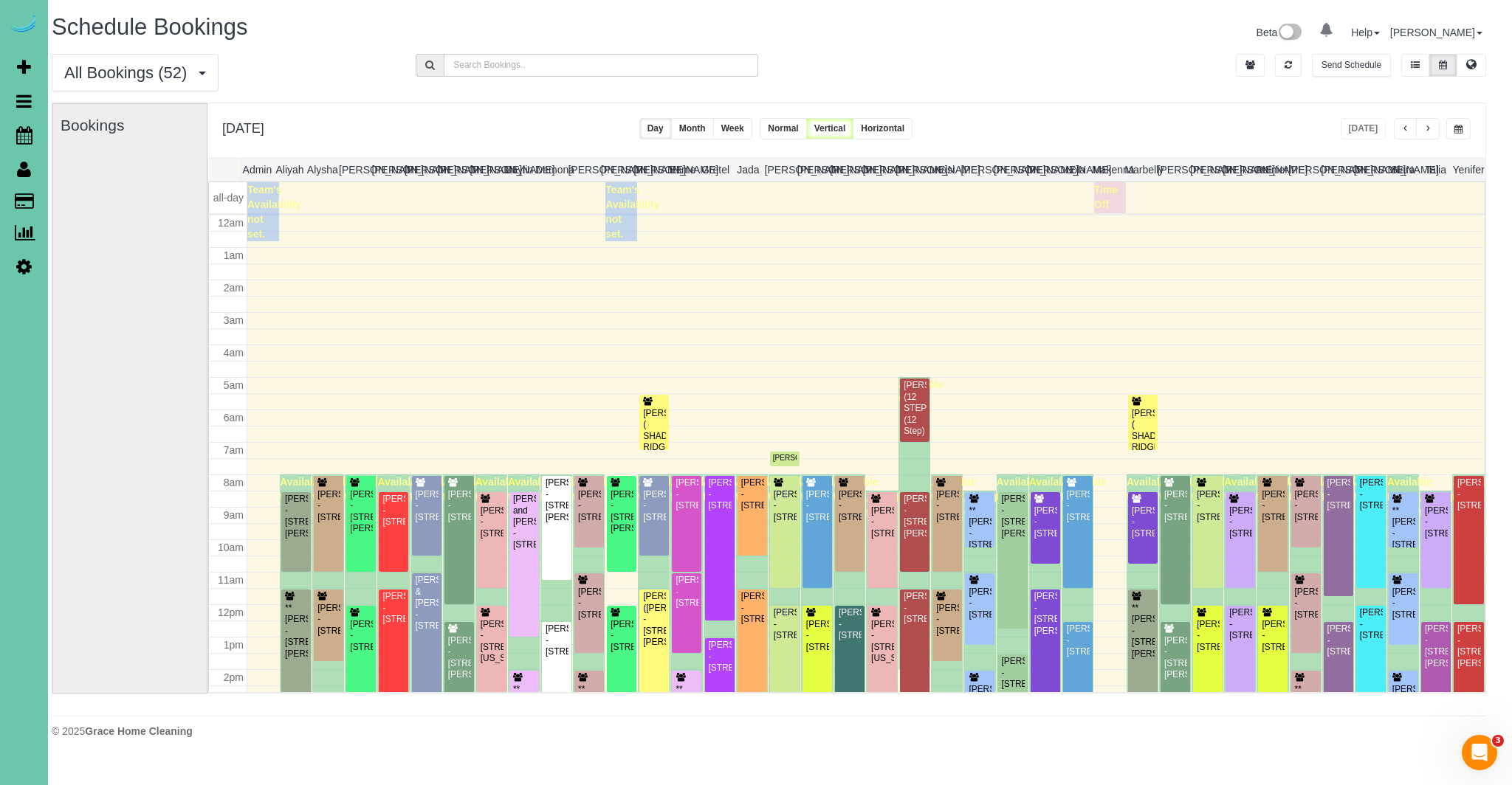
scroll to position [196, 0]
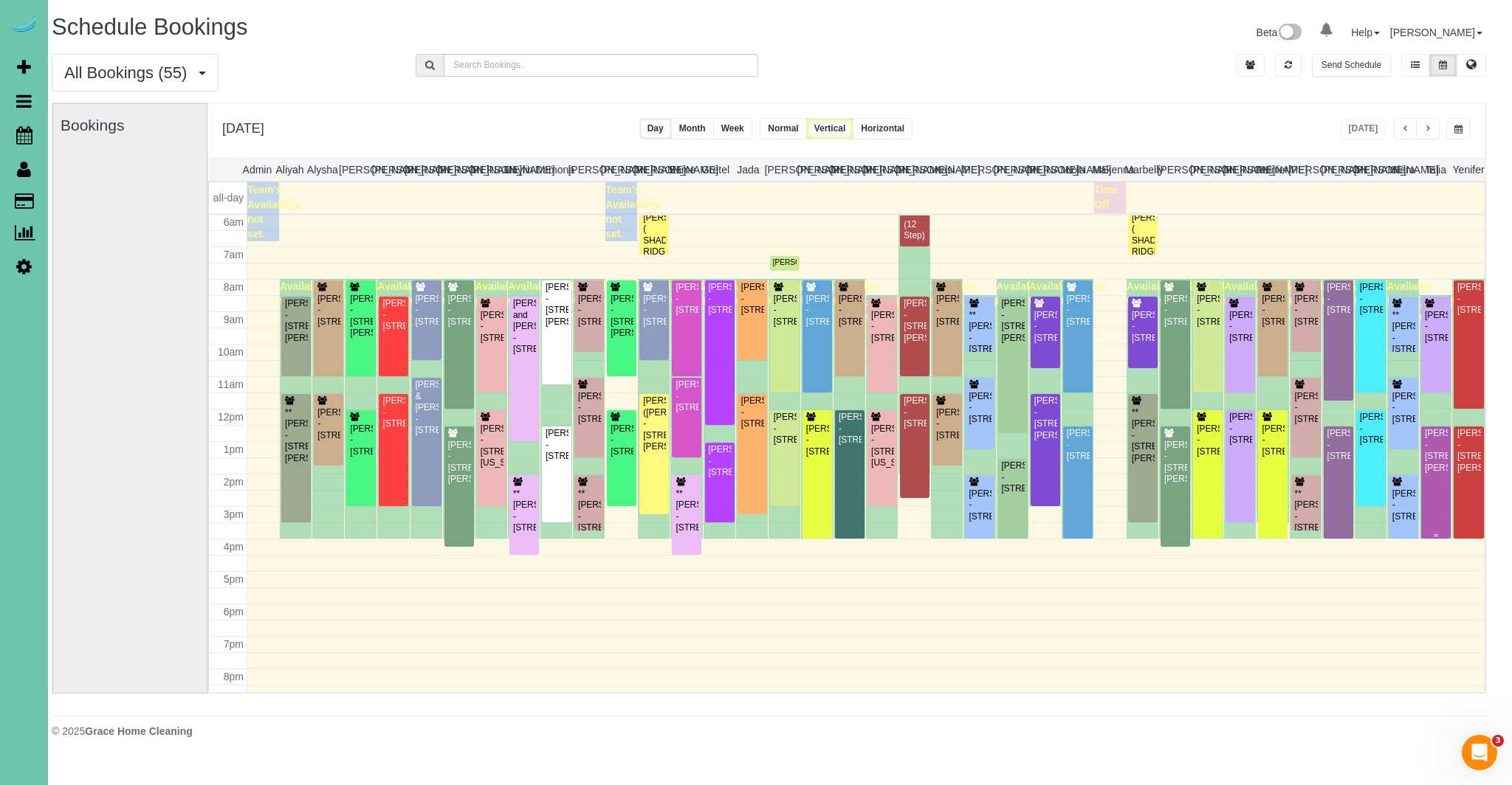
click at [1437, 452] on div "Denise Allacher - 15234 Norwick Dr, Omaha, NE 68116" at bounding box center [1436, 451] width 24 height 46
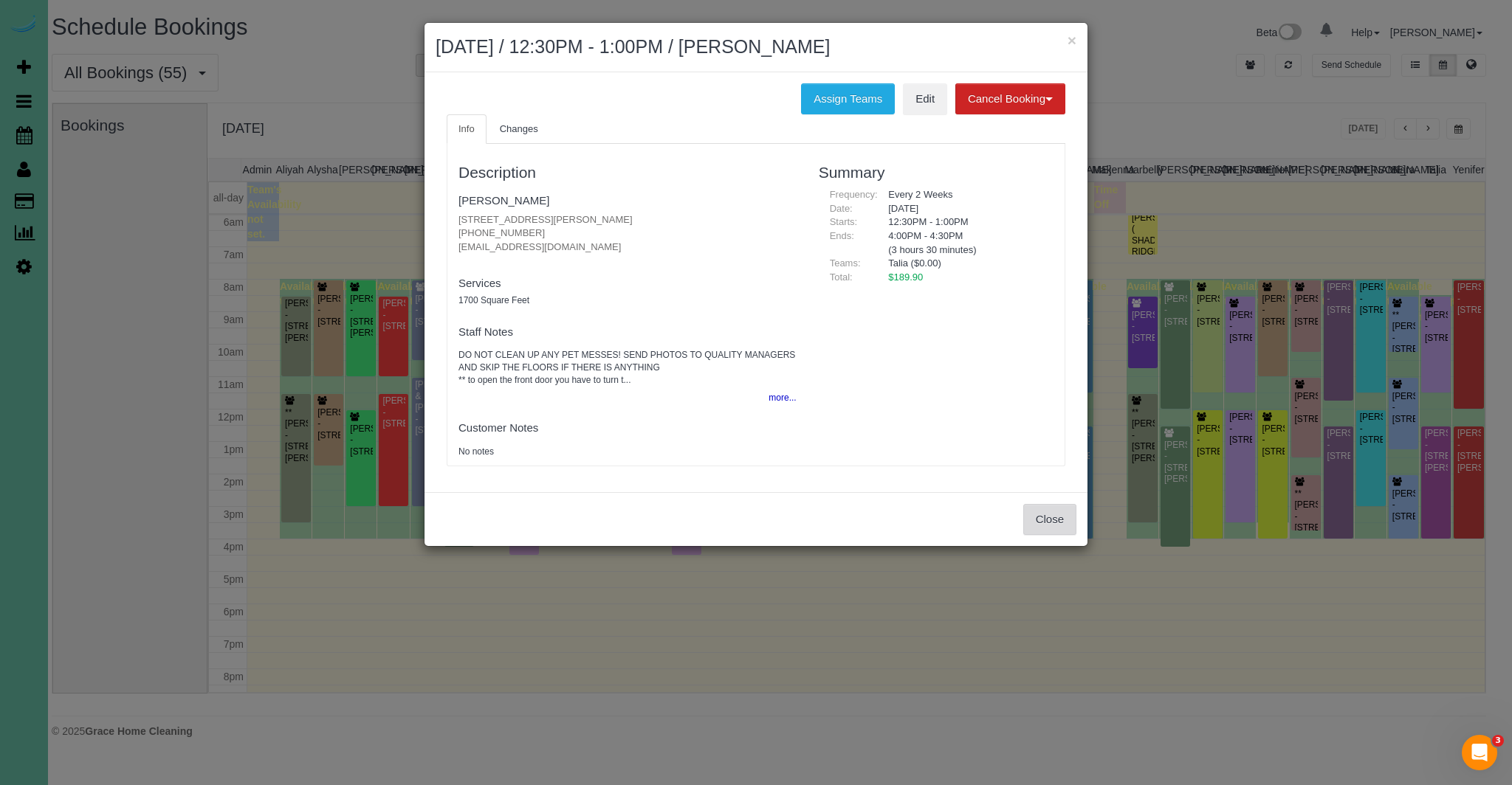
click at [1047, 525] on button "Close" at bounding box center [1050, 520] width 53 height 31
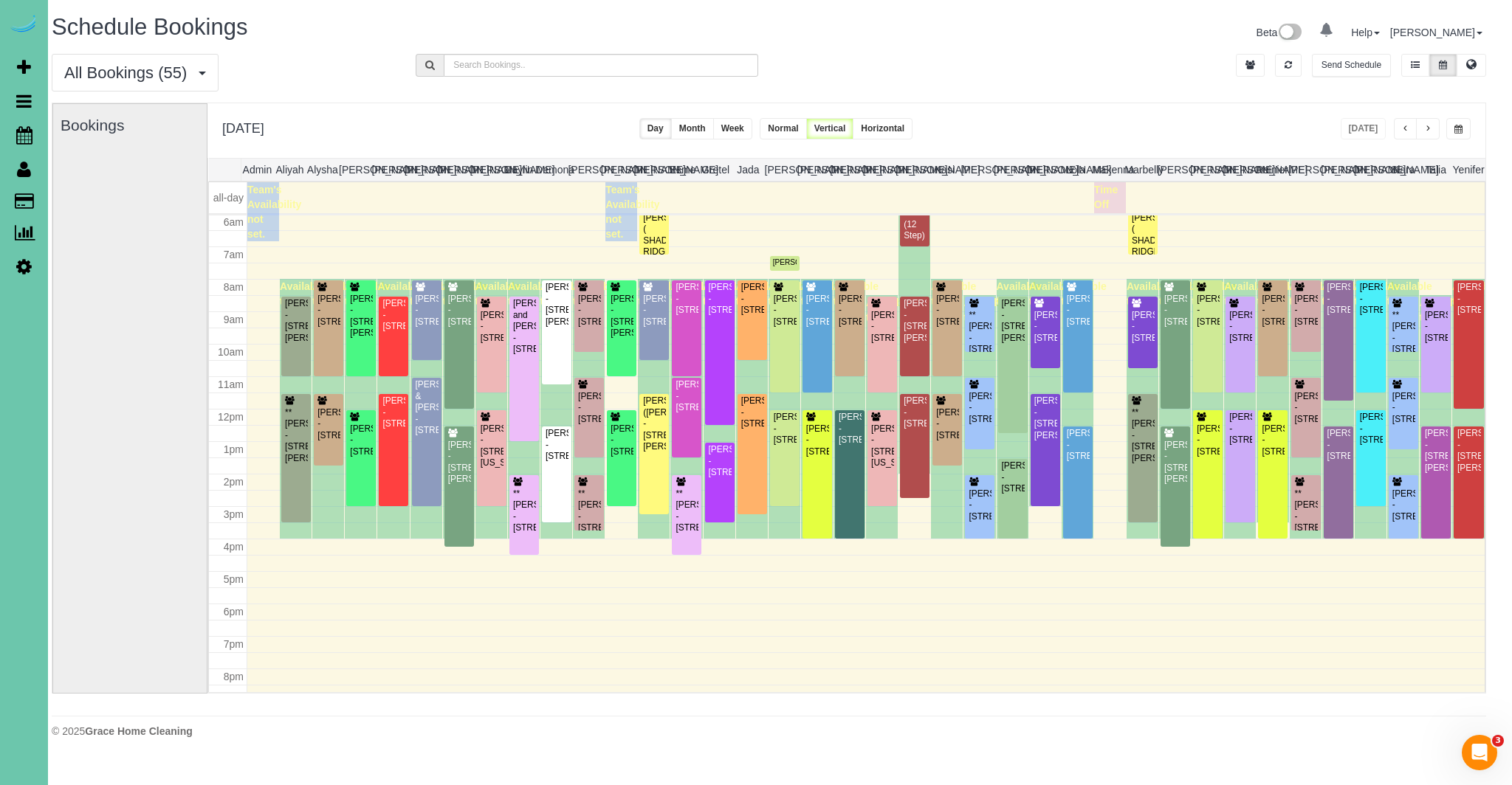
click at [1466, 124] on button "button" at bounding box center [1458, 128] width 25 height 21
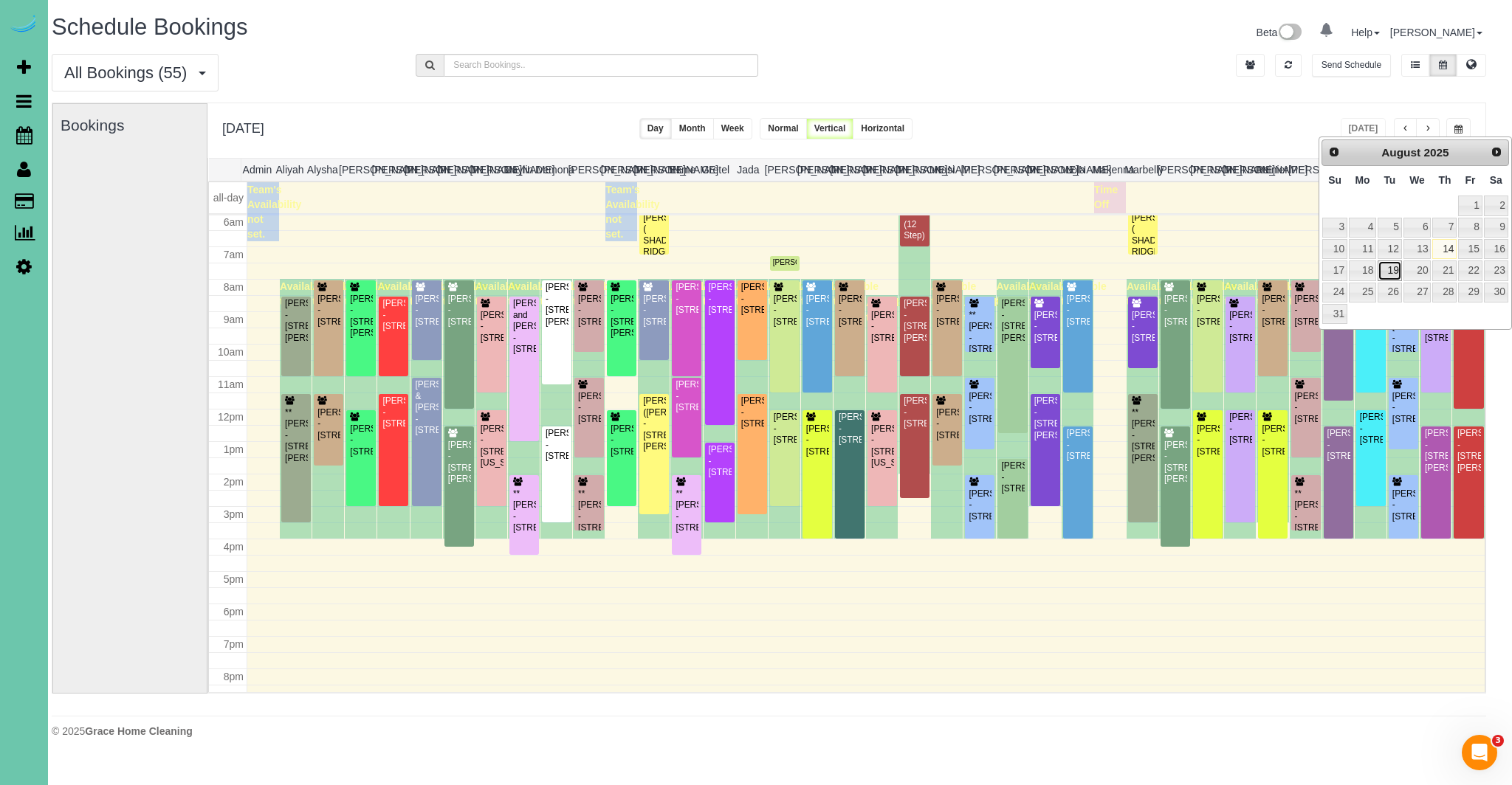
click at [1397, 267] on link "19" at bounding box center [1389, 271] width 24 height 20
type input "**********"
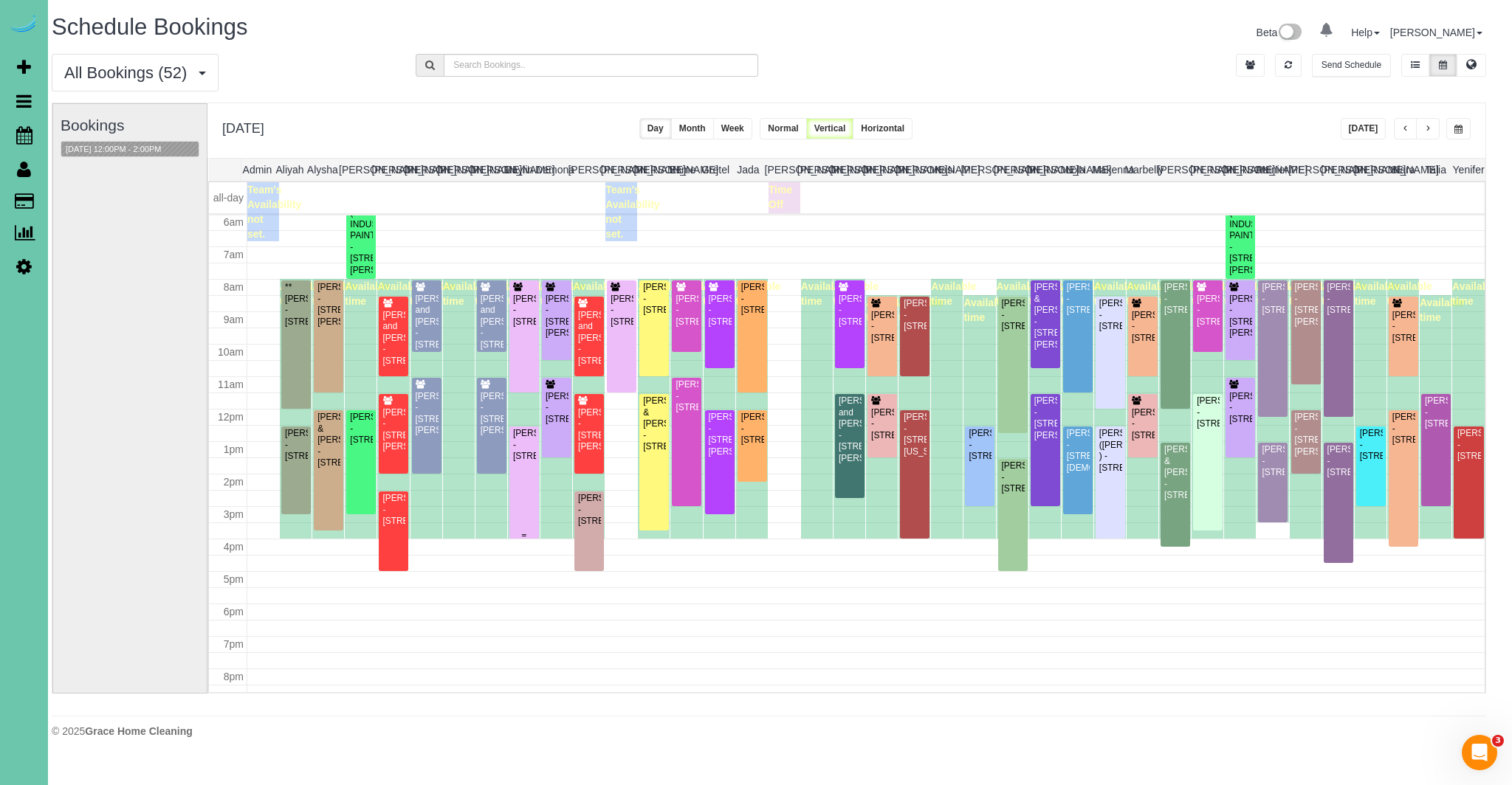
click at [535, 441] on div "Don Bush - 13575 Y St, Omaha, NE 68137" at bounding box center [524, 445] width 24 height 34
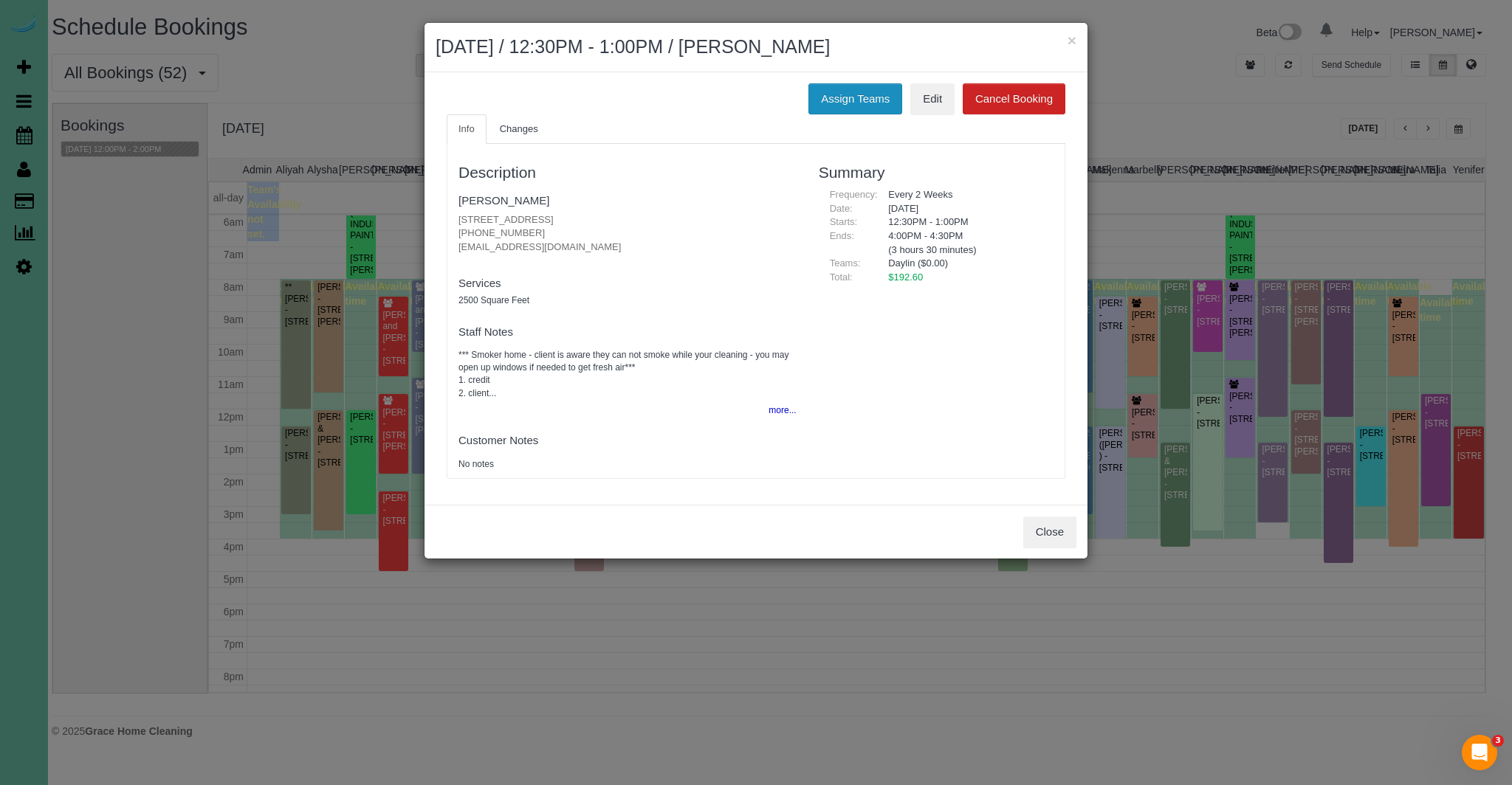
click at [866, 102] on button "Assign Teams" at bounding box center [855, 99] width 93 height 31
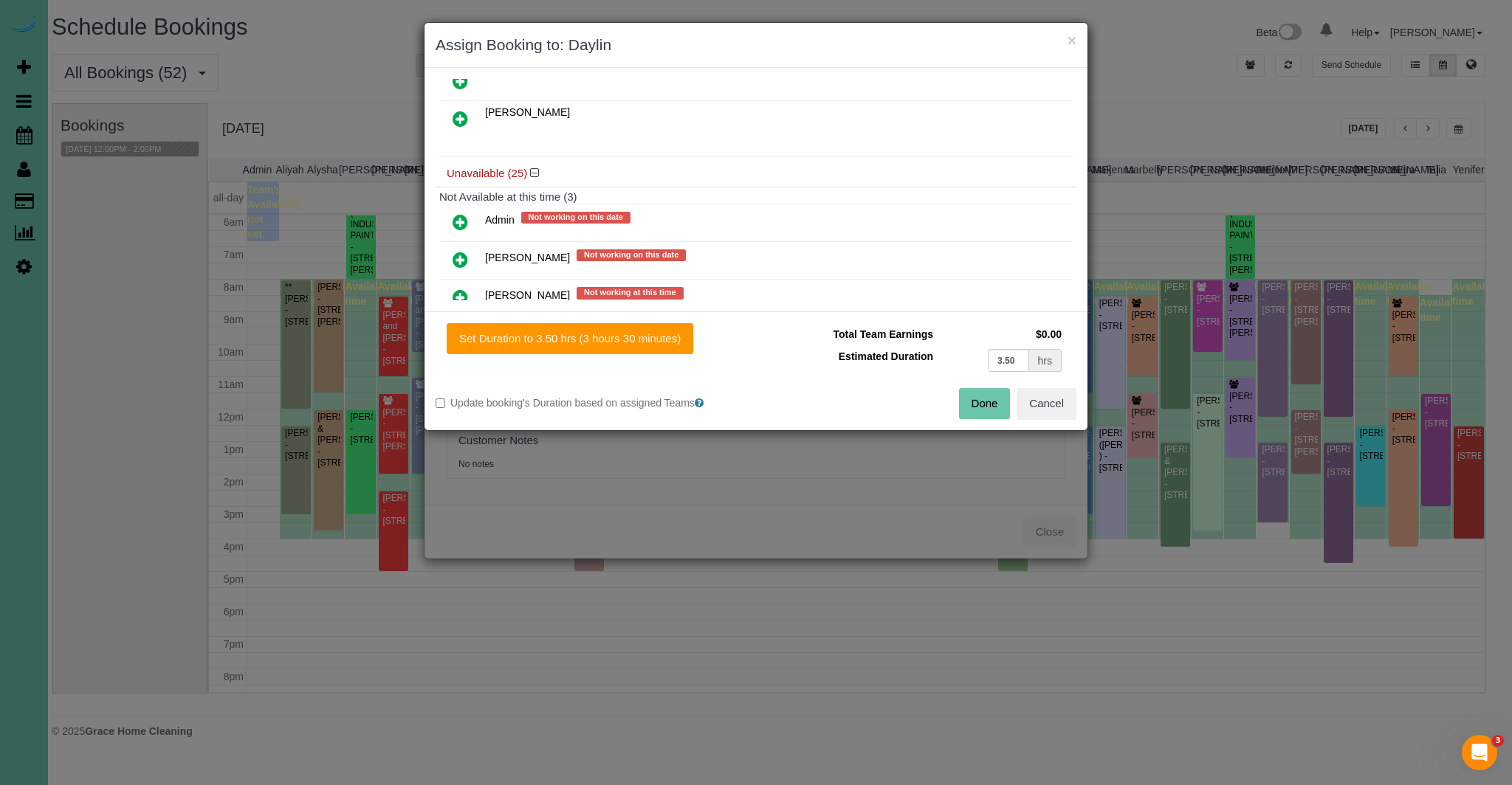
click at [466, 251] on icon at bounding box center [460, 259] width 16 height 17
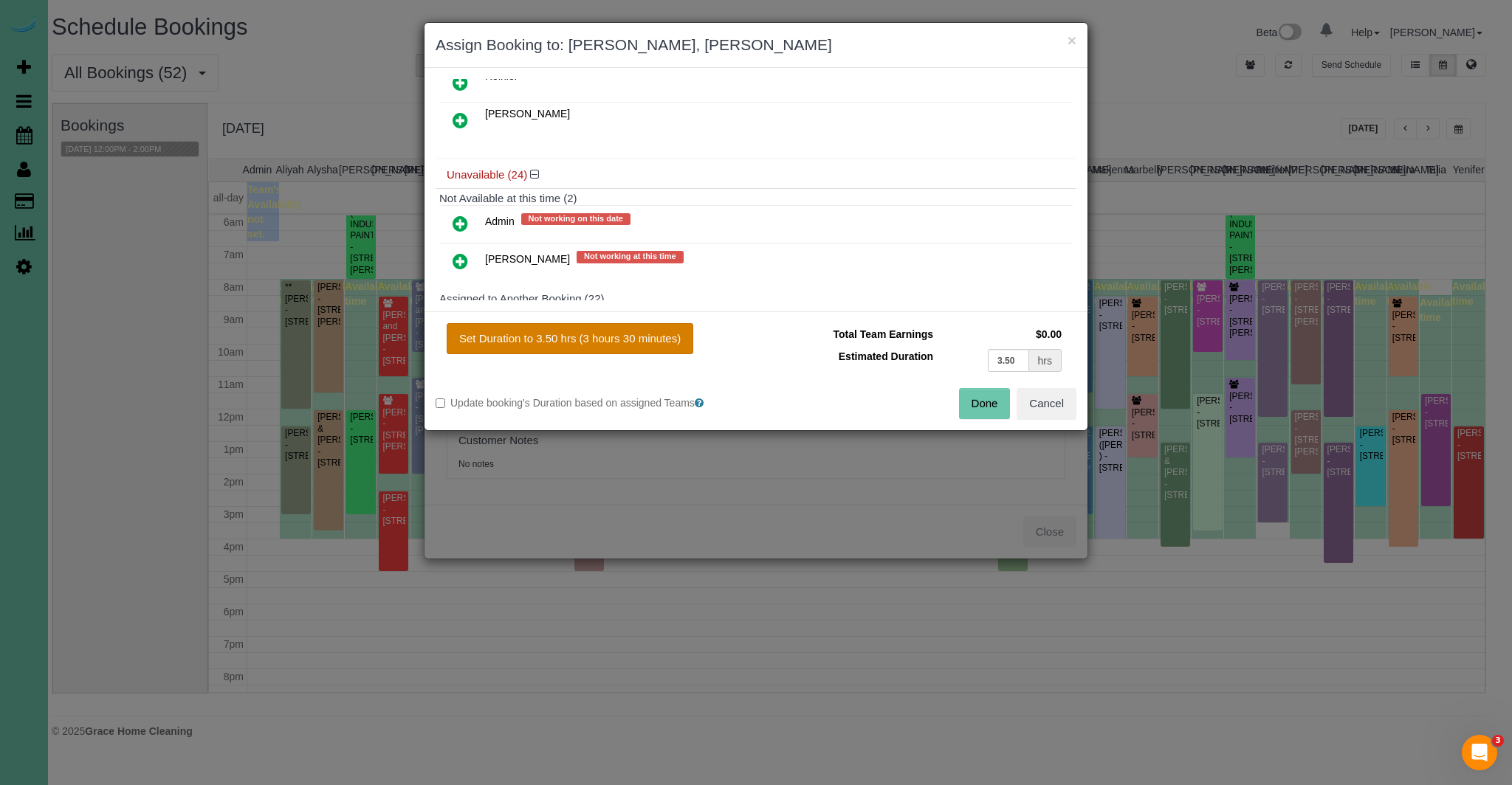
click at [499, 348] on button "Set Duration to 3.50 hrs (3 hours 30 minutes)" at bounding box center [569, 339] width 246 height 31
type input "3.50"
click at [661, 343] on button "Set Duration to 3.50 hrs (3 hours 30 minutes)" at bounding box center [569, 339] width 246 height 31
drag, startPoint x: 967, startPoint y: 399, endPoint x: 980, endPoint y: 400, distance: 13.0
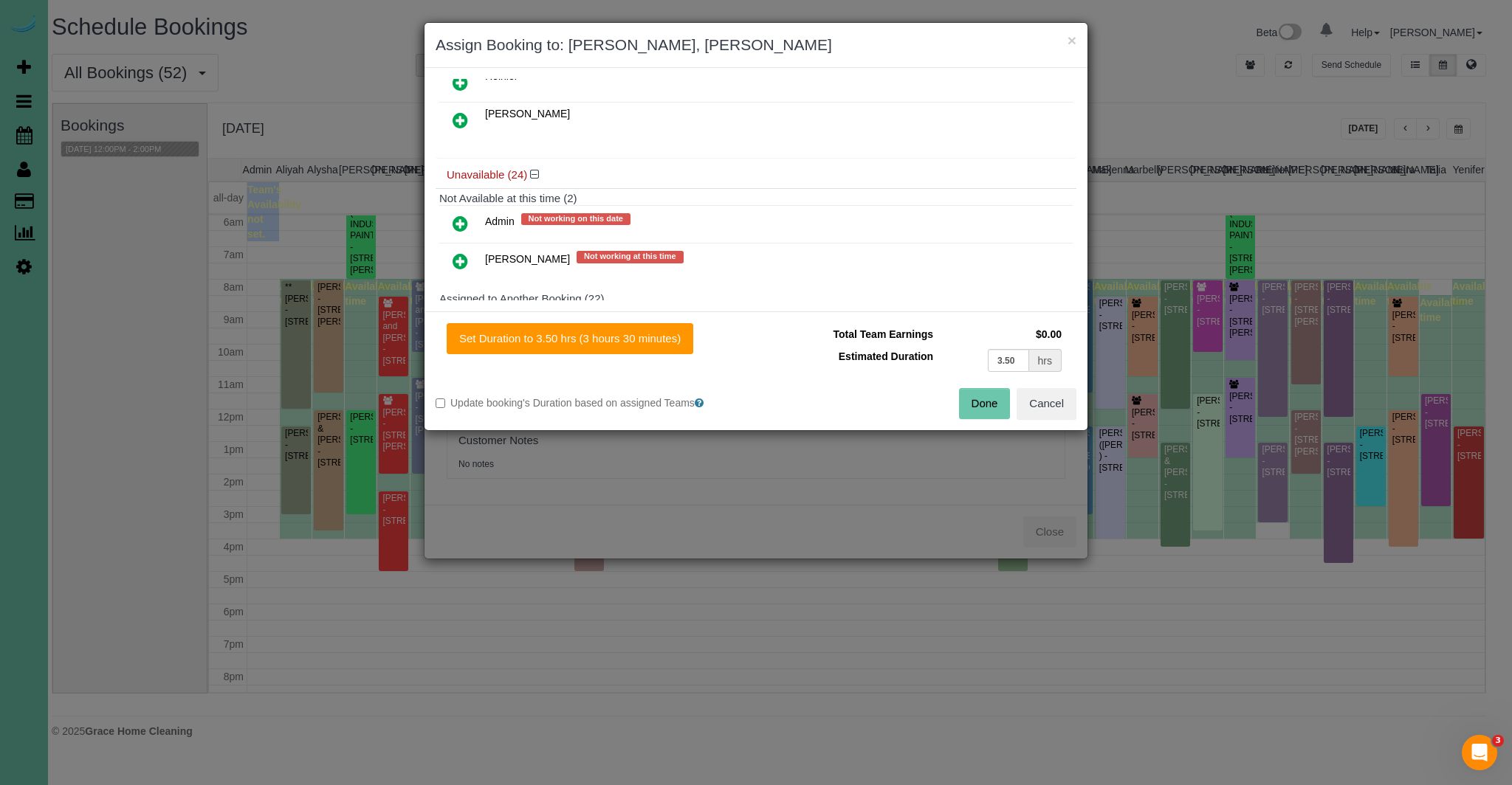
click at [967, 399] on button "Done" at bounding box center [985, 403] width 51 height 31
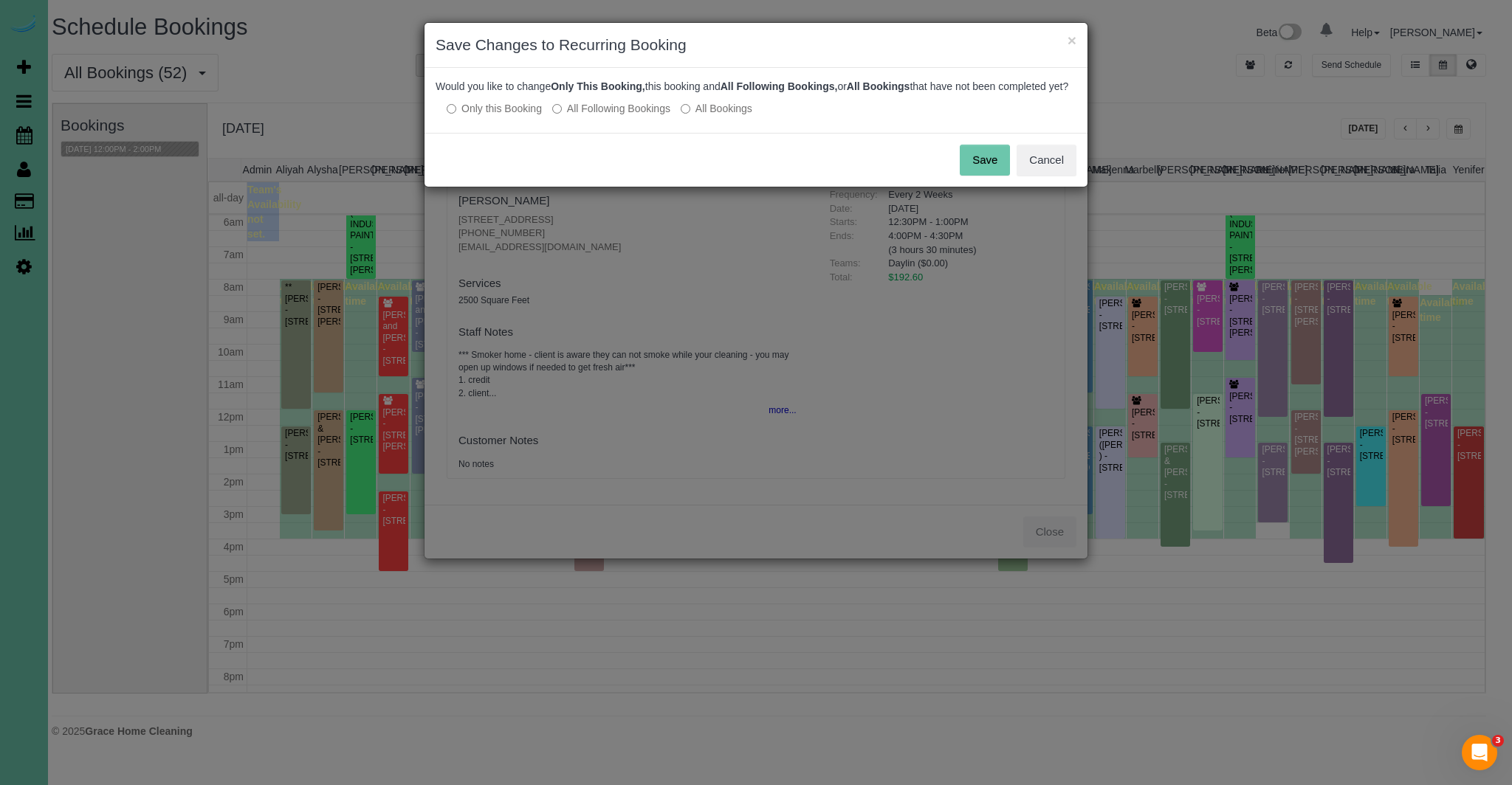
drag, startPoint x: 1016, startPoint y: 170, endPoint x: 987, endPoint y: 174, distance: 29.3
click at [1013, 170] on div "Save Cancel" at bounding box center [756, 159] width 663 height 54
click at [987, 174] on button "Save" at bounding box center [985, 160] width 50 height 31
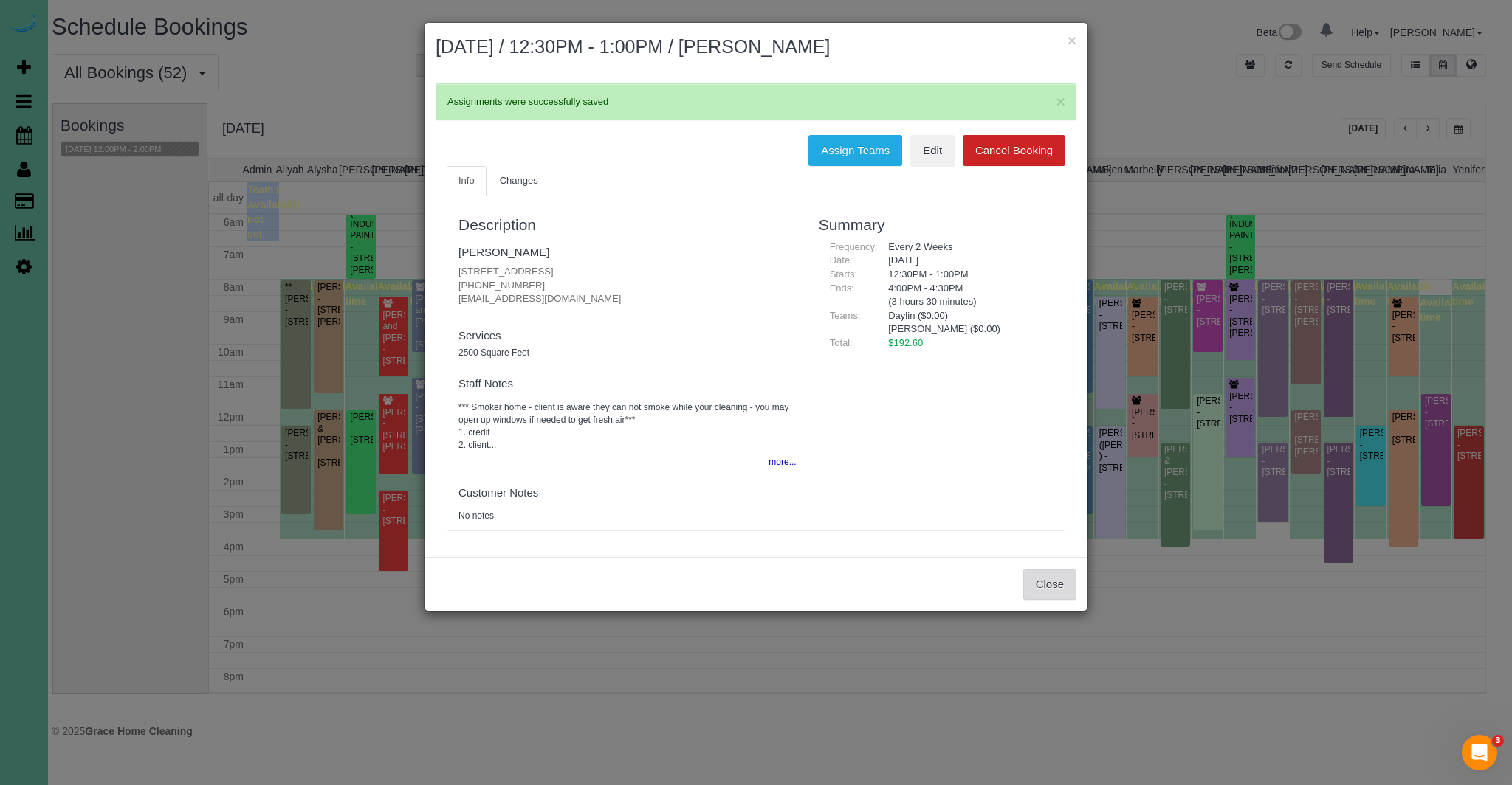
click at [1040, 582] on button "Close" at bounding box center [1050, 585] width 53 height 31
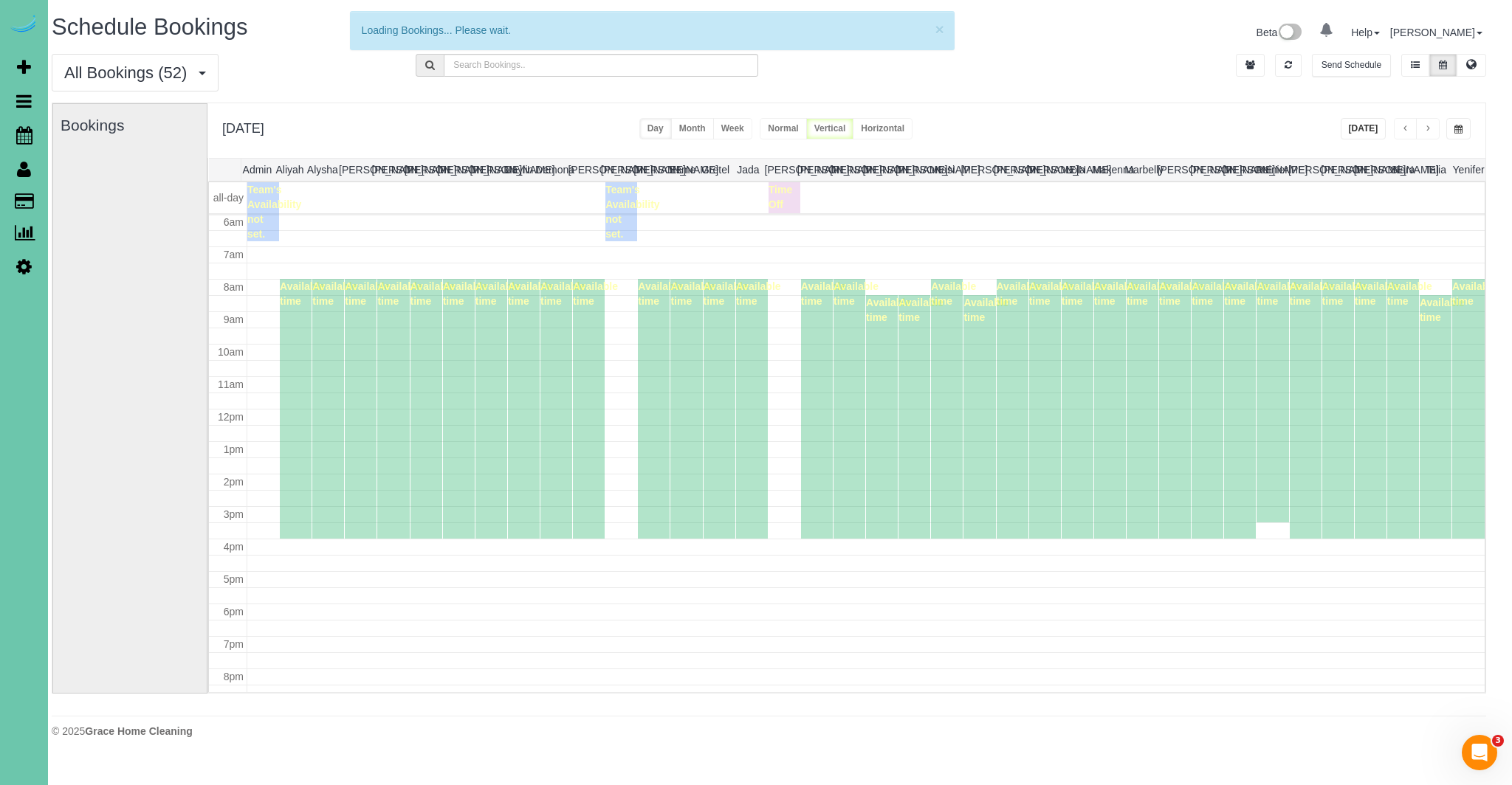
click at [1040, 464] on div "Close" at bounding box center [756, 436] width 663 height 54
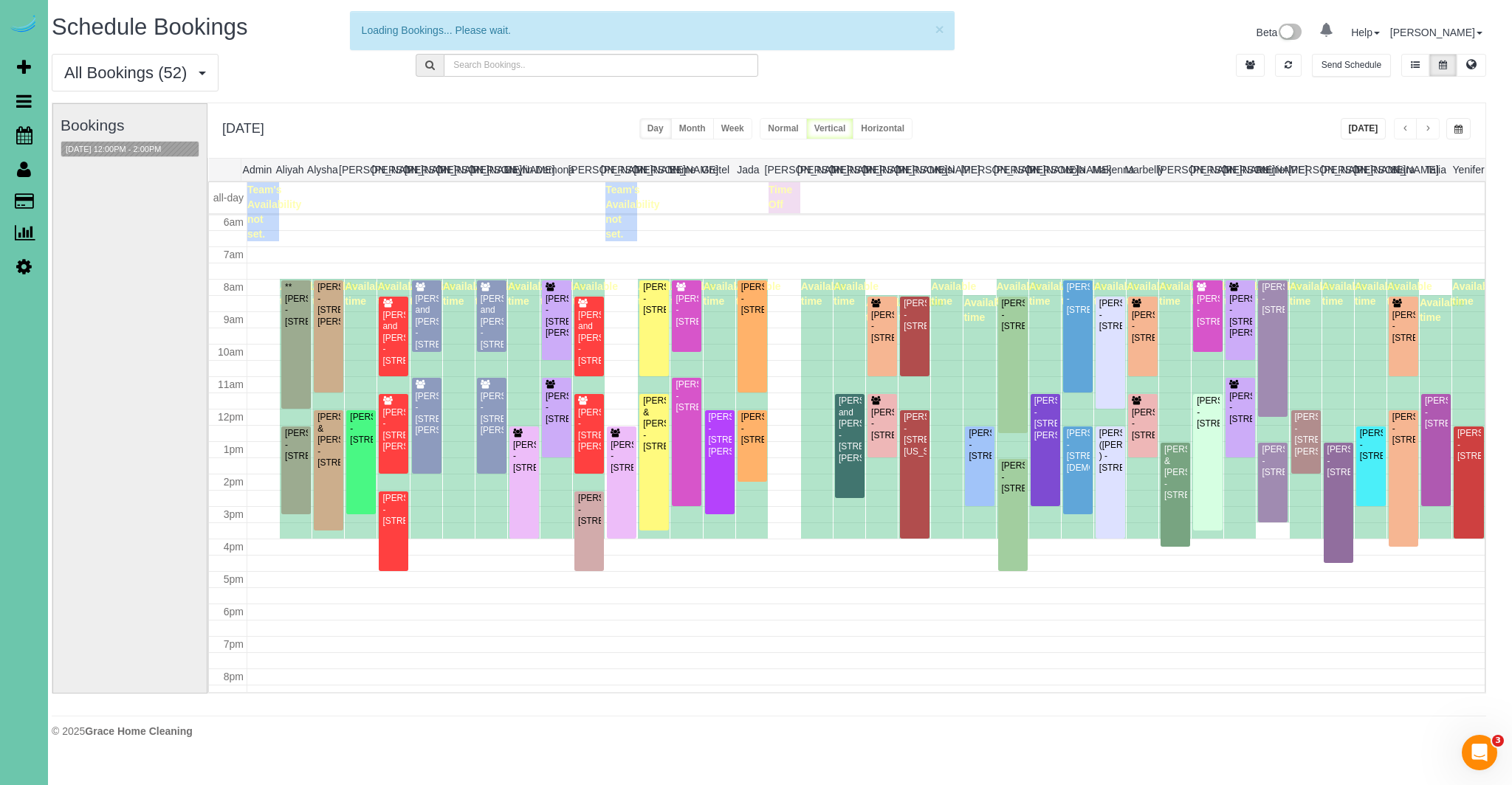
click at [1355, 134] on button "Today" at bounding box center [1364, 128] width 46 height 21
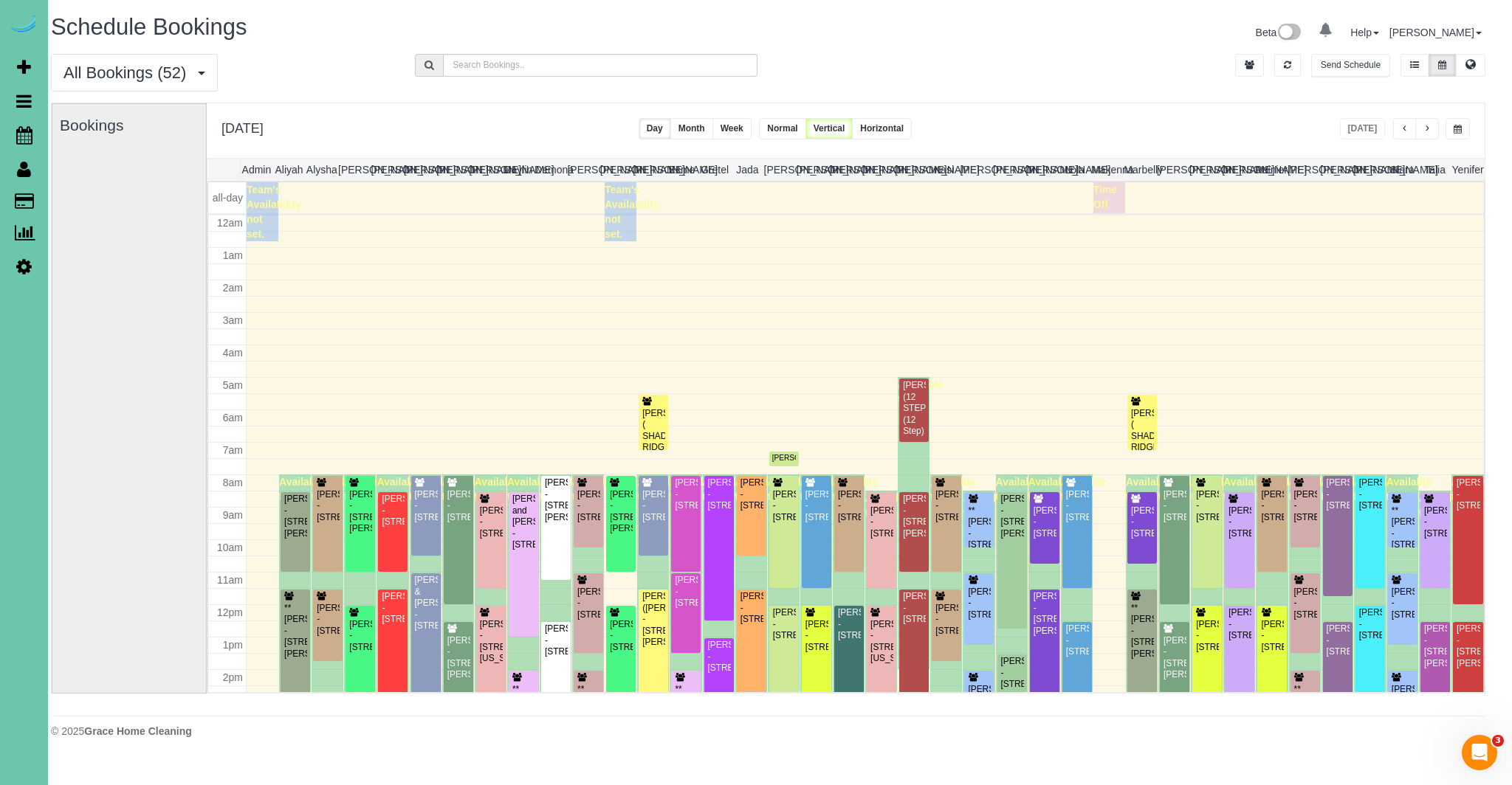
scroll to position [196, 0]
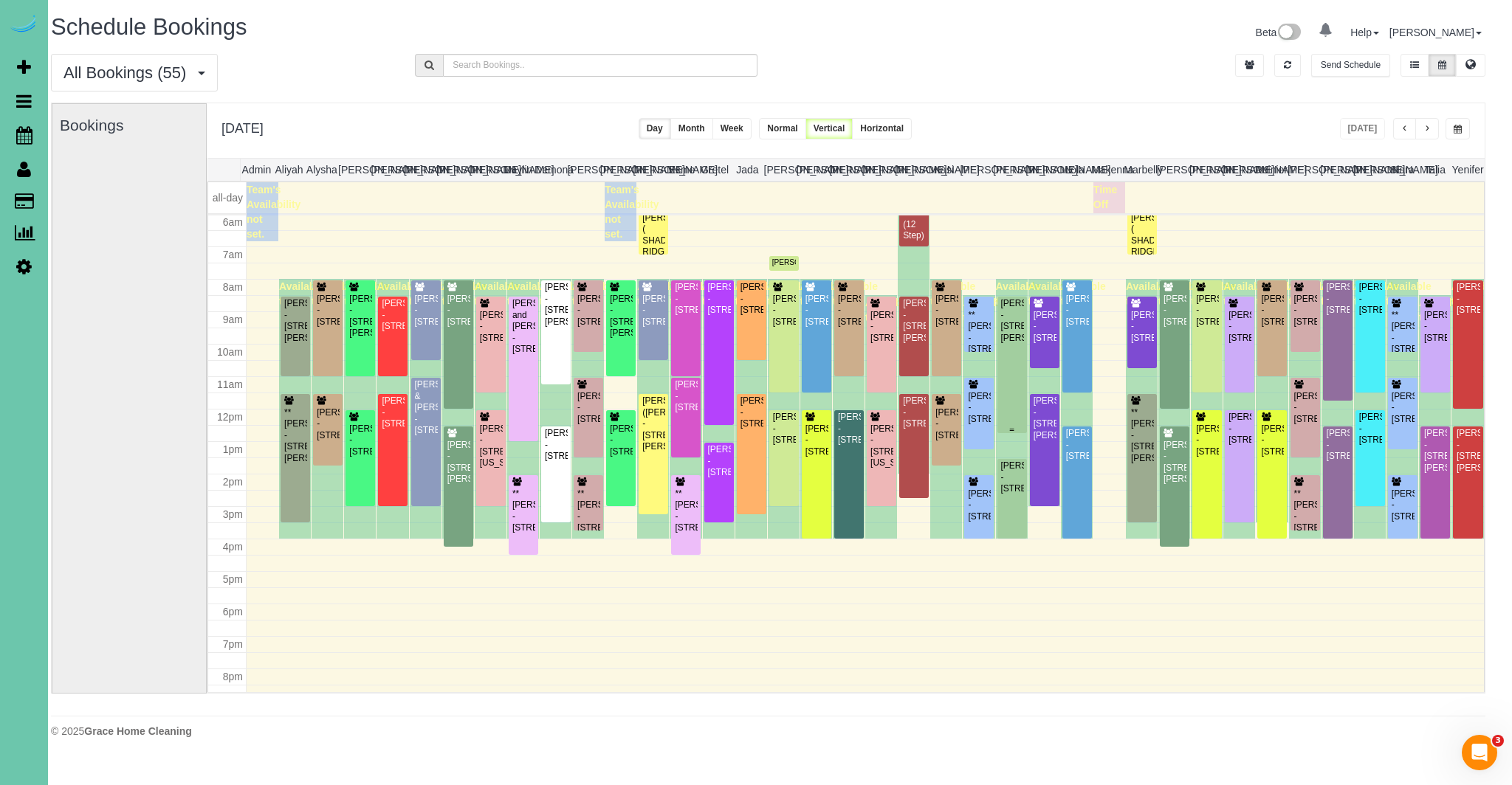
click at [1015, 344] on div "Sandra Price - 11805 Adams Plaza, Omaha, NE 68137" at bounding box center [1012, 321] width 24 height 46
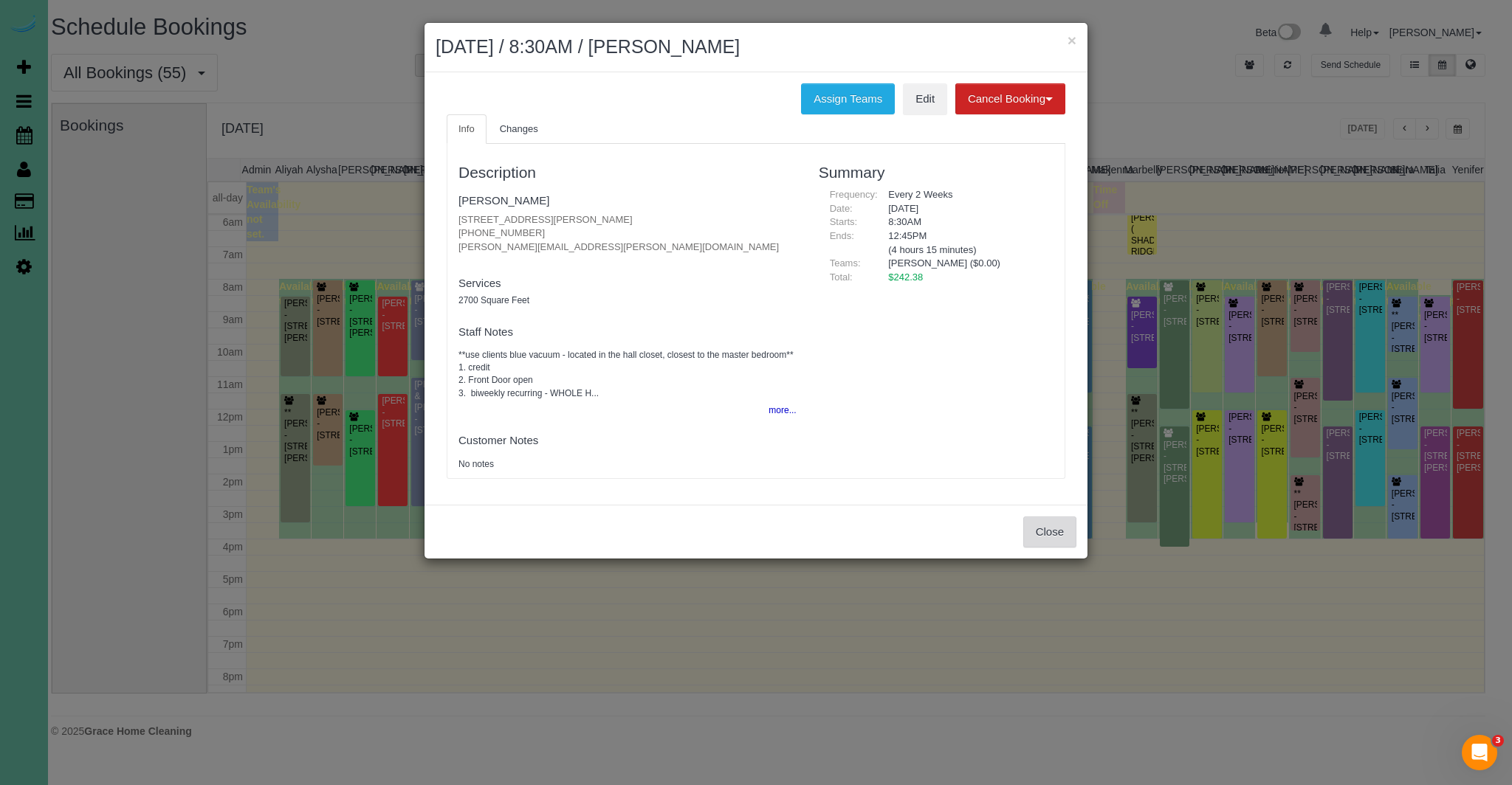
click at [1038, 543] on button "Close" at bounding box center [1050, 532] width 53 height 31
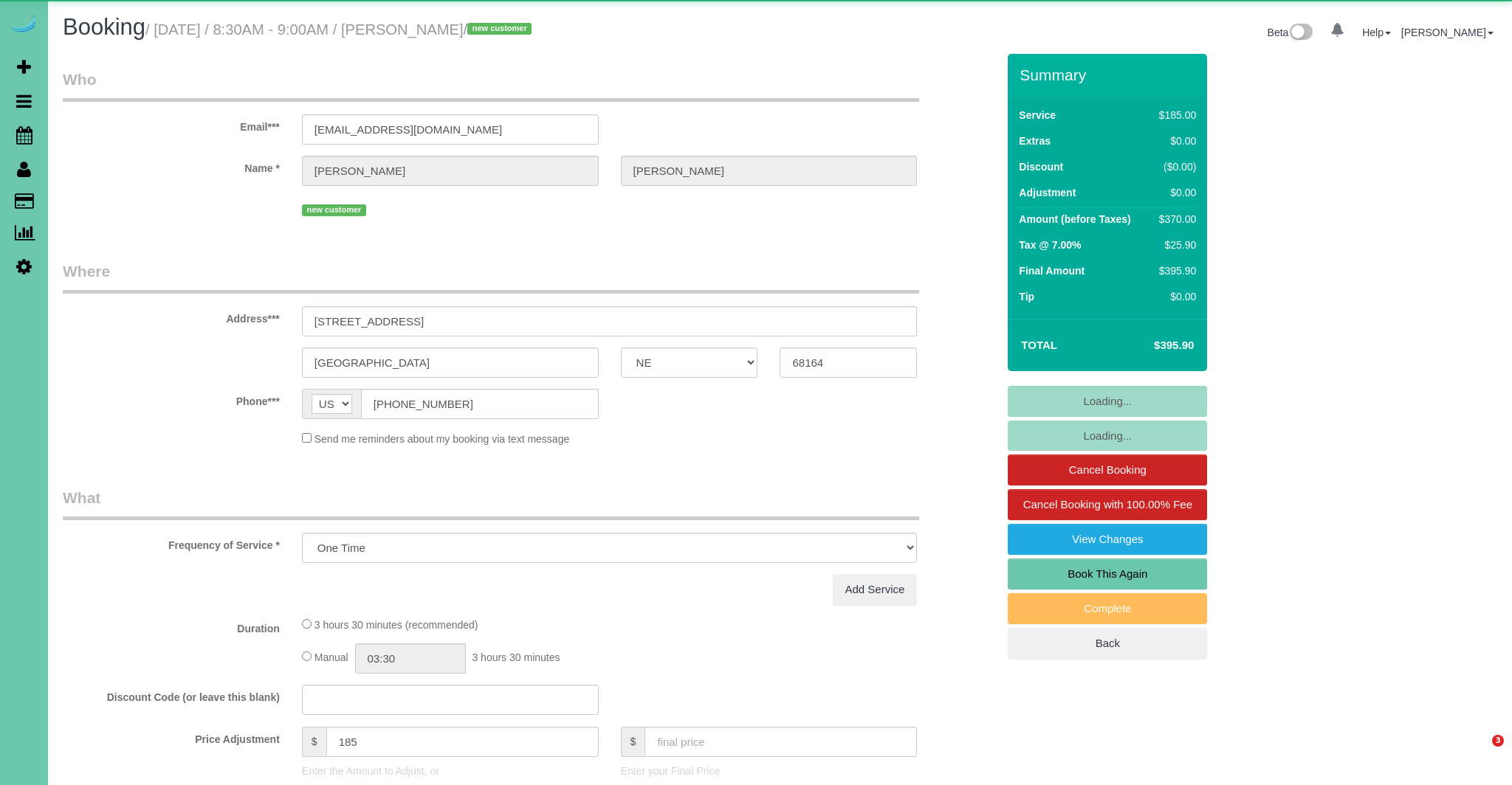
select select "NE"
select select "object:653"
select select "number:37"
select select "number:43"
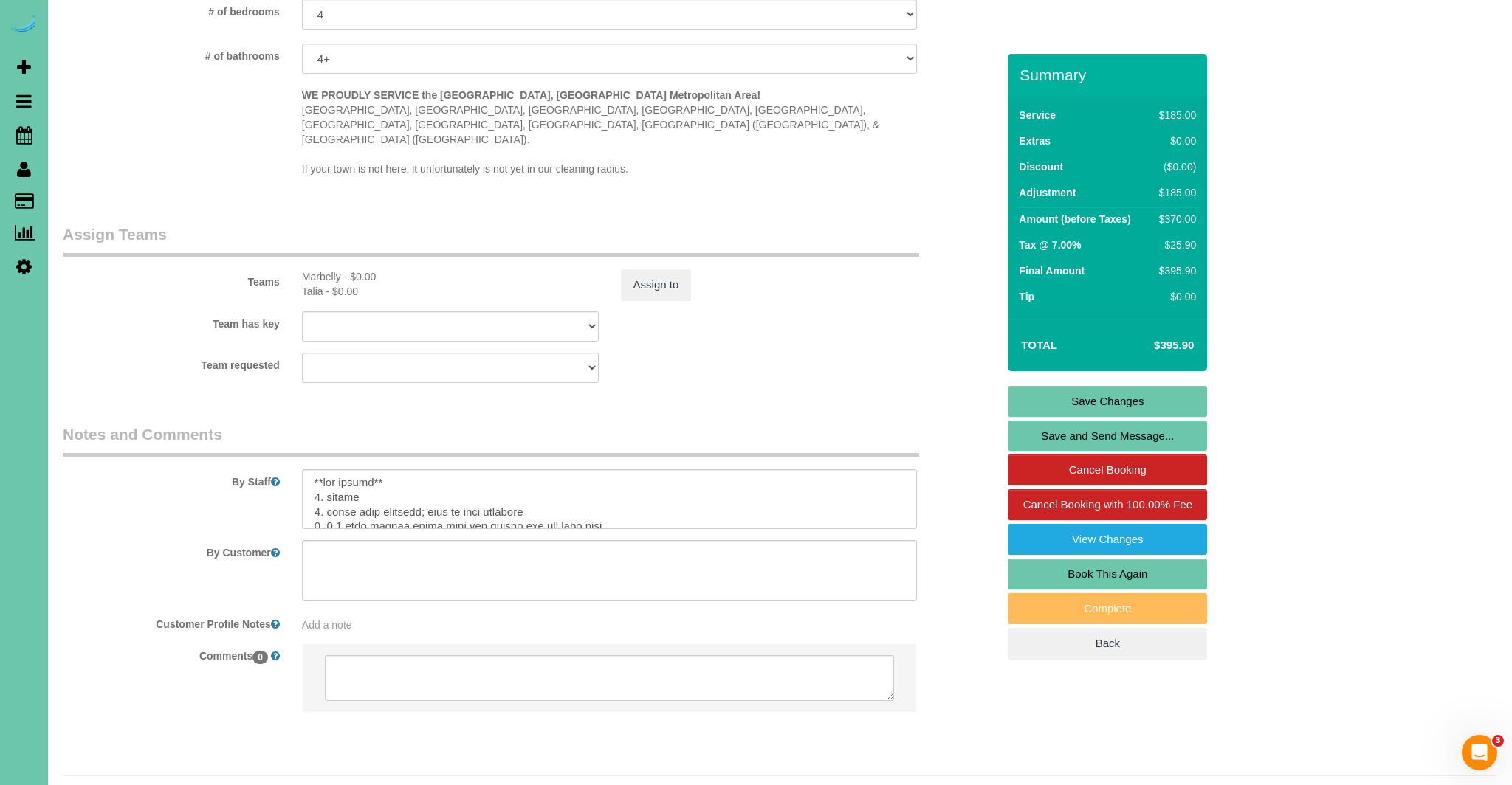
scroll to position [1357, 0]
